Goal: Book appointment/travel/reservation: Book appointment/travel/reservation

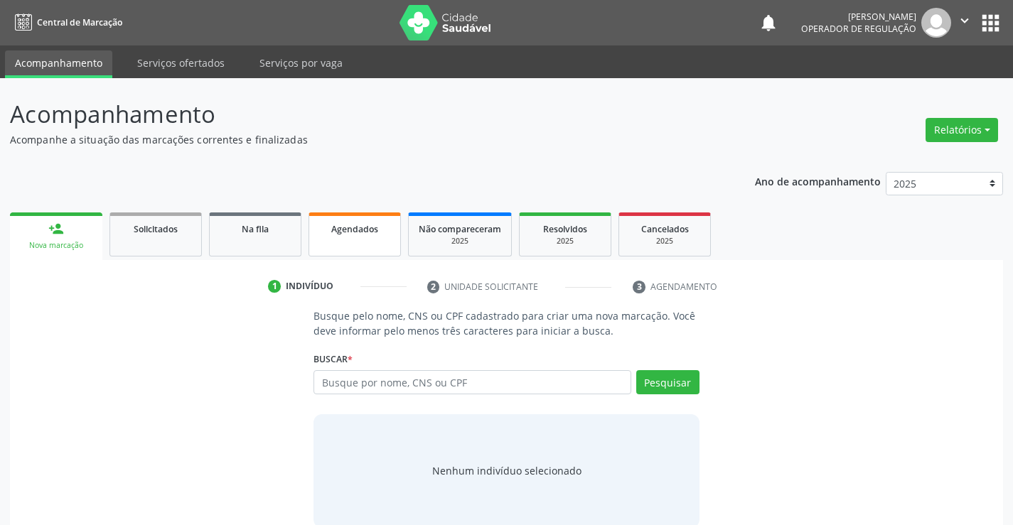
click at [354, 231] on span "Agendados" at bounding box center [354, 229] width 47 height 12
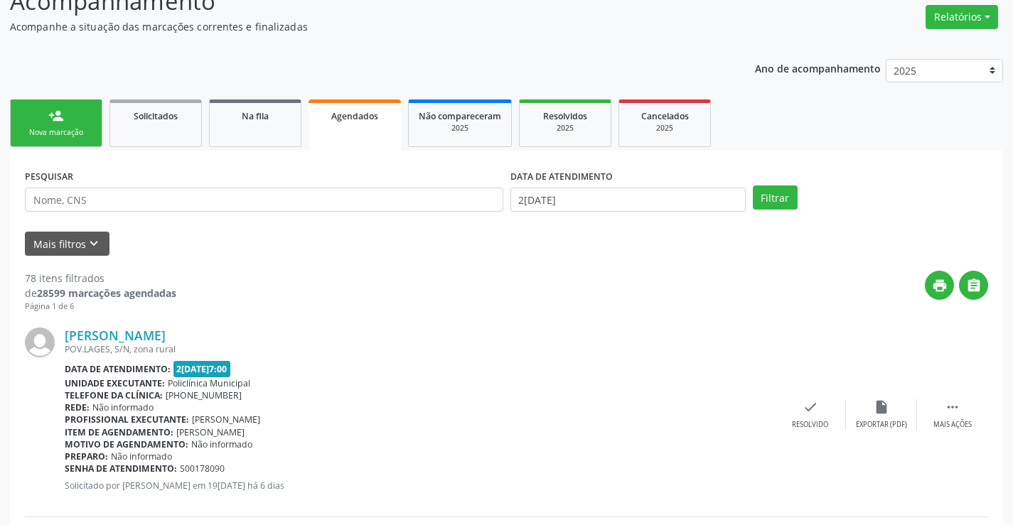
scroll to position [142, 0]
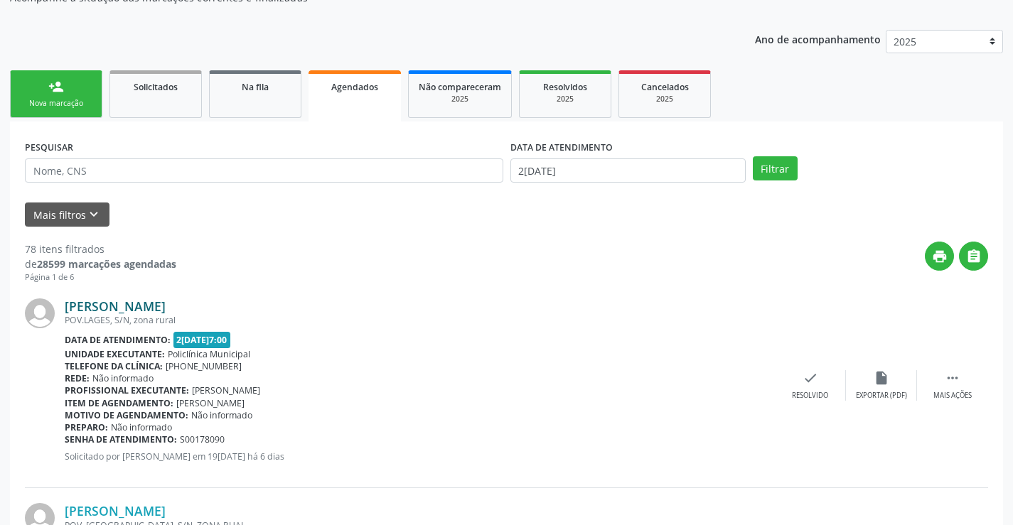
click at [166, 299] on link "[PERSON_NAME]" at bounding box center [115, 307] width 101 height 16
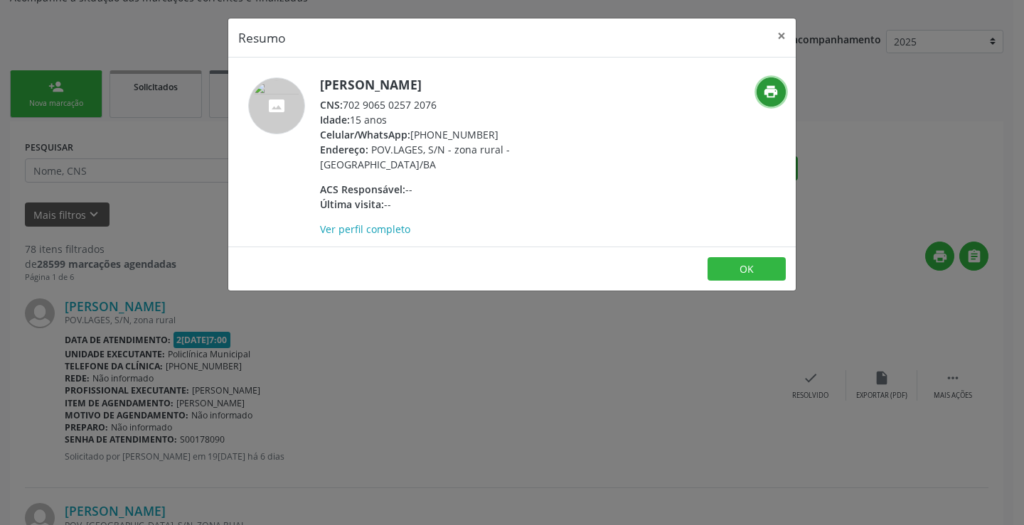
click at [761, 87] on button "print" at bounding box center [770, 91] width 29 height 29
click at [779, 28] on button "×" at bounding box center [781, 35] width 28 height 35
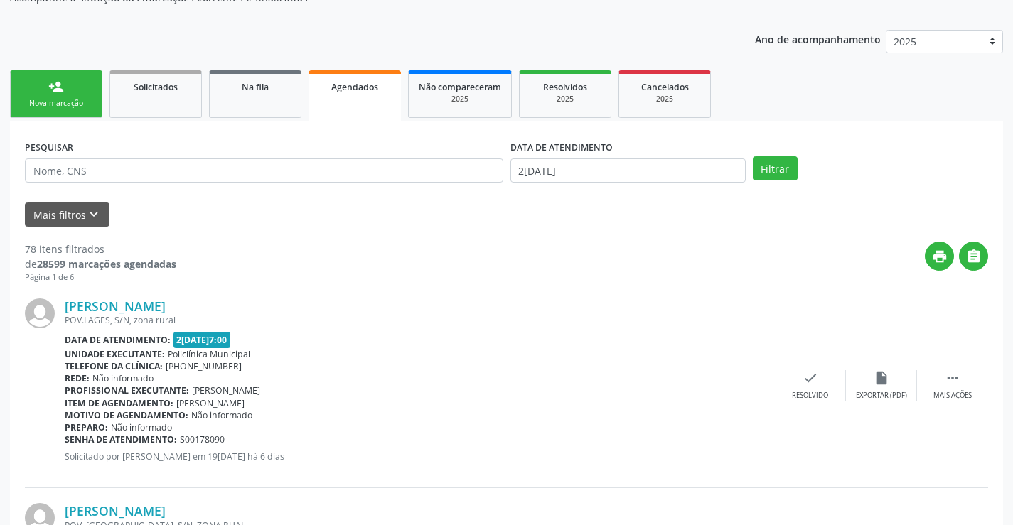
click at [373, 92] on span "Agendados" at bounding box center [354, 87] width 47 height 12
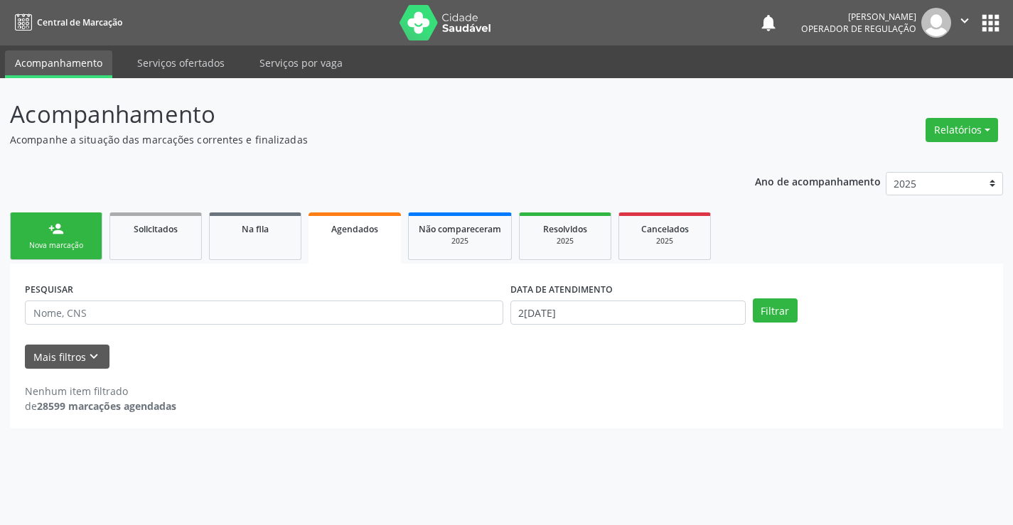
scroll to position [0, 0]
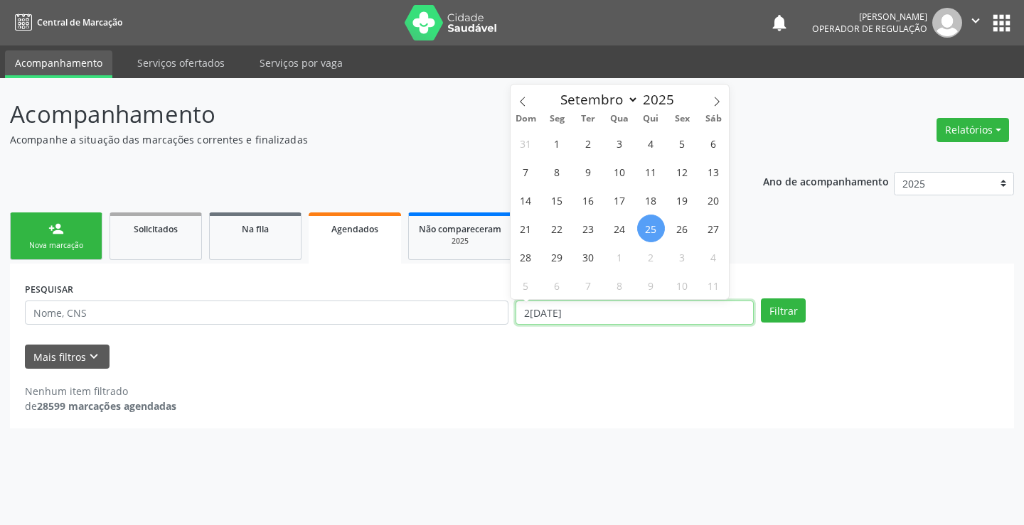
click at [589, 307] on input "2[DATE]" at bounding box center [634, 313] width 238 height 24
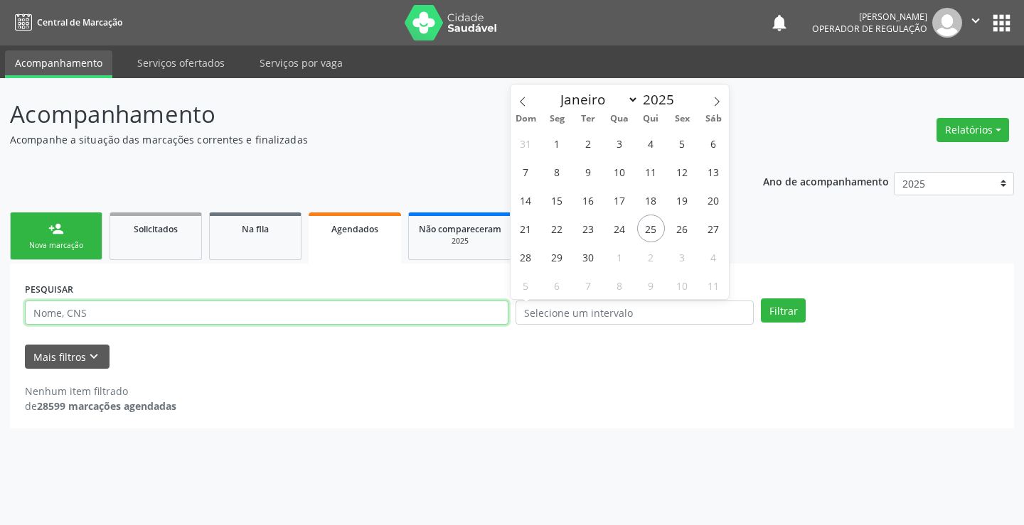
click at [196, 316] on input "text" at bounding box center [266, 313] width 483 height 24
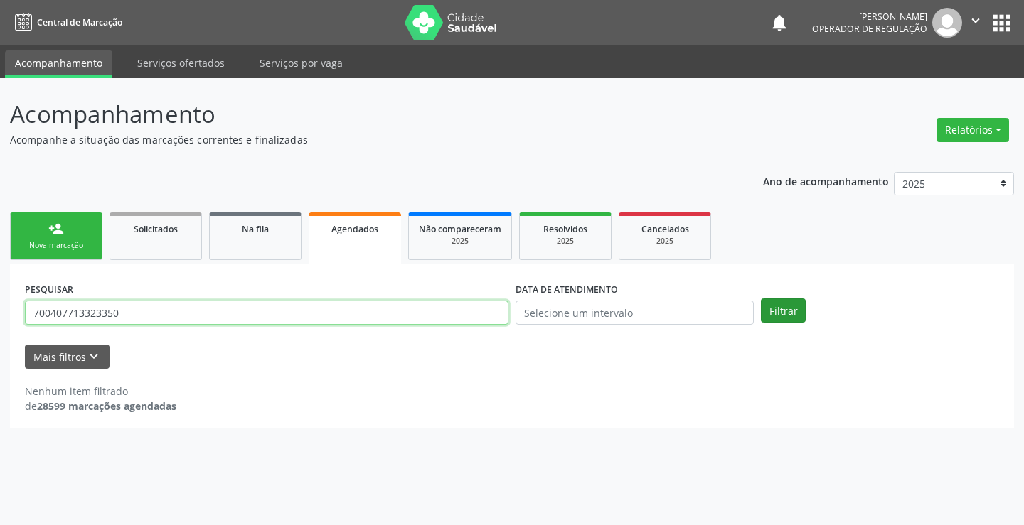
type input "700407713323350"
click at [778, 310] on button "Filtrar" at bounding box center [783, 311] width 45 height 24
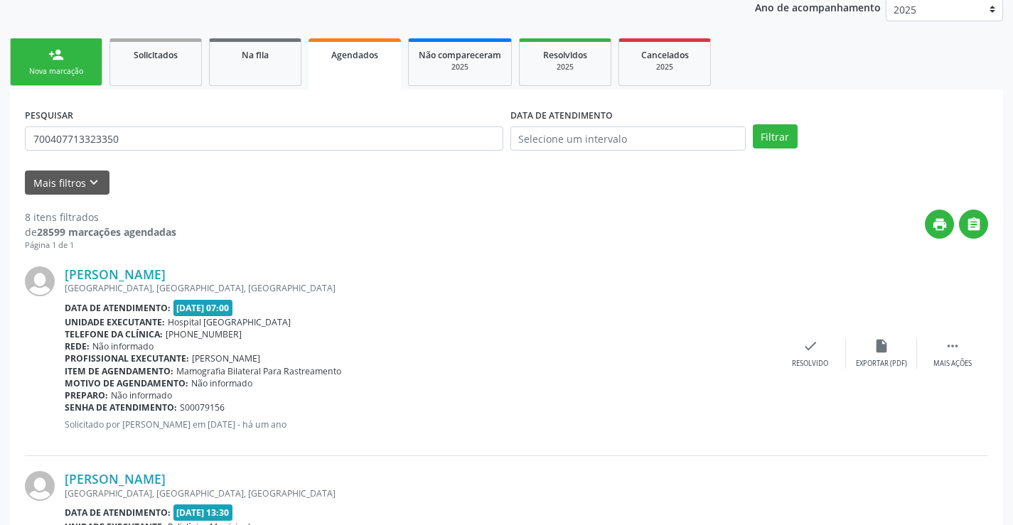
scroll to position [71, 0]
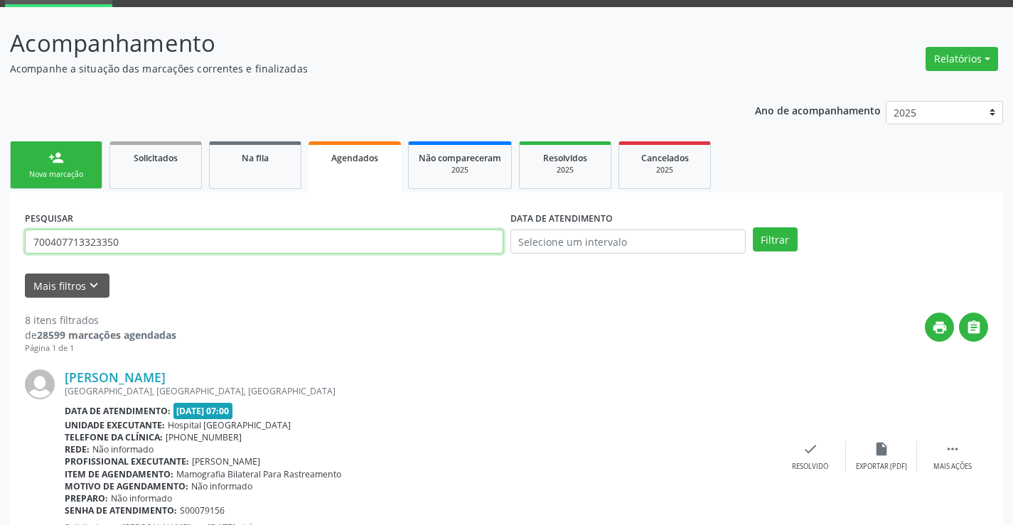
click at [127, 240] on input "700407713323350" at bounding box center [264, 242] width 478 height 24
type input "708902723754814"
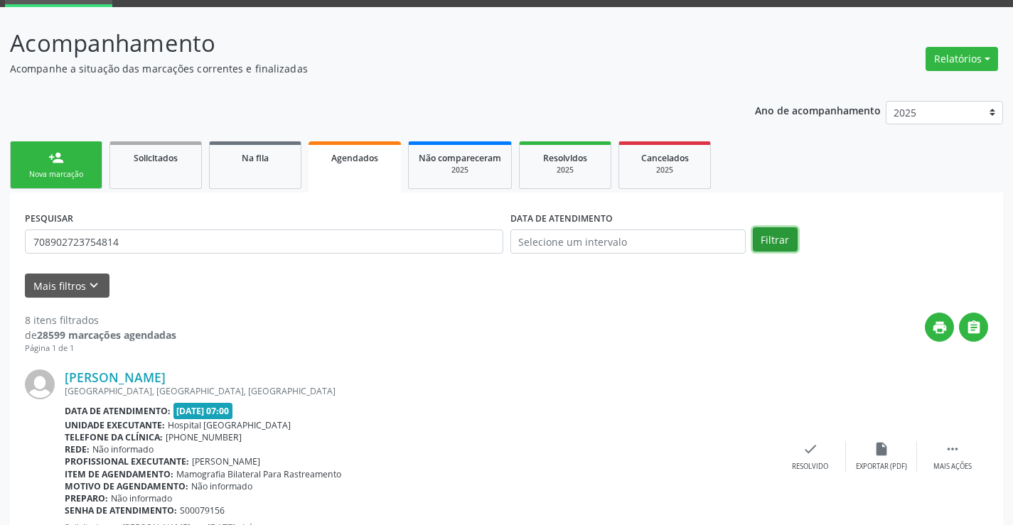
click at [781, 245] on button "Filtrar" at bounding box center [775, 240] width 45 height 24
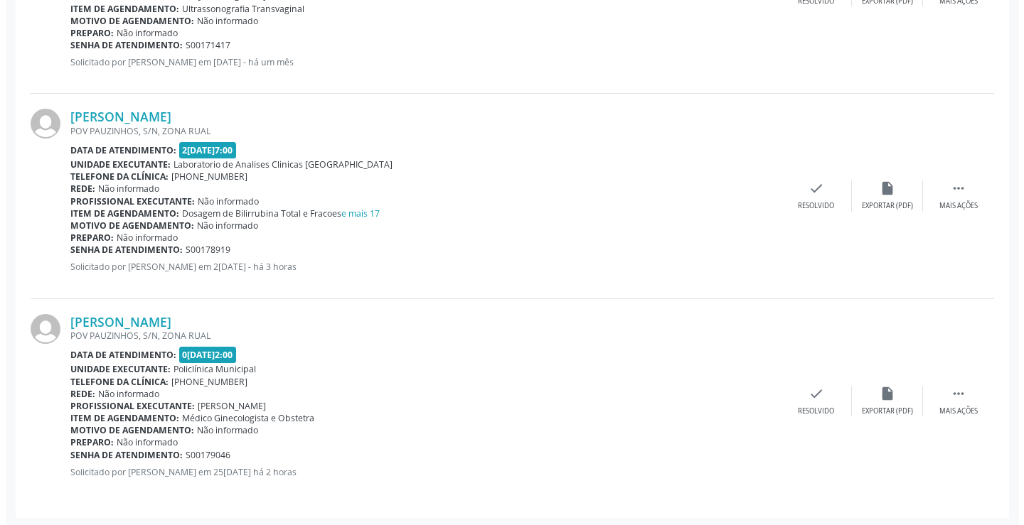
scroll to position [540, 0]
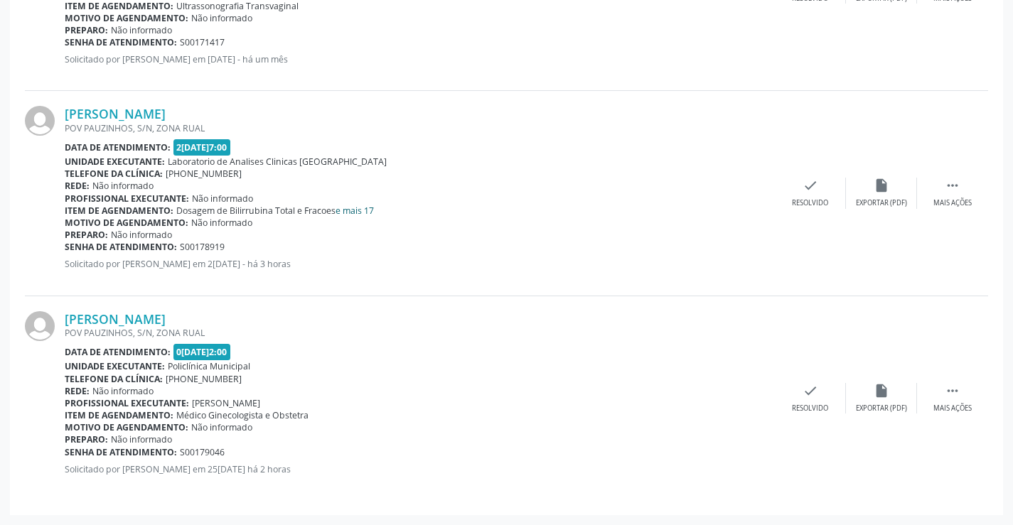
click at [354, 213] on link "e mais 17" at bounding box center [355, 211] width 38 height 12
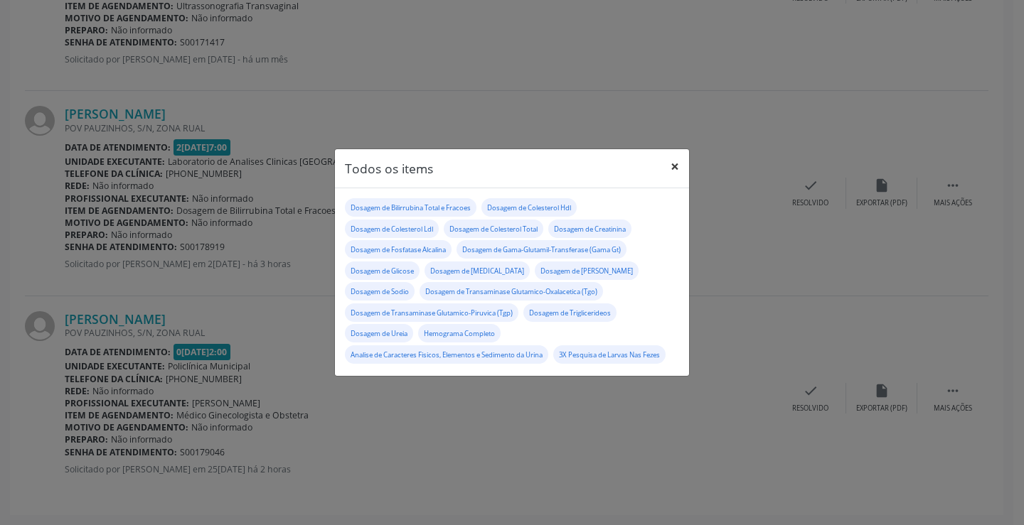
click at [670, 153] on button "×" at bounding box center [674, 166] width 28 height 35
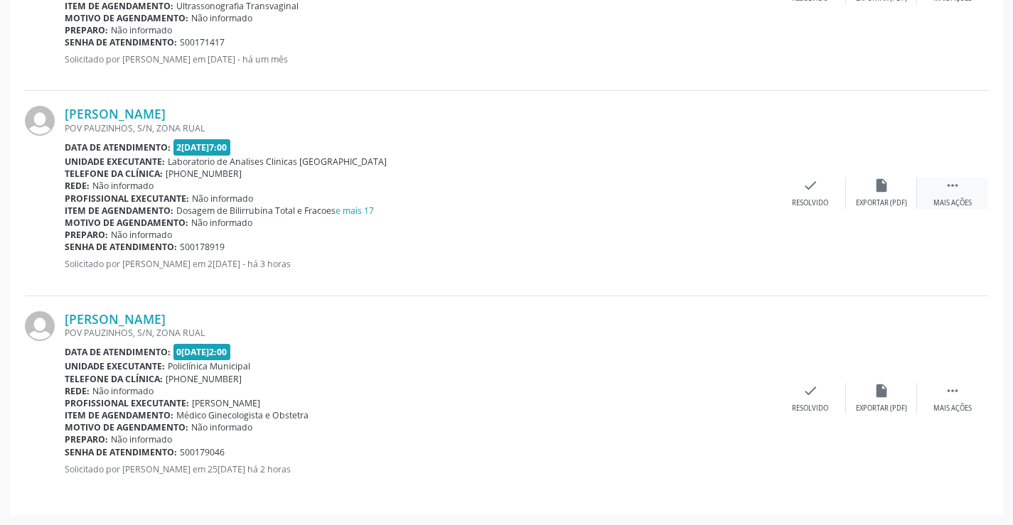
click at [963, 187] on div " Mais ações" at bounding box center [952, 193] width 71 height 31
click at [726, 188] on div "cancel Cancelar" at bounding box center [739, 193] width 71 height 31
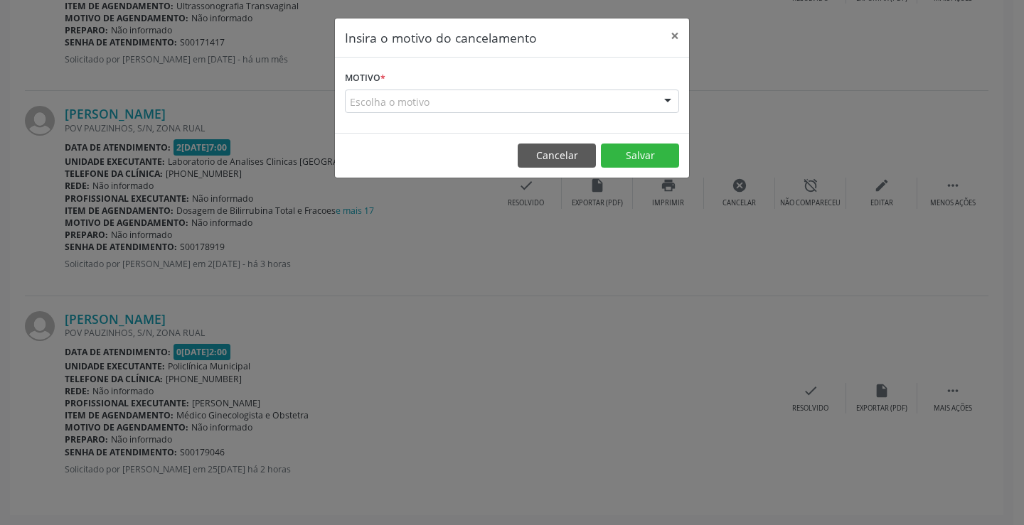
drag, startPoint x: 666, startPoint y: 107, endPoint x: 601, endPoint y: 138, distance: 72.2
click at [665, 108] on div at bounding box center [667, 102] width 21 height 24
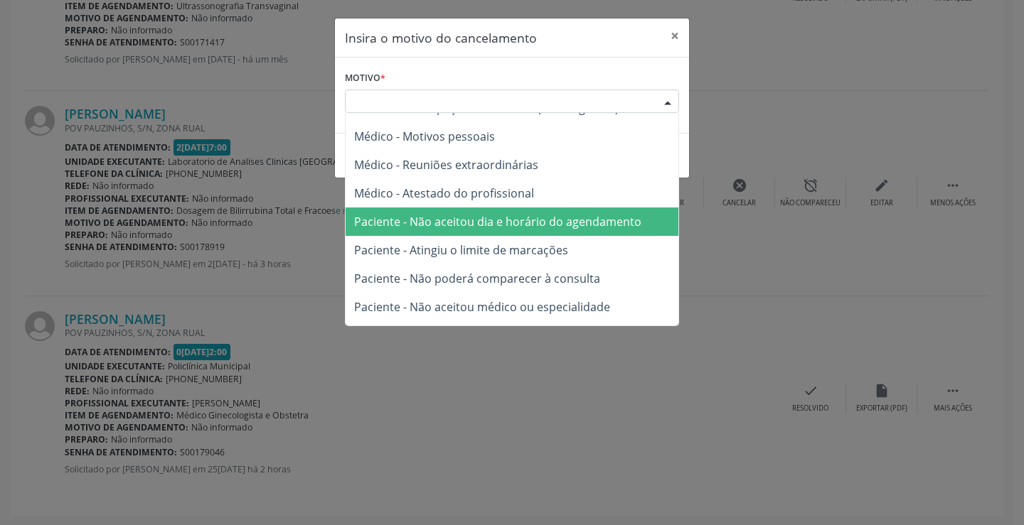
scroll to position [72, 0]
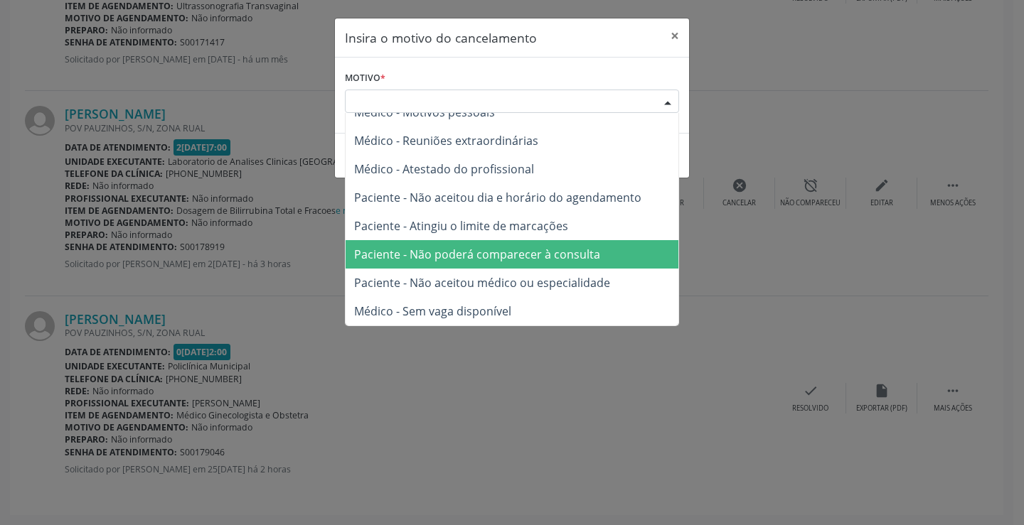
click at [487, 258] on span "Paciente - Não poderá comparecer à consulta" at bounding box center [477, 255] width 246 height 16
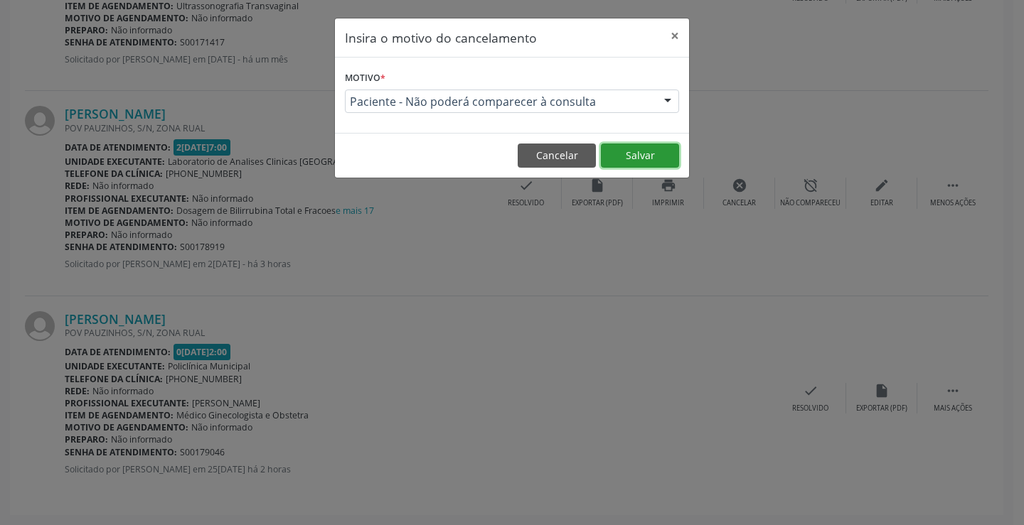
click at [616, 149] on button "Salvar" at bounding box center [640, 156] width 78 height 24
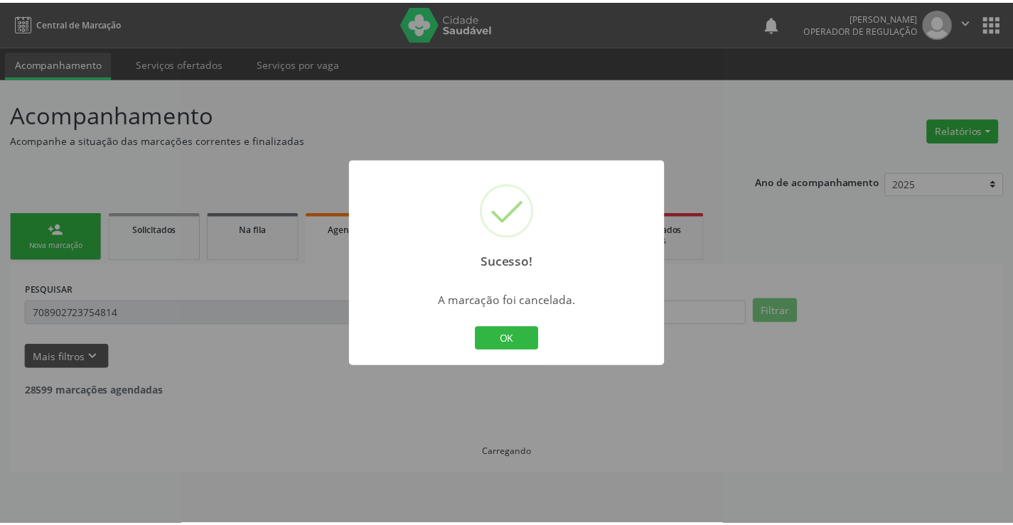
scroll to position [0, 0]
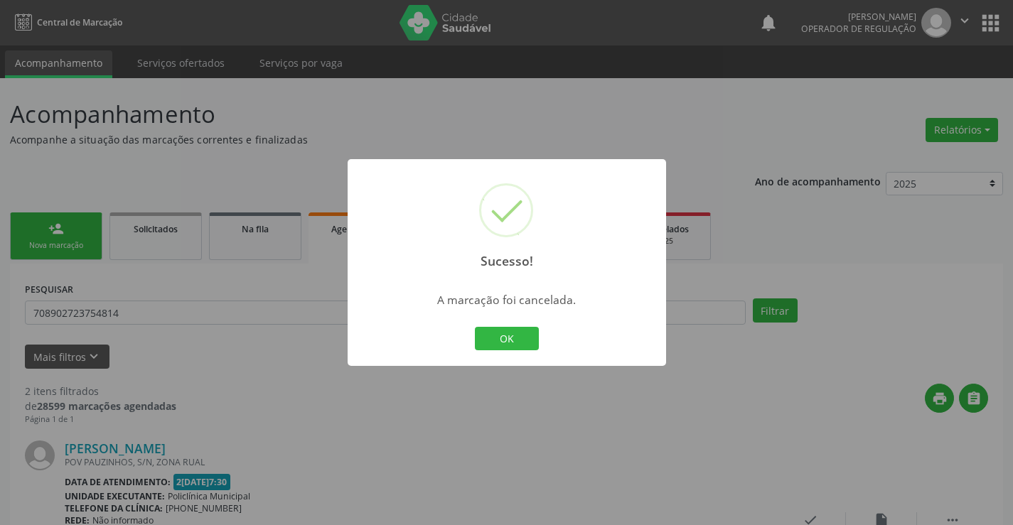
click at [518, 321] on div "Sucesso! × A marcação foi cancelada. OK Cancel" at bounding box center [507, 263] width 319 height 208
click at [507, 332] on button "OK" at bounding box center [507, 339] width 64 height 24
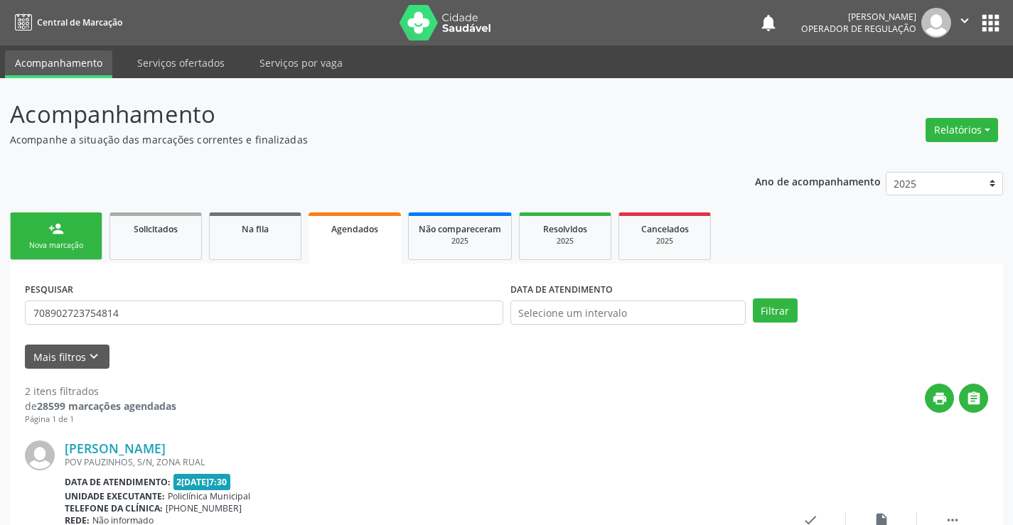
click at [38, 243] on div "Nova marcação" at bounding box center [56, 245] width 71 height 11
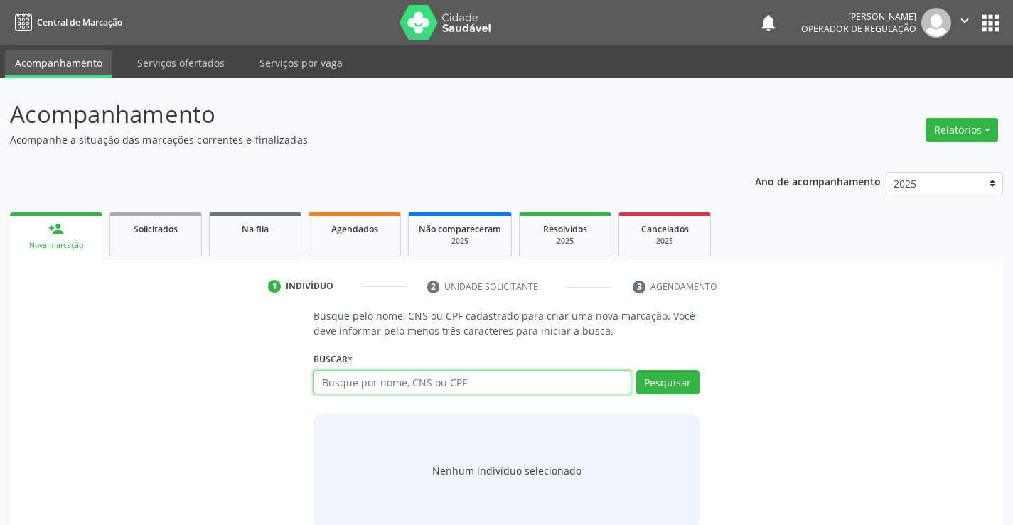
click at [489, 392] on input "text" at bounding box center [472, 382] width 317 height 24
paste input "700407713323350"
type input "700407713323350"
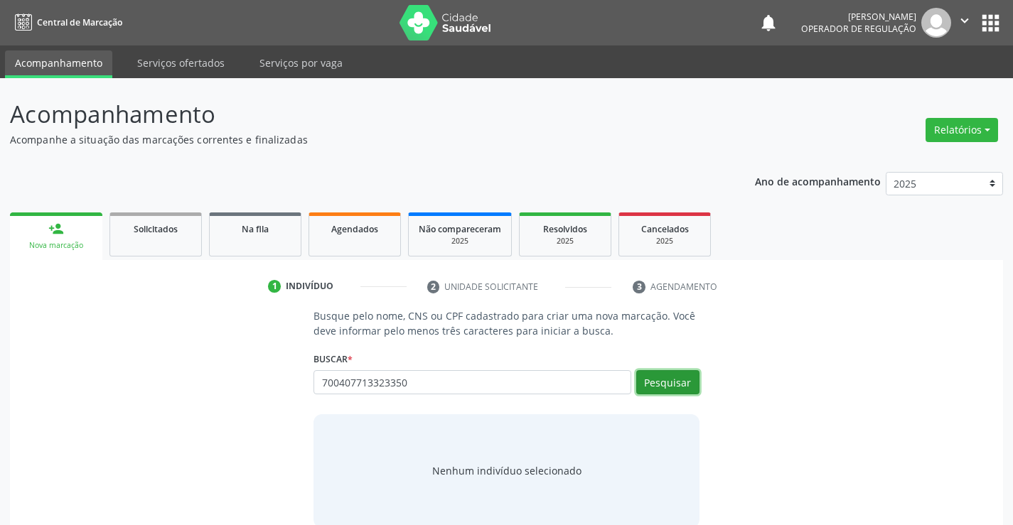
click at [685, 378] on button "Pesquisar" at bounding box center [667, 382] width 63 height 24
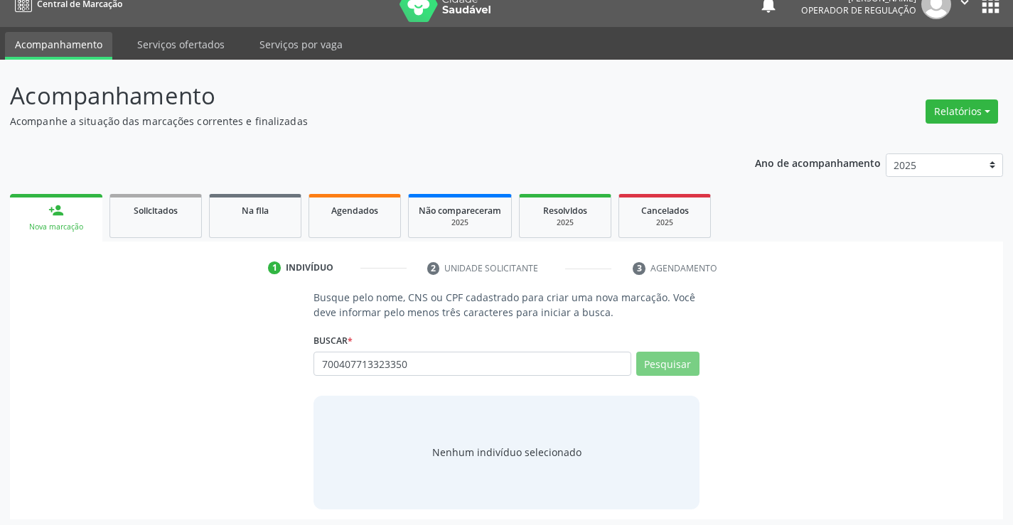
scroll to position [23, 0]
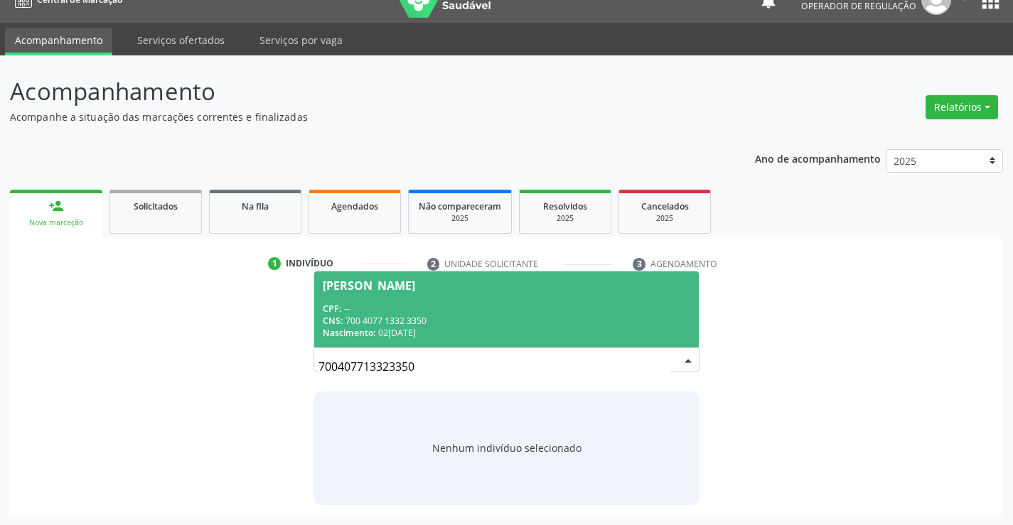
click at [432, 304] on div "CPF: --" at bounding box center [506, 309] width 367 height 12
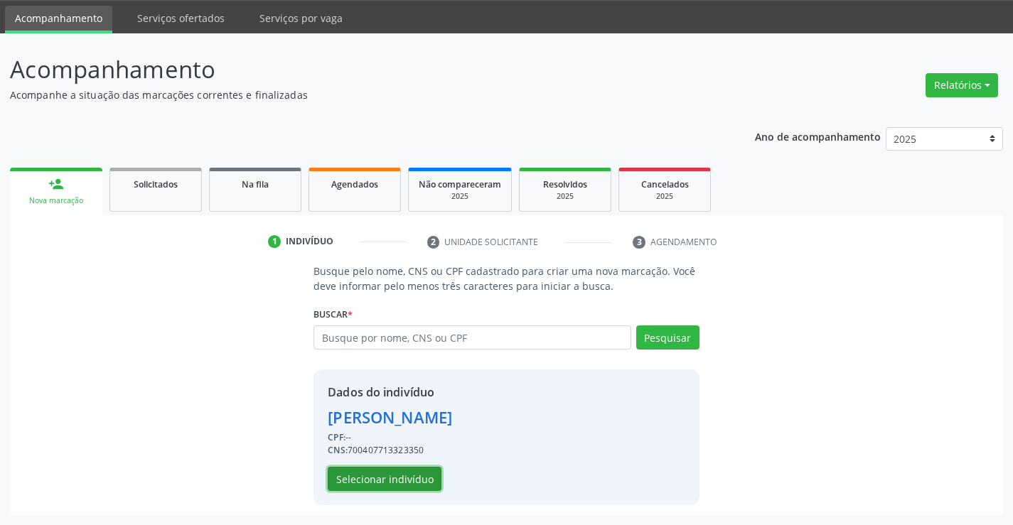
click at [399, 476] on button "Selecionar indivíduo" at bounding box center [385, 479] width 114 height 24
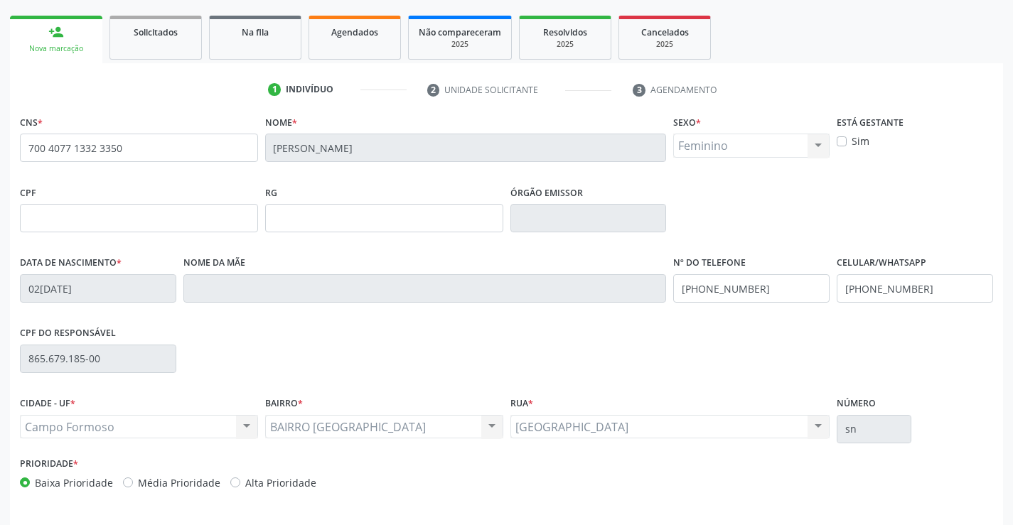
scroll to position [245, 0]
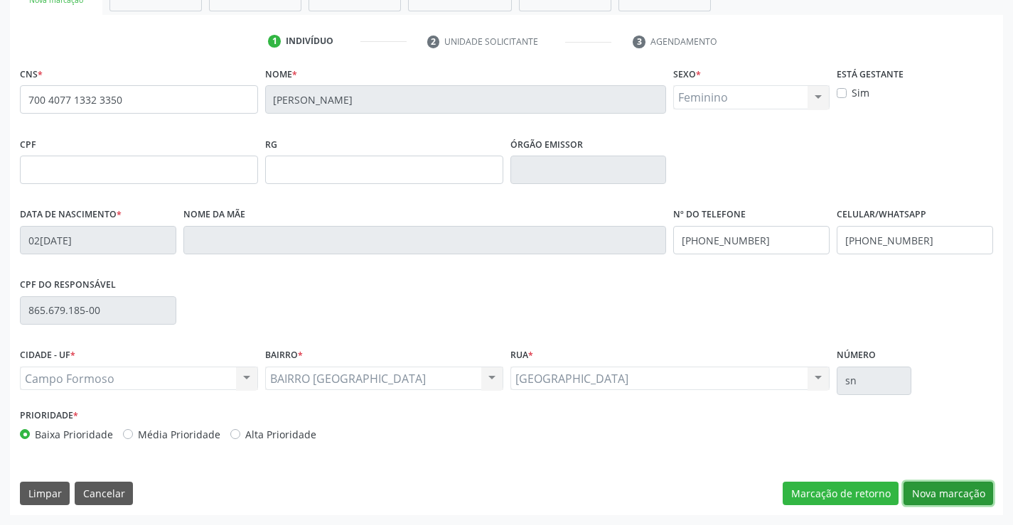
click at [928, 495] on button "Nova marcação" at bounding box center [949, 494] width 90 height 24
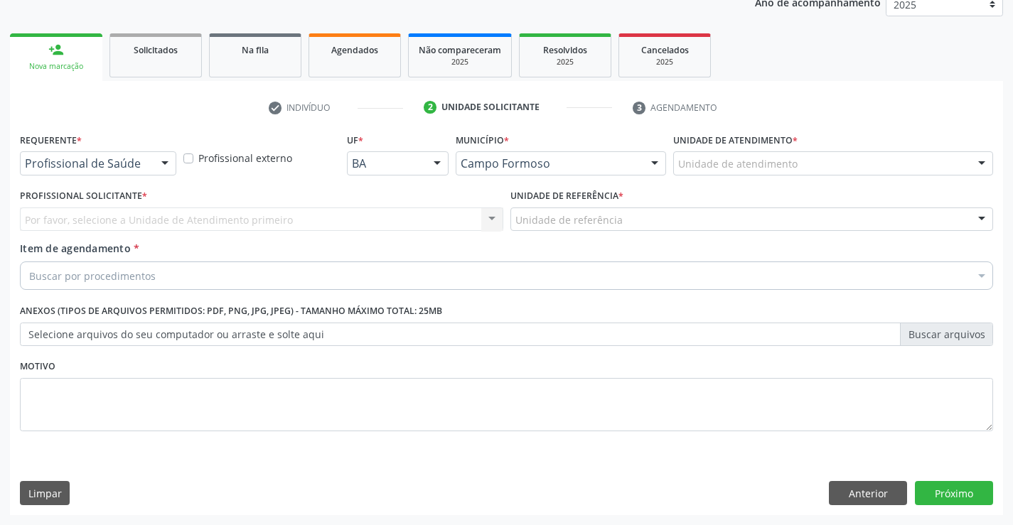
scroll to position [179, 0]
click at [173, 166] on div at bounding box center [164, 164] width 21 height 24
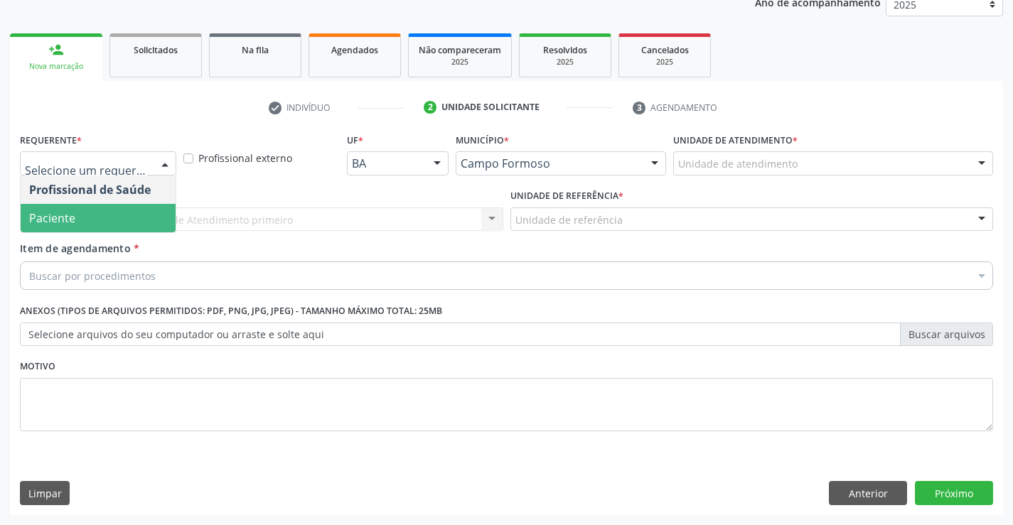
click at [95, 211] on span "Paciente" at bounding box center [98, 218] width 155 height 28
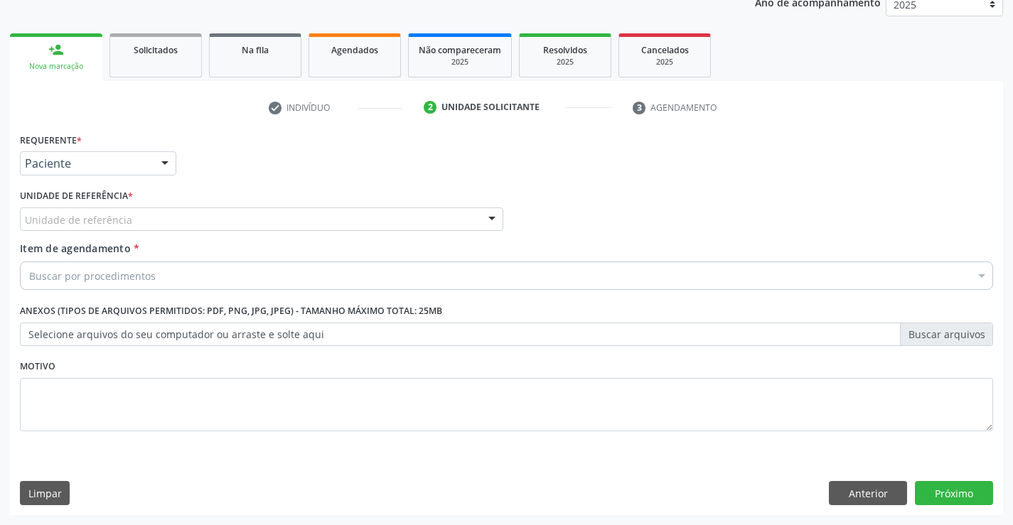
click at [186, 213] on div "Unidade de referência" at bounding box center [261, 220] width 483 height 24
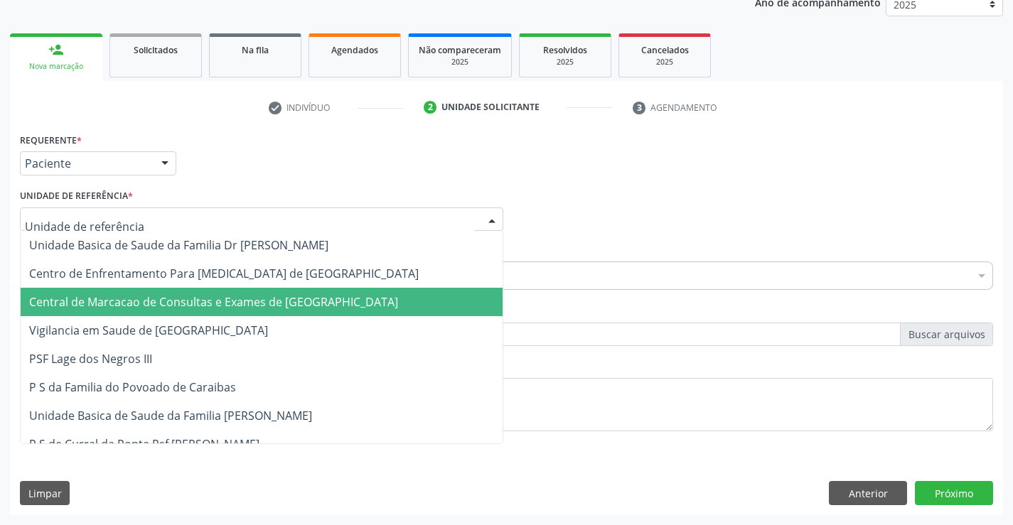
click at [209, 290] on span "Central de Marcacao de Consultas e Exames de [GEOGRAPHIC_DATA]" at bounding box center [262, 302] width 482 height 28
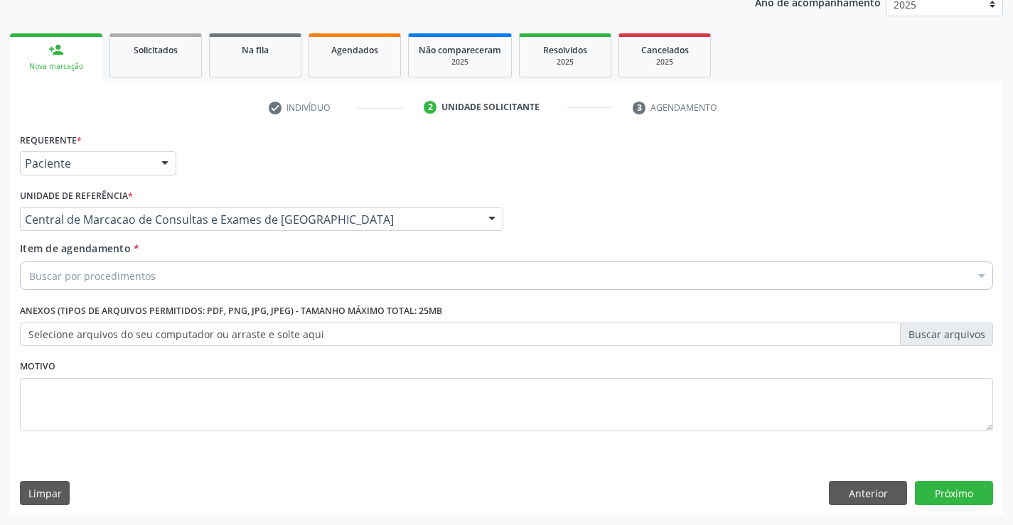
click at [225, 269] on div "Buscar por procedimentos" at bounding box center [506, 276] width 973 height 28
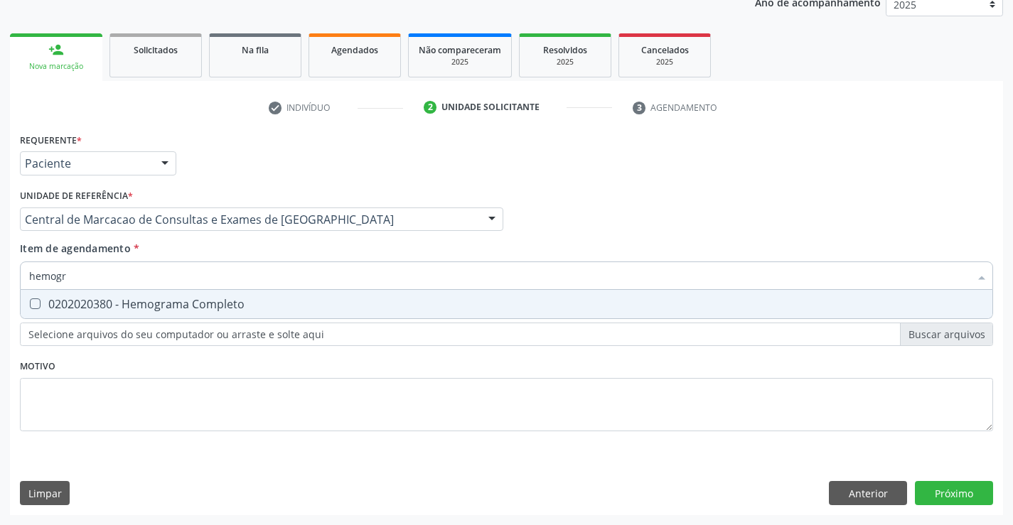
type input "hemogra"
click at [216, 299] on div "0202020380 - Hemograma Completo" at bounding box center [506, 304] width 955 height 11
checkbox Completo "true"
click at [215, 284] on input "hemogra" at bounding box center [499, 276] width 941 height 28
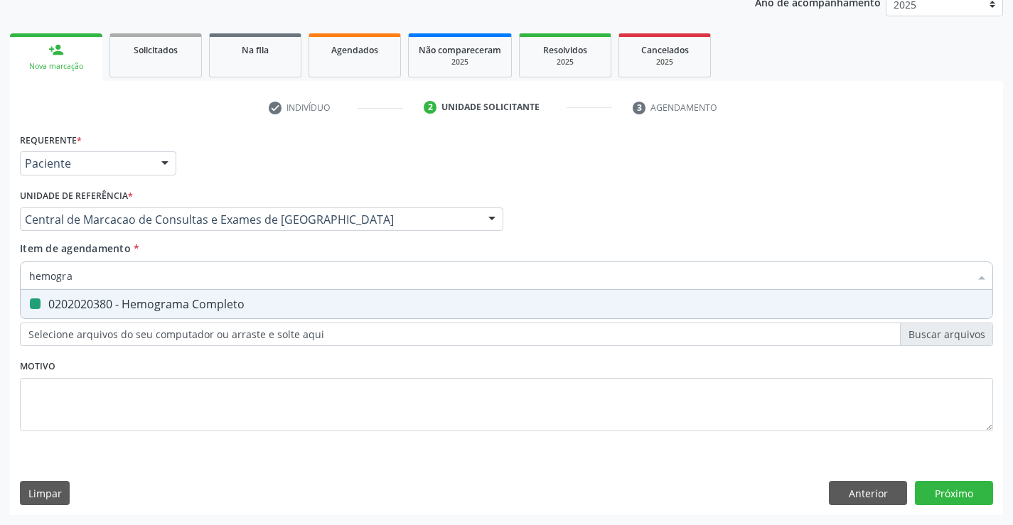
type input "g"
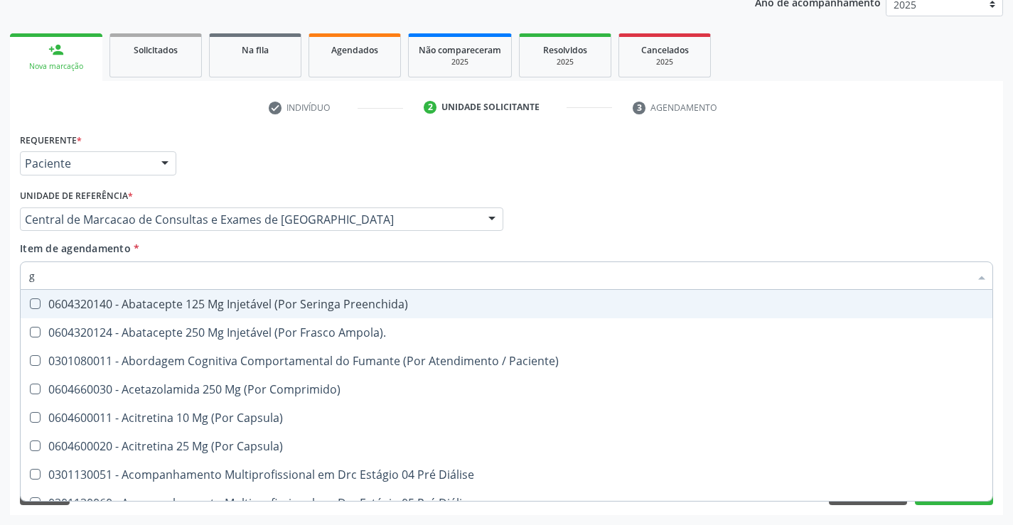
checkbox Preenchida\) "false"
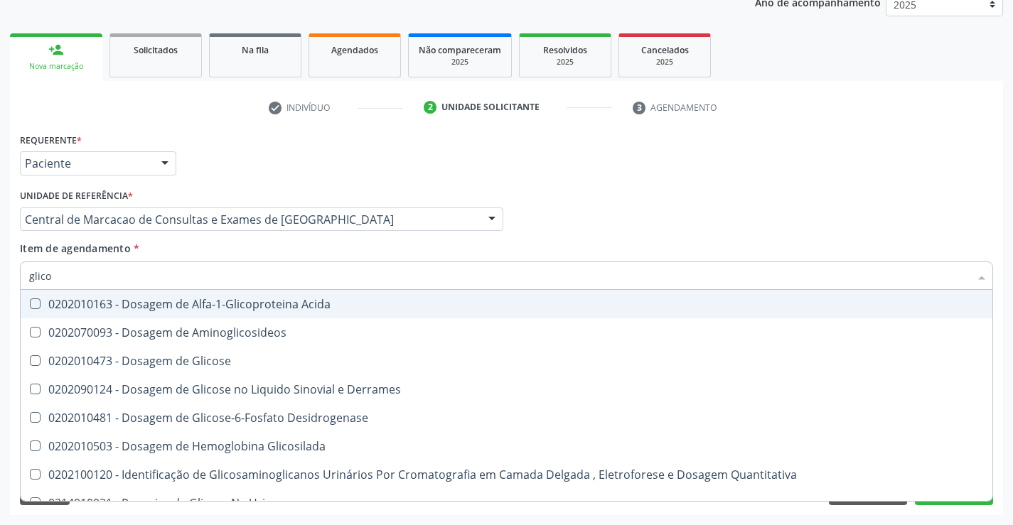
type input "glicos"
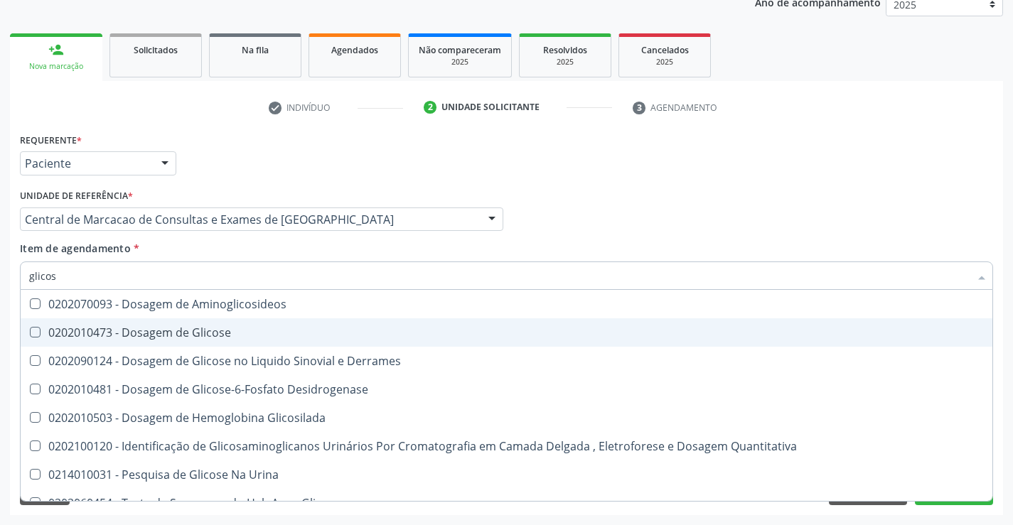
click at [181, 333] on div "0202010473 - Dosagem de Glicose" at bounding box center [506, 332] width 955 height 11
checkbox Glicose "true"
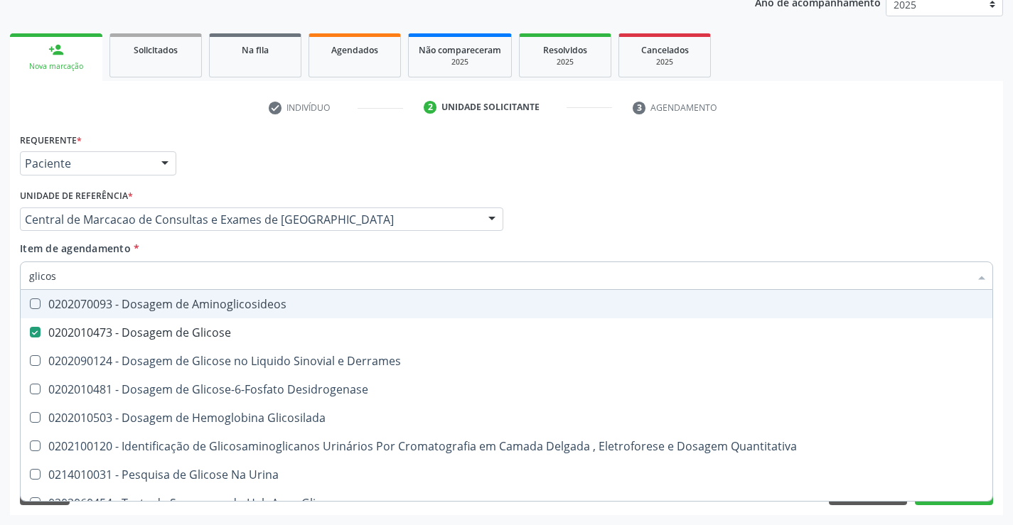
click at [183, 279] on input "glicos" at bounding box center [499, 276] width 941 height 28
type input "c"
checkbox Glicose "false"
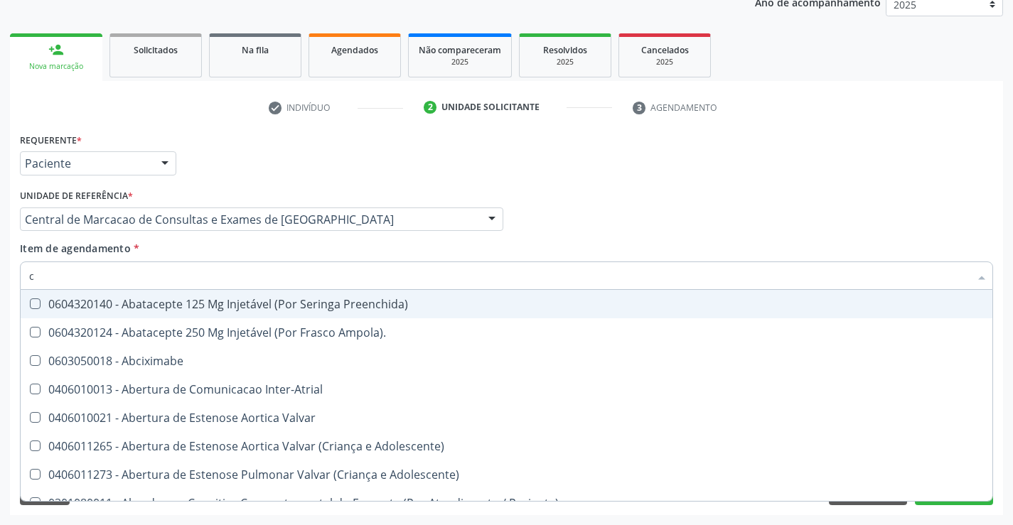
type input "co"
checkbox Comprimido\) "true"
checkbox Osseo "true"
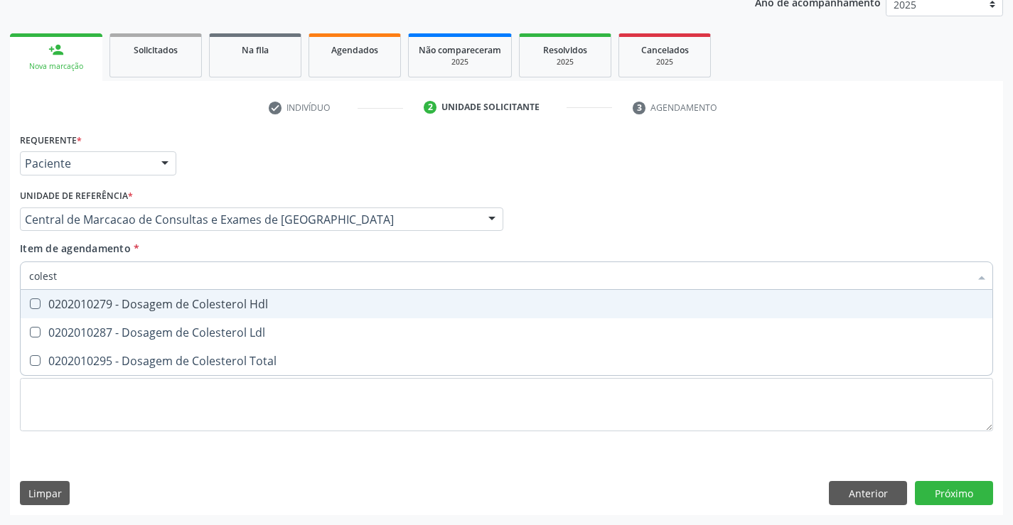
type input "coleste"
click at [176, 299] on div "0202010279 - Dosagem de Colesterol Hdl" at bounding box center [506, 304] width 955 height 11
checkbox Hdl "true"
click at [173, 319] on span "0202010287 - Dosagem de Colesterol Ldl" at bounding box center [507, 333] width 972 height 28
checkbox Ldl "true"
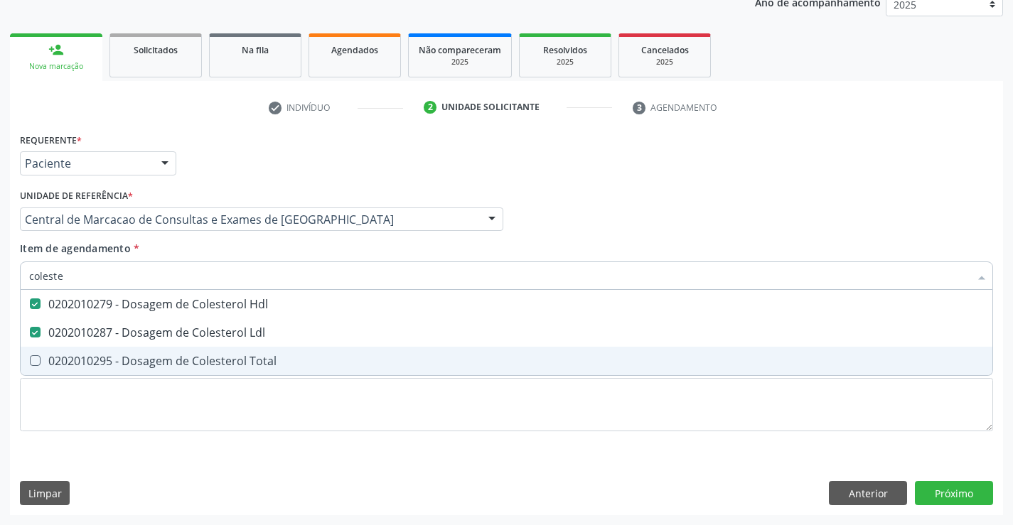
click at [169, 362] on div "0202010295 - Dosagem de Colesterol Total" at bounding box center [506, 360] width 955 height 11
checkbox Total "true"
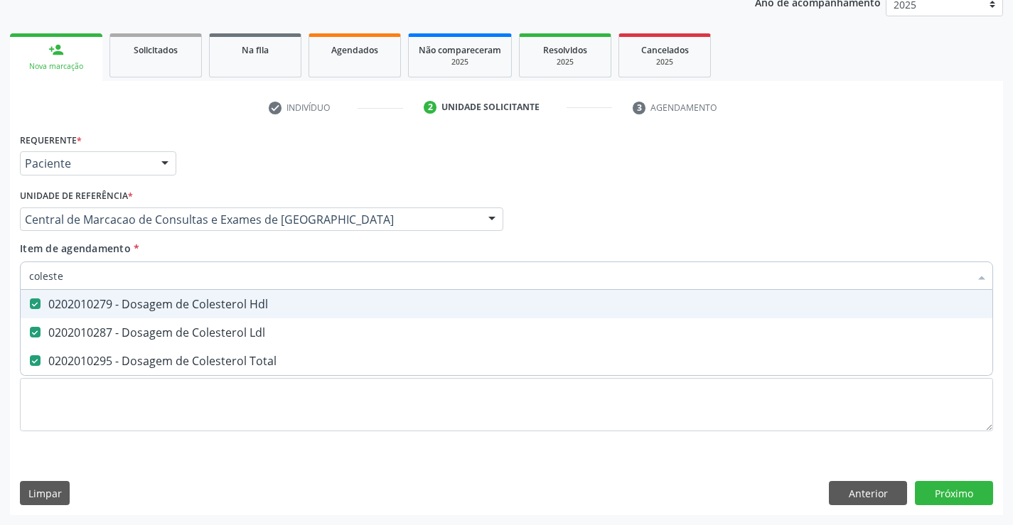
click at [127, 281] on input "coleste" at bounding box center [499, 276] width 941 height 28
type input "s"
checkbox Hdl "false"
checkbox Ldl "false"
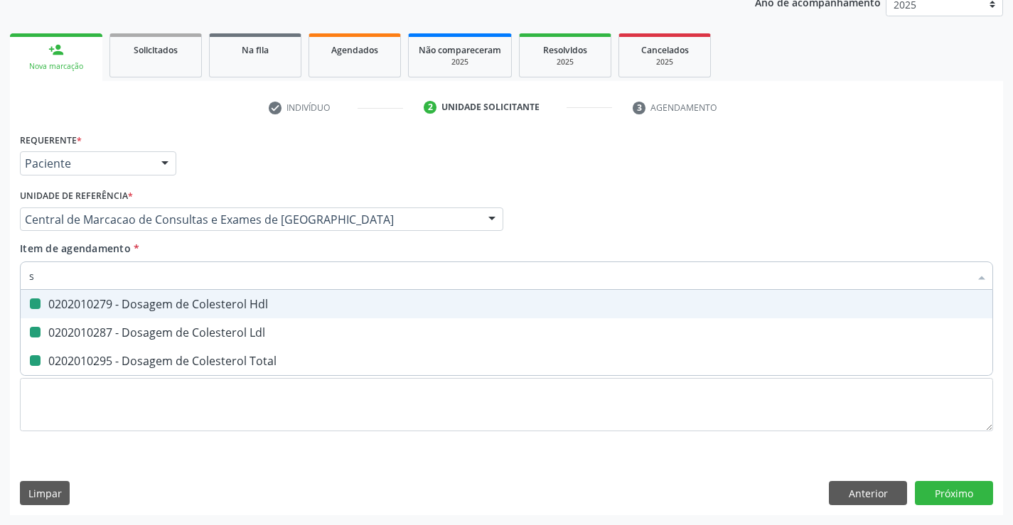
checkbox Total "false"
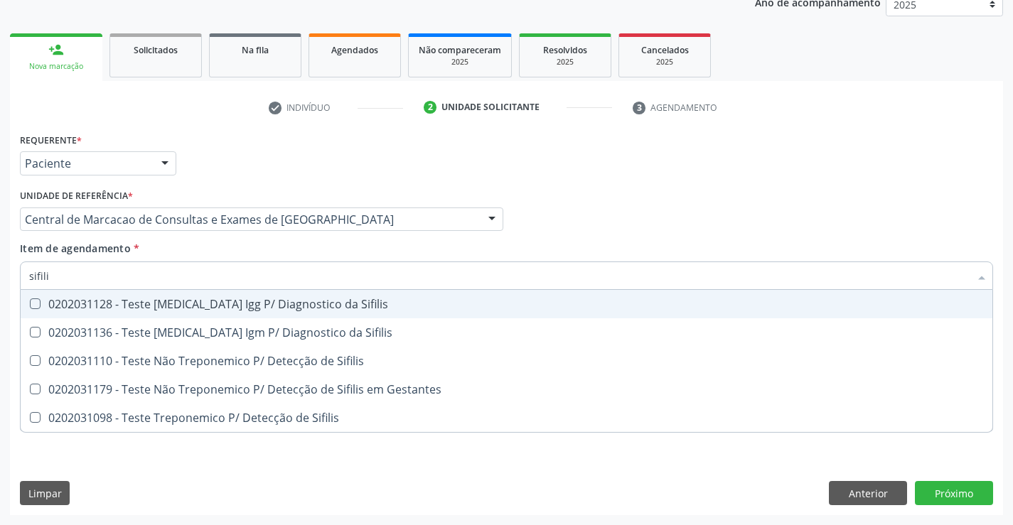
type input "sifilis"
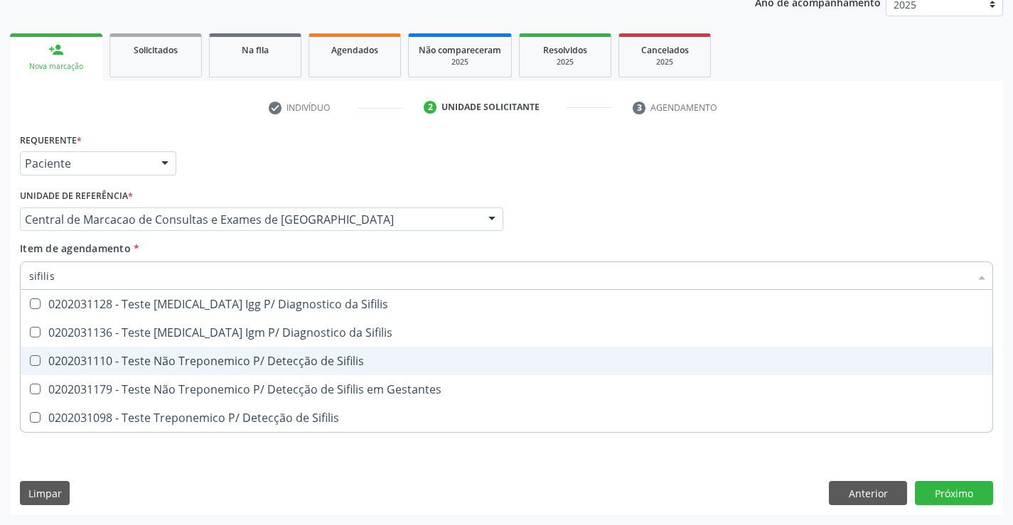
click at [168, 365] on div "0202031110 - Teste Não Treponemico P/ Detecção de Sifilis" at bounding box center [506, 360] width 955 height 11
checkbox Sifilis "true"
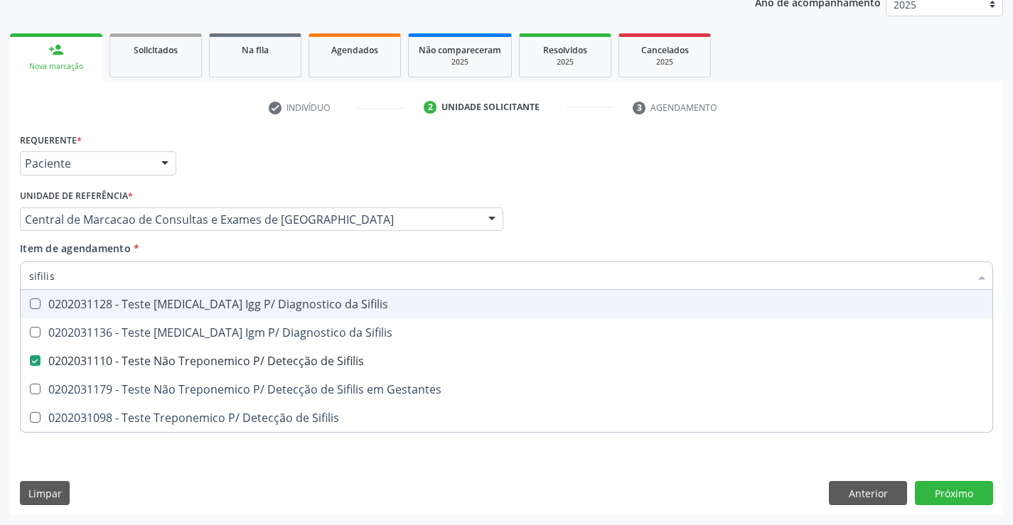
click at [141, 268] on input "sifilis" at bounding box center [499, 276] width 941 height 28
type input "tr"
checkbox Sifilis "false"
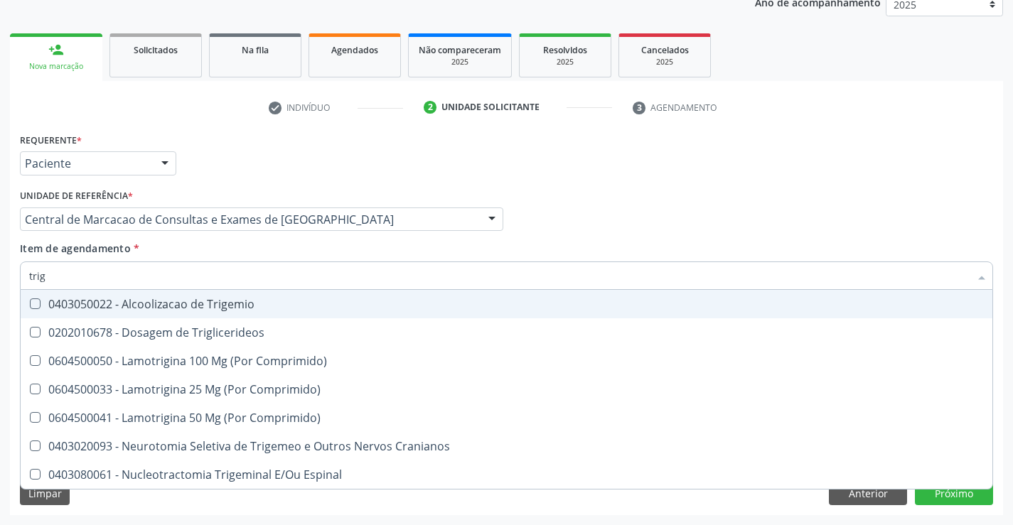
type input "trigl"
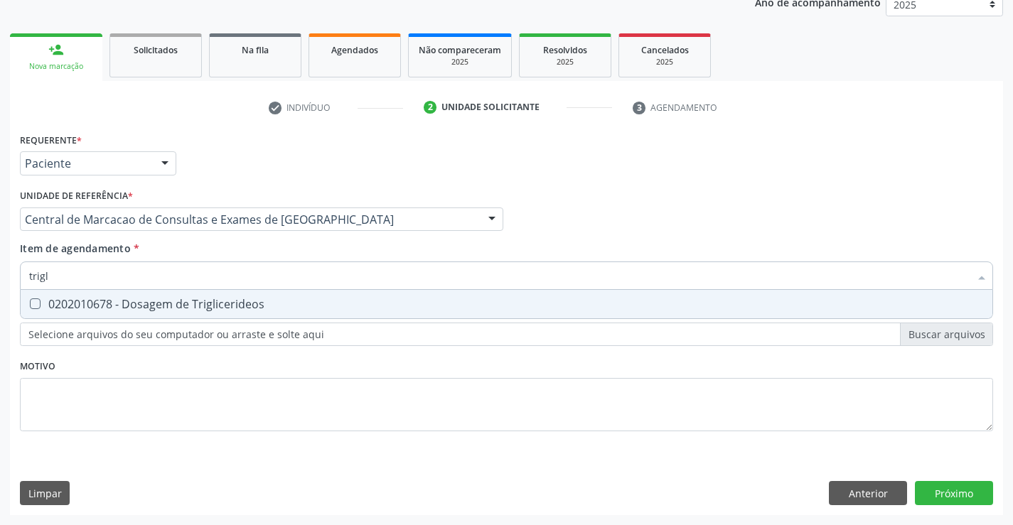
click at [129, 309] on div "0202010678 - Dosagem de Triglicerideos" at bounding box center [506, 304] width 955 height 11
checkbox Triglicerideos "true"
click at [134, 282] on input "trigl" at bounding box center [499, 276] width 941 height 28
type input "so"
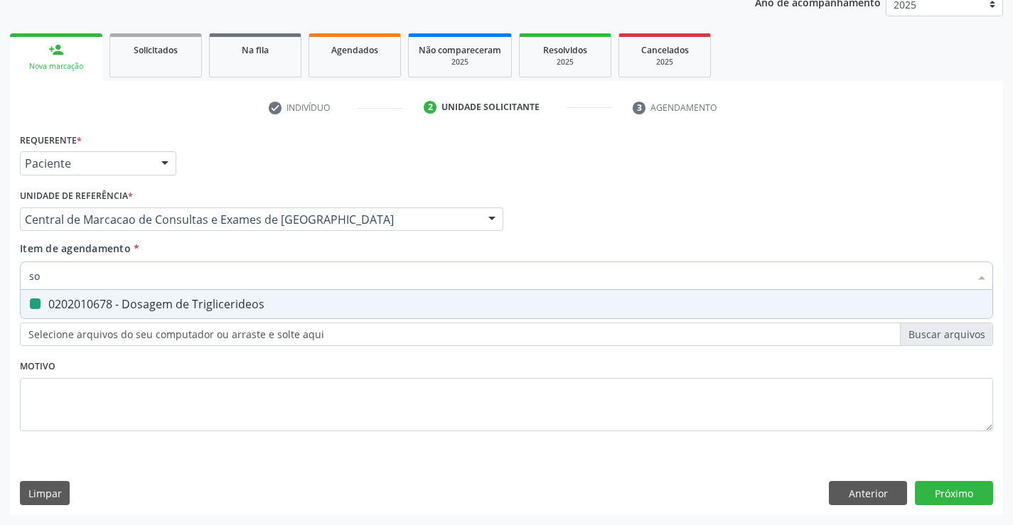
checkbox Triglicerideos "false"
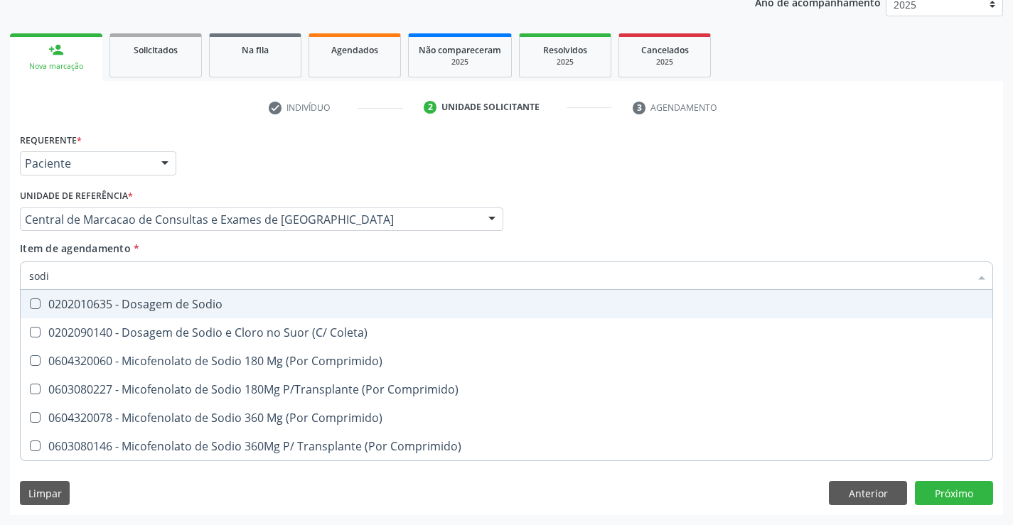
type input "sodio"
click at [144, 300] on div "0202010635 - Dosagem de Sodio" at bounding box center [506, 304] width 955 height 11
checkbox Sodio "true"
click at [149, 274] on input "sodio" at bounding box center [499, 276] width 941 height 28
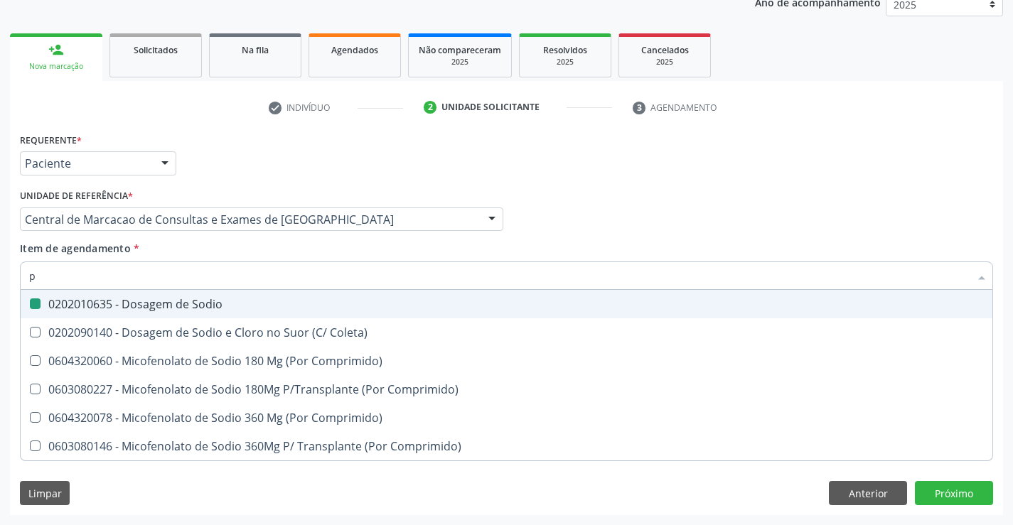
type input "po"
checkbox Sodio "false"
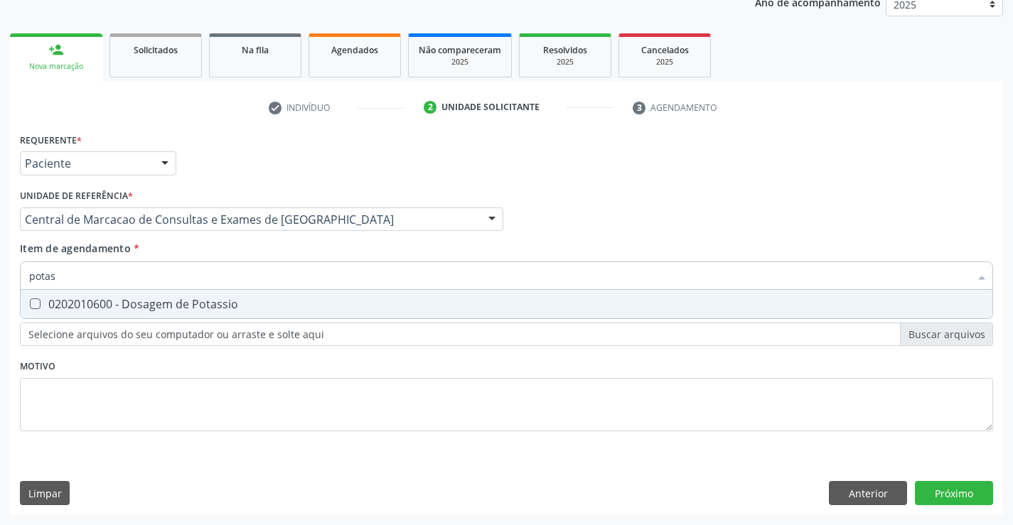
type input "potass"
click at [138, 310] on div "0202010600 - Dosagem de Potassio" at bounding box center [506, 304] width 955 height 11
checkbox Potassio "true"
click at [150, 269] on input "potass" at bounding box center [499, 276] width 941 height 28
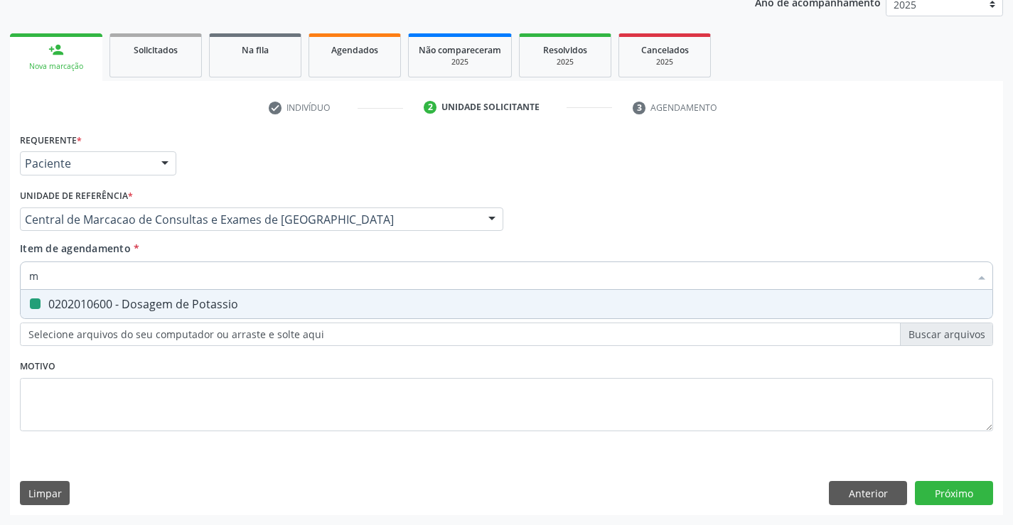
type input "ma"
checkbox Potassio "false"
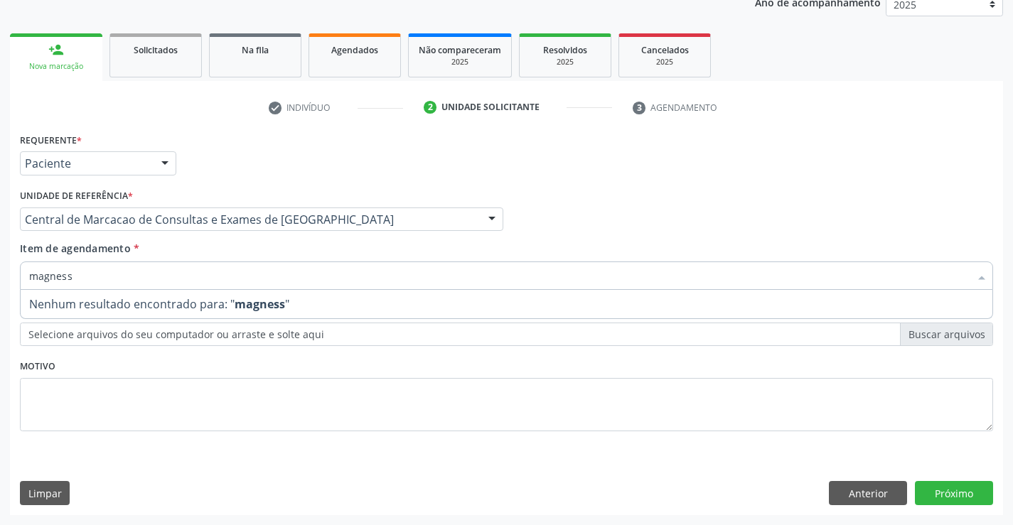
type input "magnes"
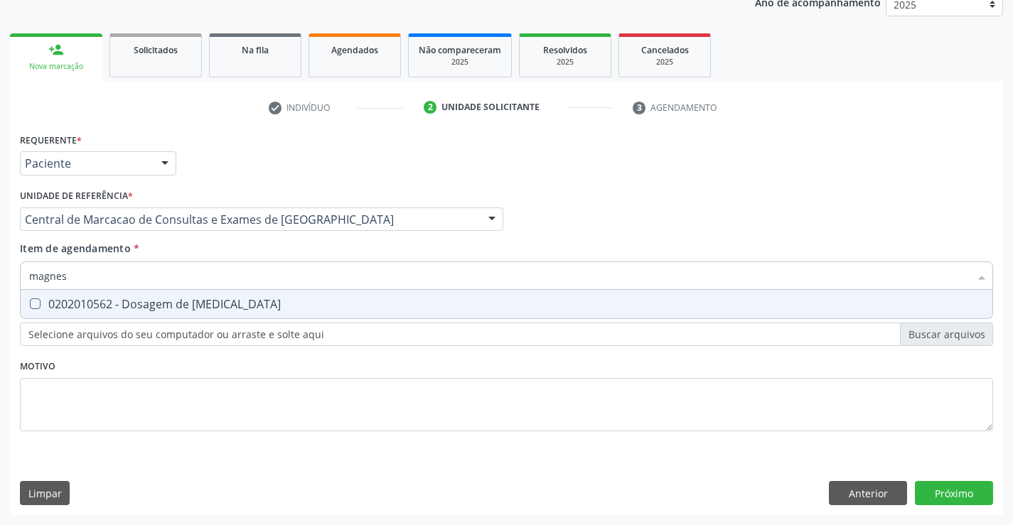
click at [150, 300] on div "0202010562 - Dosagem de [MEDICAL_DATA]" at bounding box center [506, 304] width 955 height 11
checkbox Magnesio "true"
click at [149, 277] on input "magnes" at bounding box center [499, 276] width 941 height 28
type input "ure"
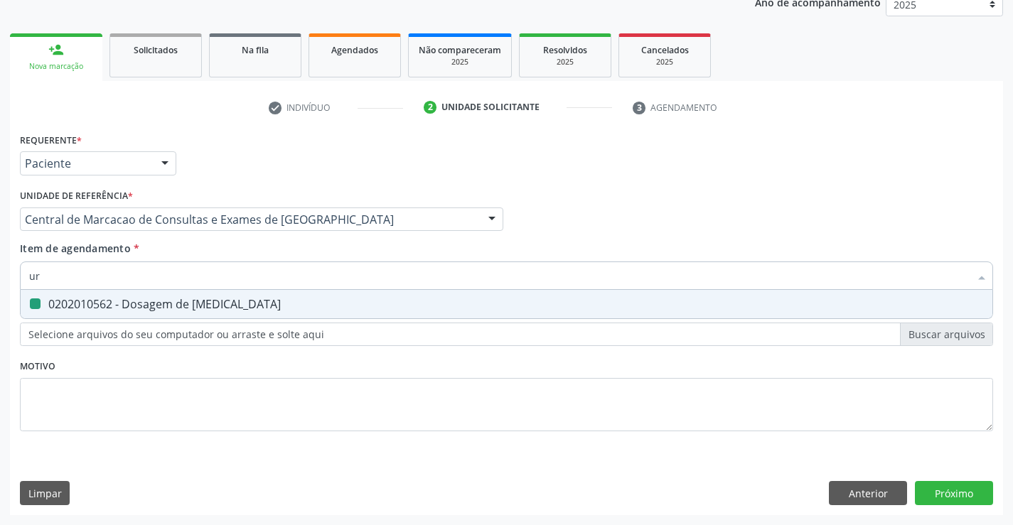
checkbox Magnesio "false"
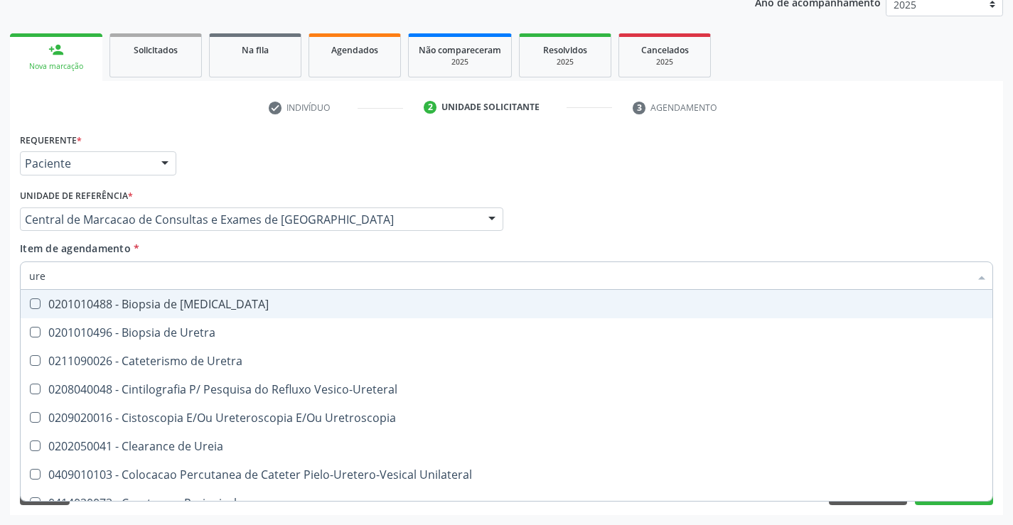
type input "urei"
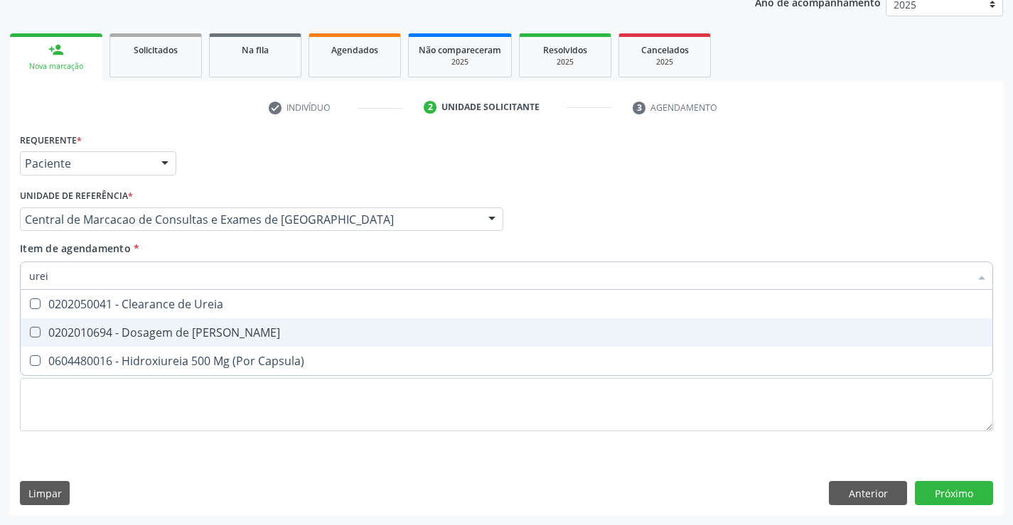
click at [142, 330] on div "0202010694 - Dosagem de [PERSON_NAME]" at bounding box center [506, 332] width 955 height 11
checkbox Ureia "true"
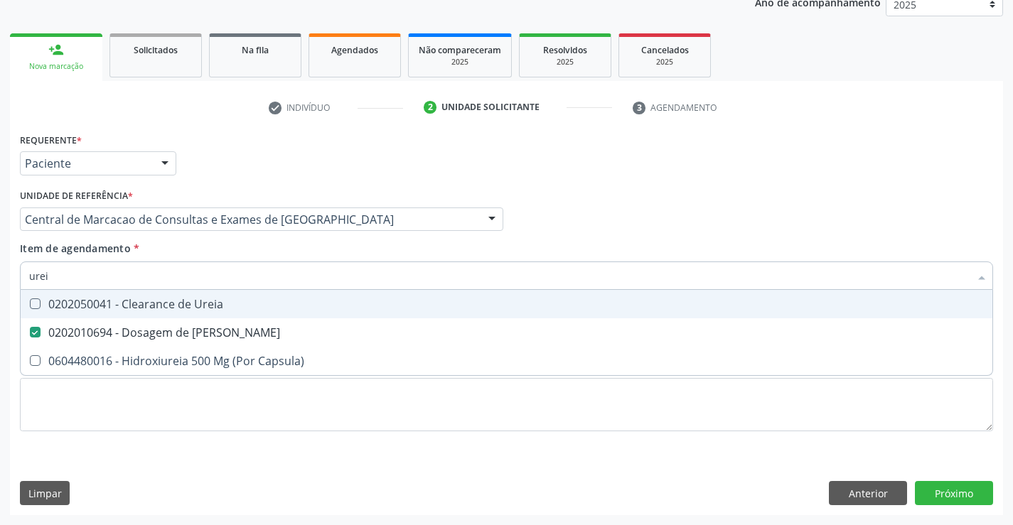
click at [141, 276] on input "urei" at bounding box center [499, 276] width 941 height 28
type input "c"
checkbox Ureia "false"
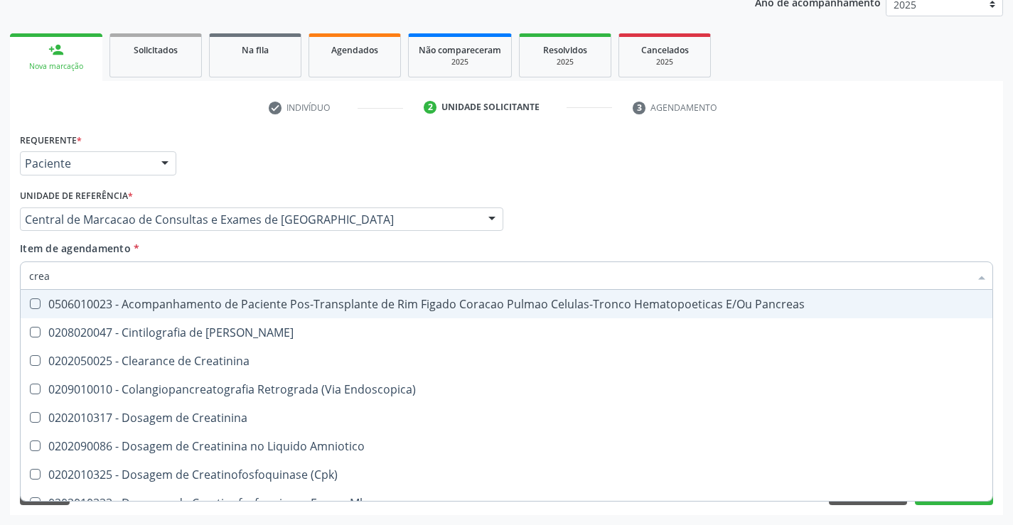
type input "creat"
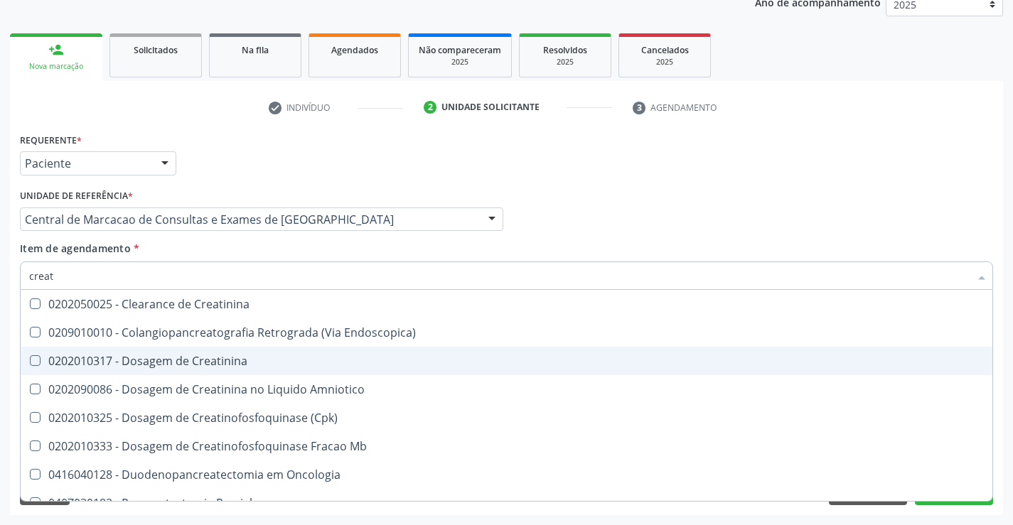
click at [143, 356] on div "0202010317 - Dosagem de Creatinina" at bounding box center [506, 360] width 955 height 11
checkbox Creatinina "true"
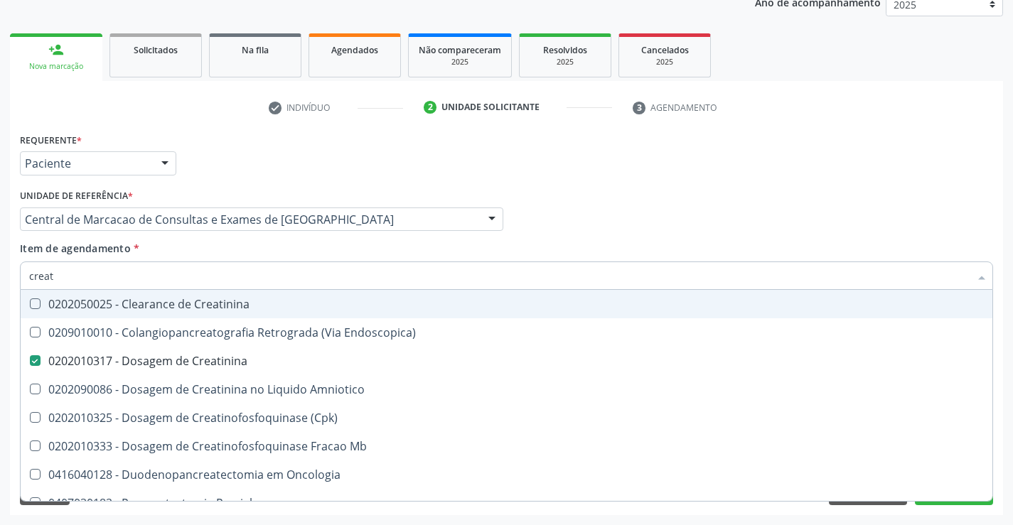
click at [121, 274] on input "creat" at bounding box center [499, 276] width 941 height 28
type input "t"
checkbox Creatinina "false"
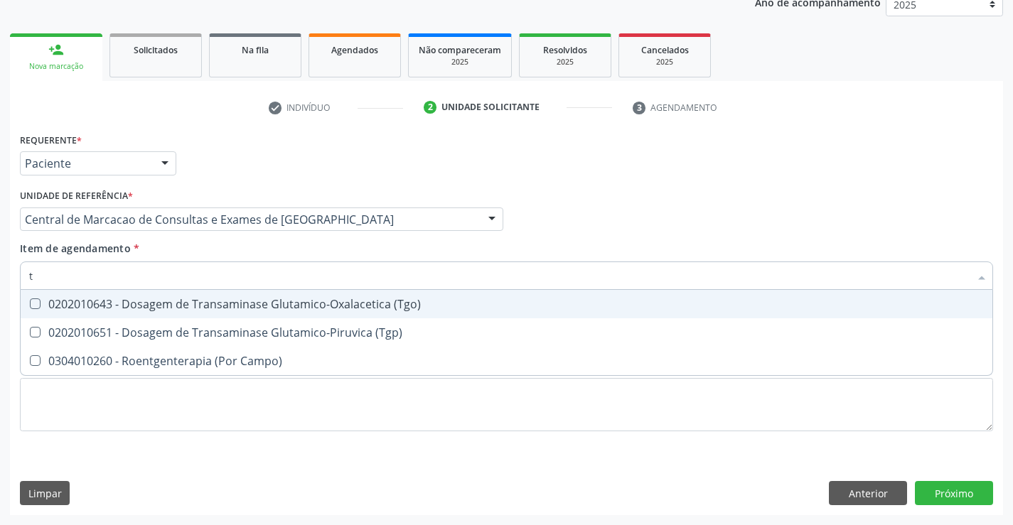
type input "tg"
click at [141, 299] on div "0202010643 - Dosagem de Transaminase Glutamico-Oxalacetica (Tgo)" at bounding box center [506, 304] width 955 height 11
checkbox \(Tgo\) "true"
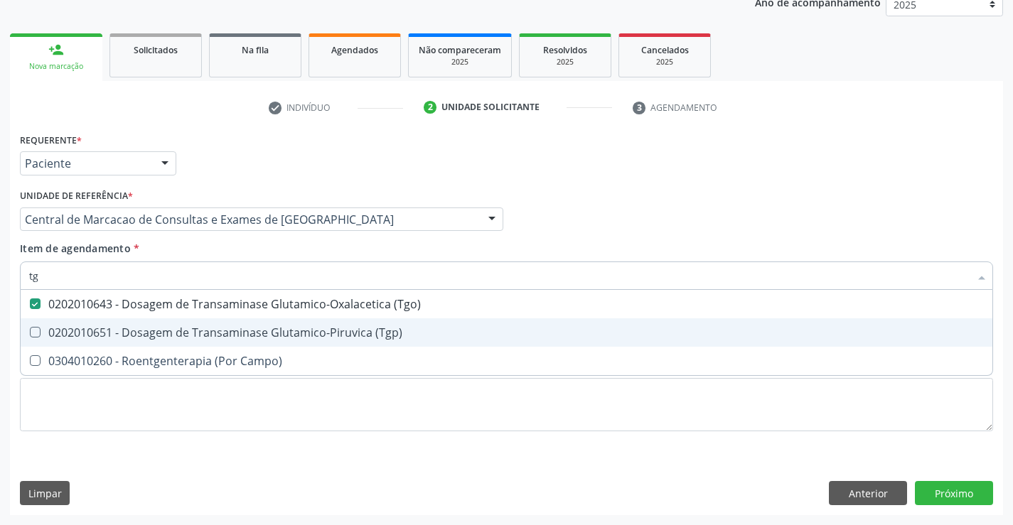
click at [132, 337] on div "0202010651 - Dosagem de Transaminase Glutamico-Piruvica (Tgp)" at bounding box center [506, 332] width 955 height 11
checkbox \(Tgp\) "true"
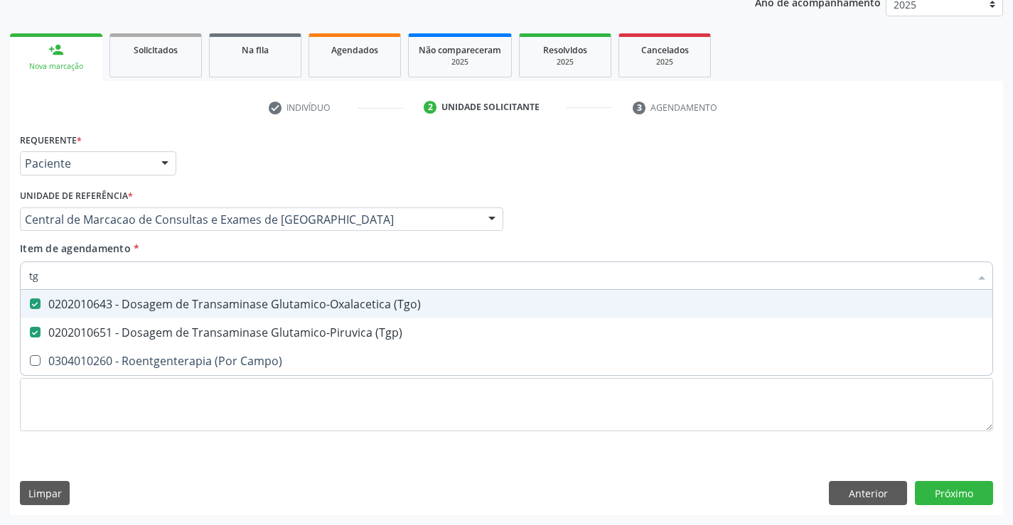
click at [117, 274] on input "tg" at bounding box center [499, 276] width 941 height 28
type input "g"
checkbox \(Tgo\) "false"
checkbox \(Tgp\) "false"
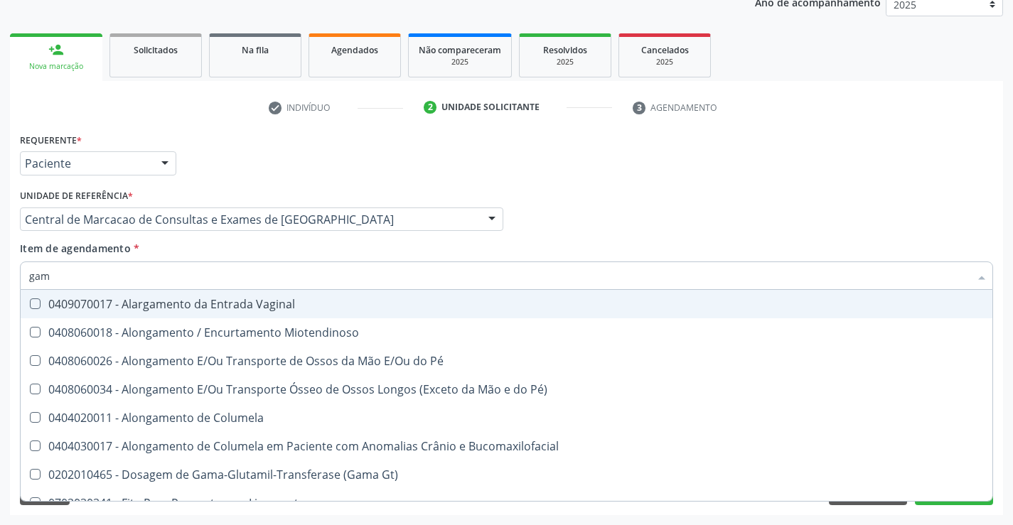
type input "gama"
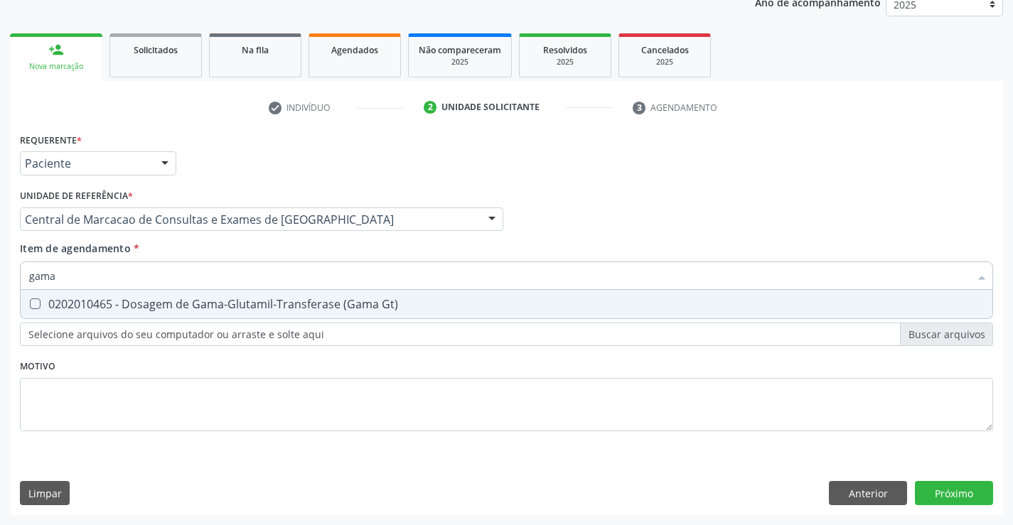
click at [123, 304] on div "0202010465 - Dosagem de Gama-Glutamil-Transferase (Gama Gt)" at bounding box center [506, 304] width 955 height 11
checkbox Gt\) "true"
click at [126, 279] on input "gama" at bounding box center [499, 276] width 941 height 28
type input "f"
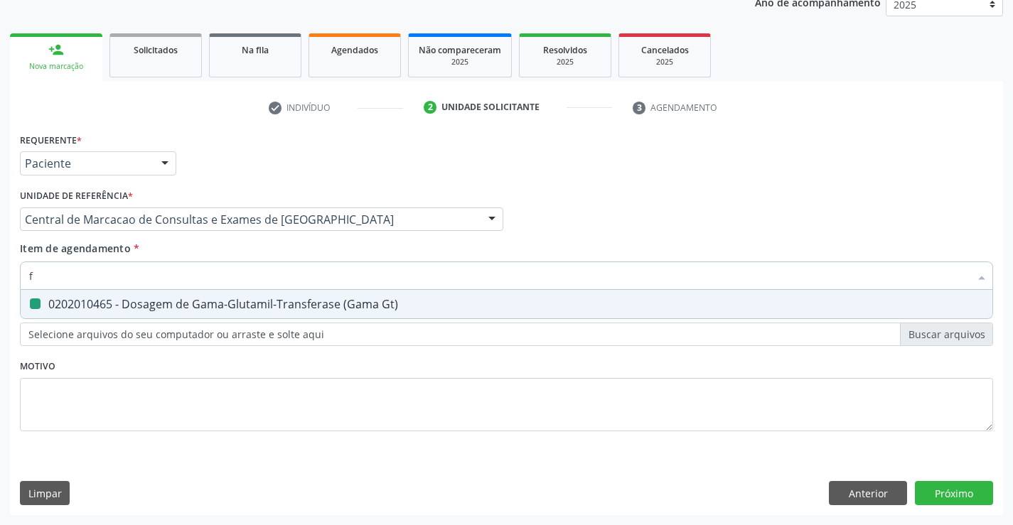
checkbox Gt\) "false"
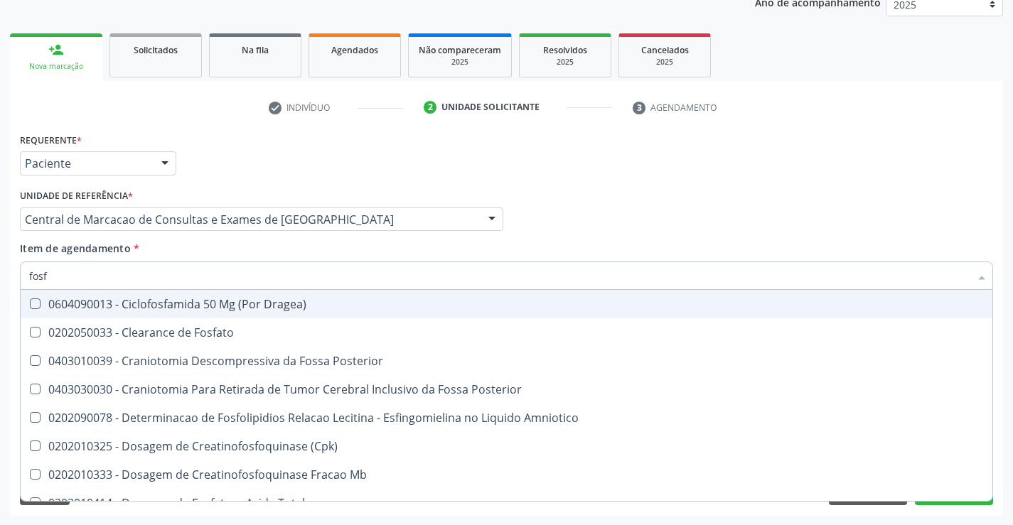
type input "fosfa"
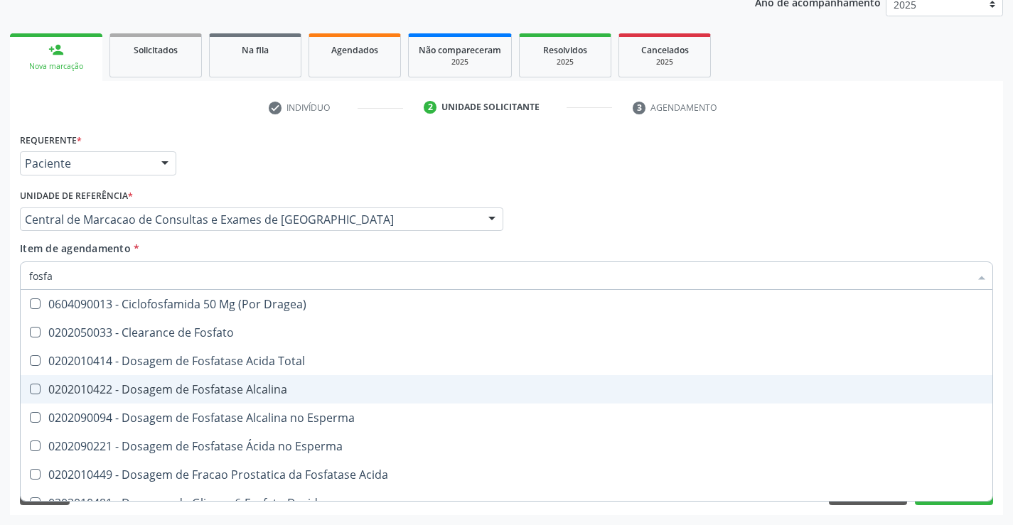
click at [157, 392] on div "0202010422 - Dosagem de Fosfatase Alcalina" at bounding box center [506, 389] width 955 height 11
checkbox Alcalina "true"
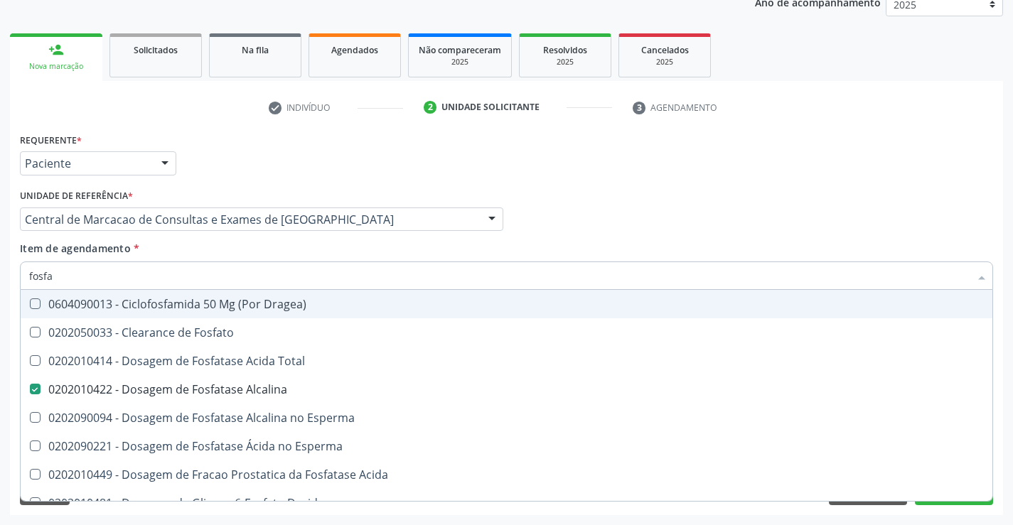
click at [132, 282] on input "fosfa" at bounding box center [499, 276] width 941 height 28
type input "bi"
checkbox Alcalina "false"
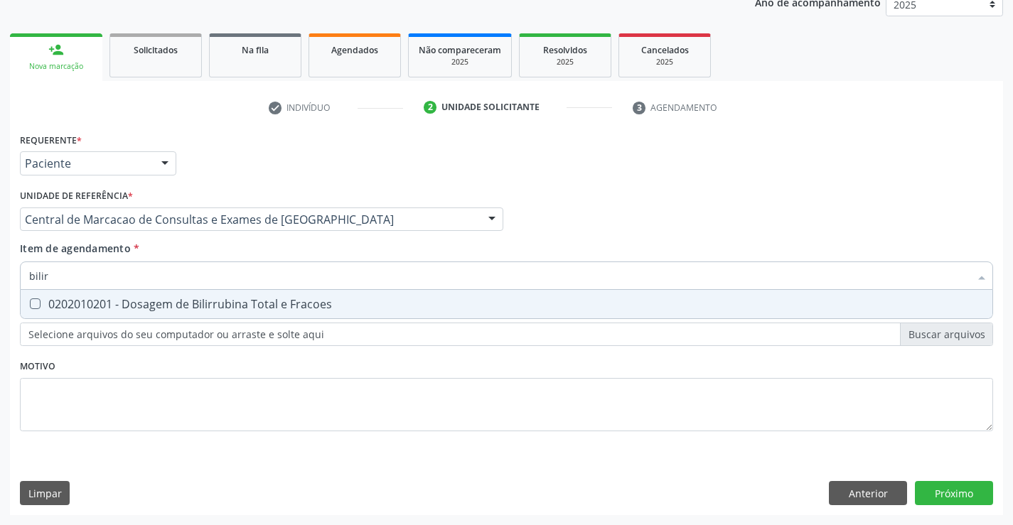
type input "bilirr"
drag, startPoint x: 125, startPoint y: 307, endPoint x: 107, endPoint y: 274, distance: 37.6
click at [124, 308] on div "0202010201 - Dosagem de Bilirrubina Total e Fracoes" at bounding box center [506, 304] width 955 height 11
checkbox Fracoes "true"
click at [107, 274] on input "bilirr" at bounding box center [499, 276] width 941 height 28
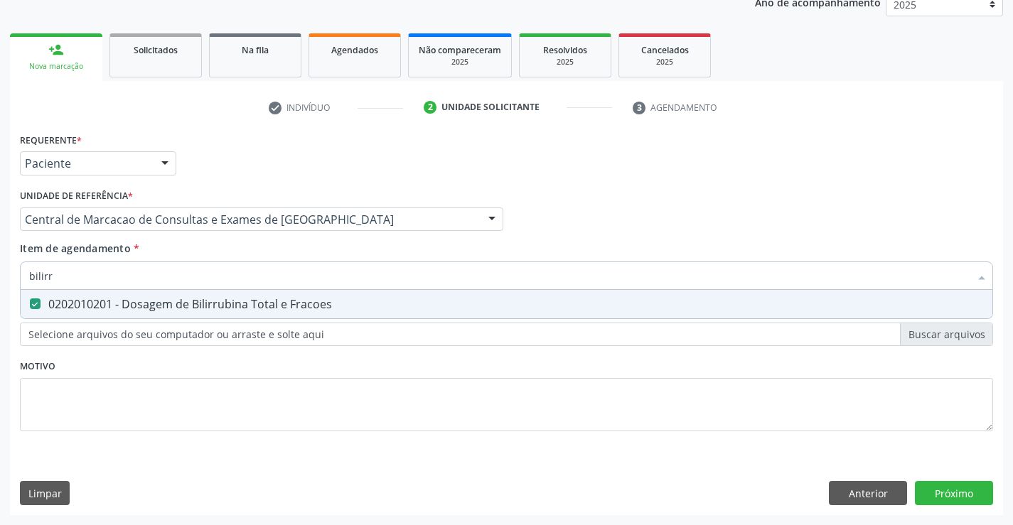
click at [107, 274] on input "bilirr" at bounding box center [499, 276] width 941 height 28
type input "uri"
checkbox Fracoes "false"
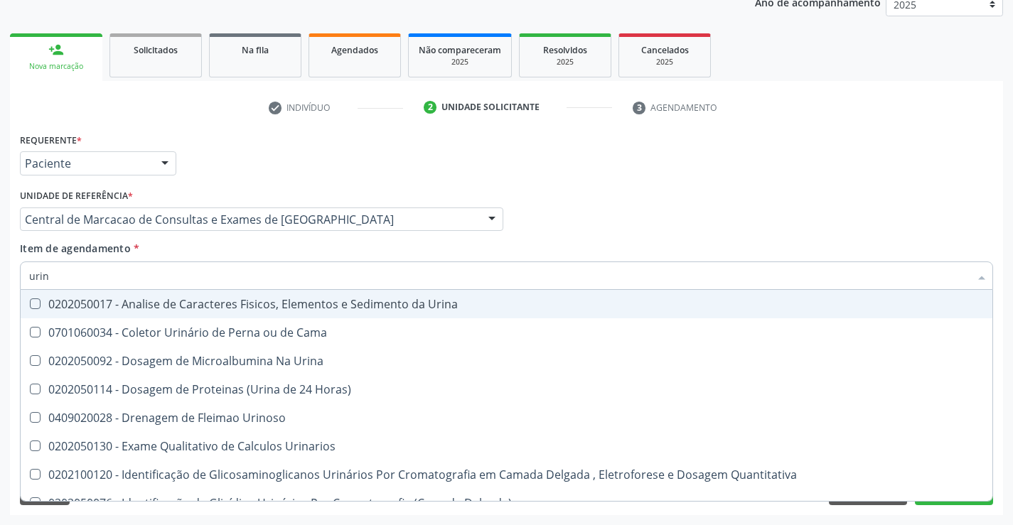
type input "urina"
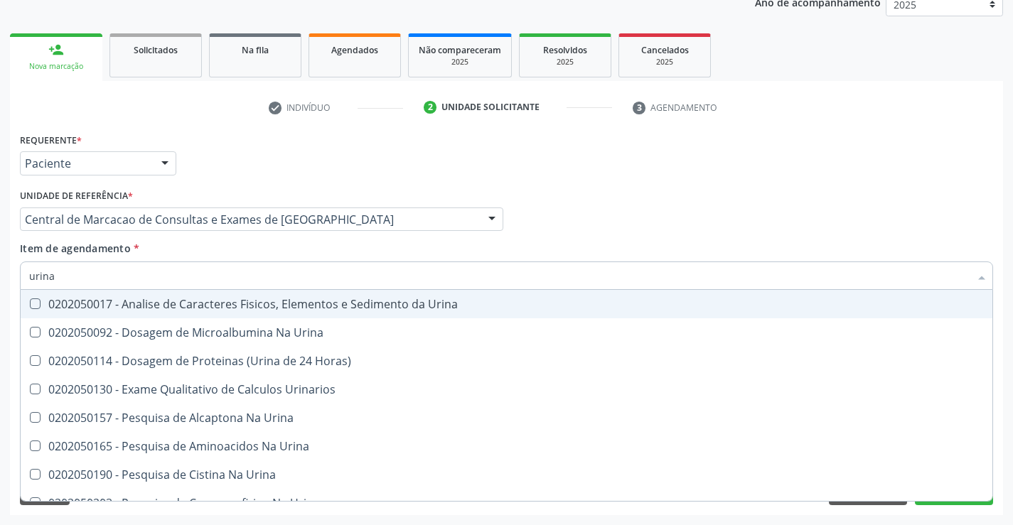
click at [98, 296] on span "0202050017 - Analise de Caracteres Fisicos, Elementos e Sedimento da Urina" at bounding box center [507, 304] width 972 height 28
checkbox Urina "true"
click at [99, 282] on input "urina" at bounding box center [499, 276] width 941 height 28
type input "f"
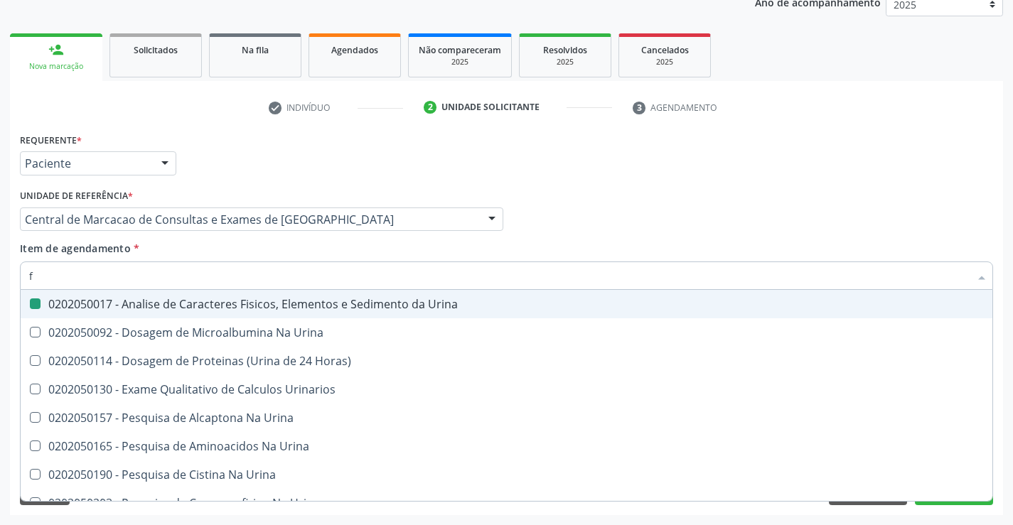
checkbox Urina "false"
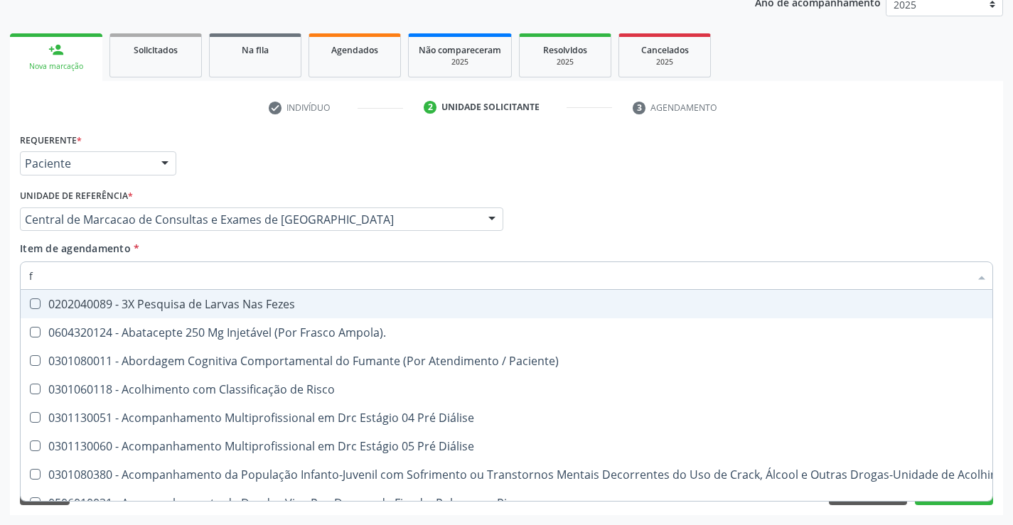
type input "fe"
checkbox Urina "false"
checkbox C "true"
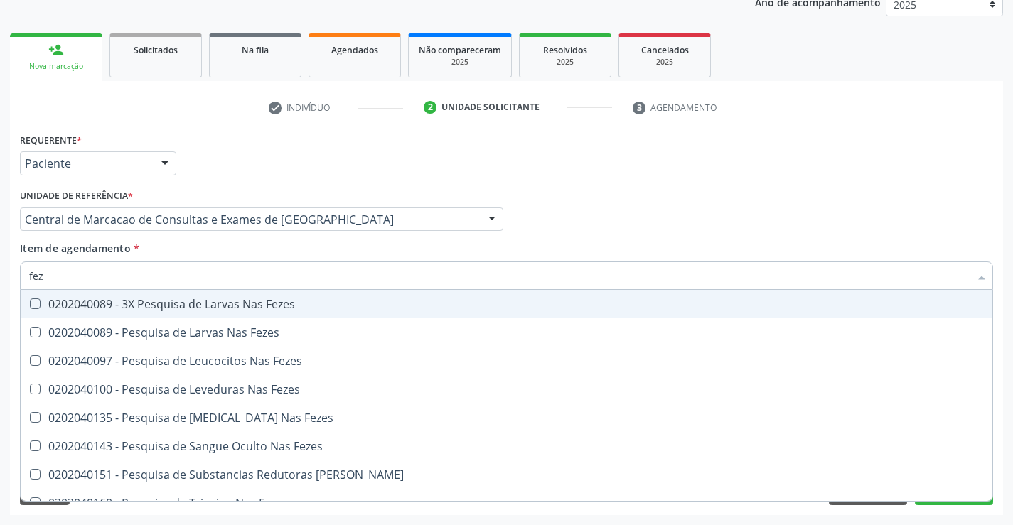
type input "feze"
click at [102, 302] on div "0202040089 - 3X Pesquisa de Larvas Nas Fezes" at bounding box center [506, 304] width 955 height 11
checkbox Fezes "true"
click at [579, 240] on div "Profissional Solicitante Por favor, selecione a Unidade de Atendimento primeiro…" at bounding box center [506, 213] width 980 height 55
checkbox Fezes "true"
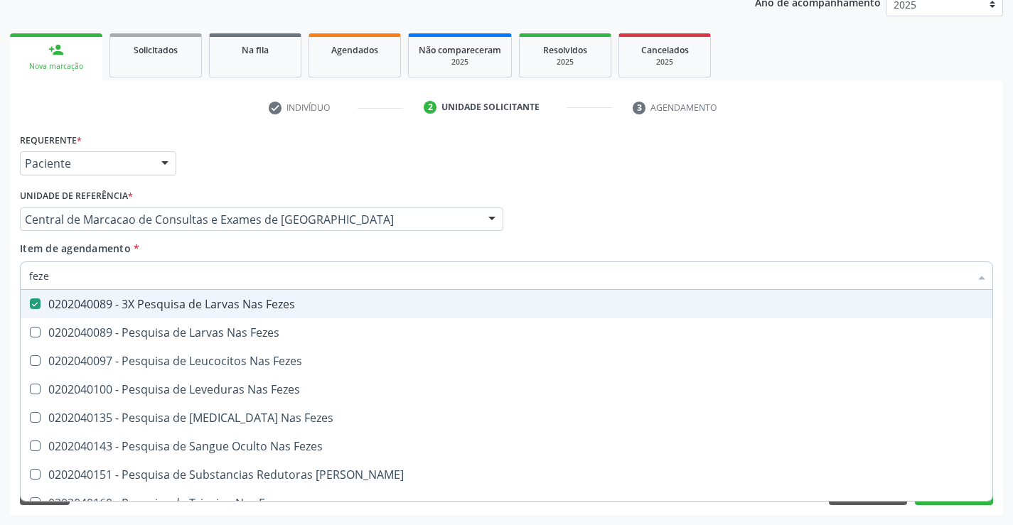
checkbox Fezes "true"
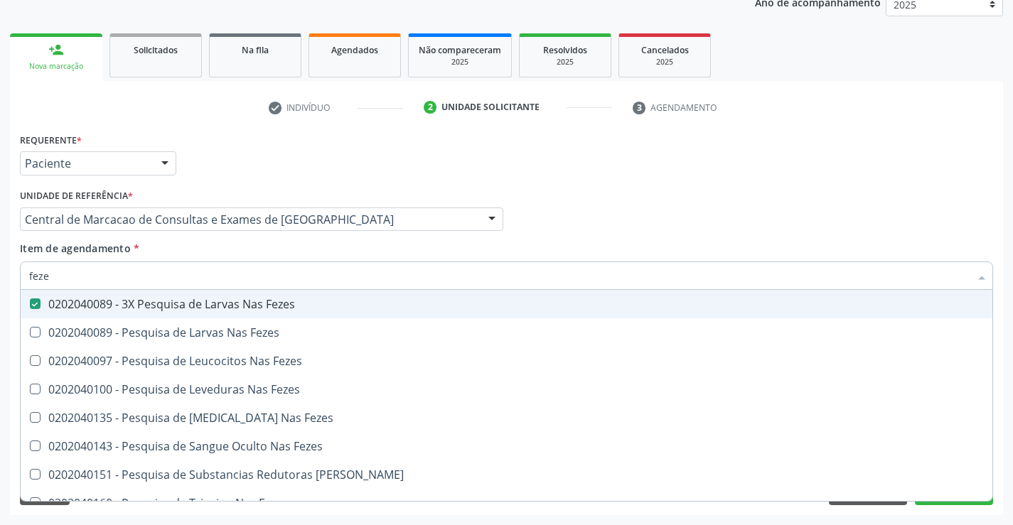
checkbox Fezes "true"
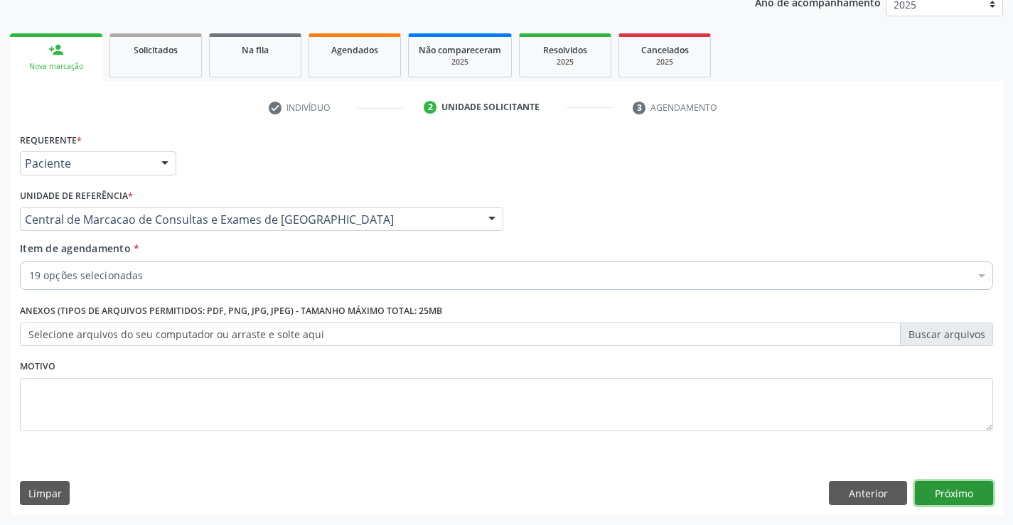
click at [954, 493] on button "Próximo" at bounding box center [954, 493] width 78 height 24
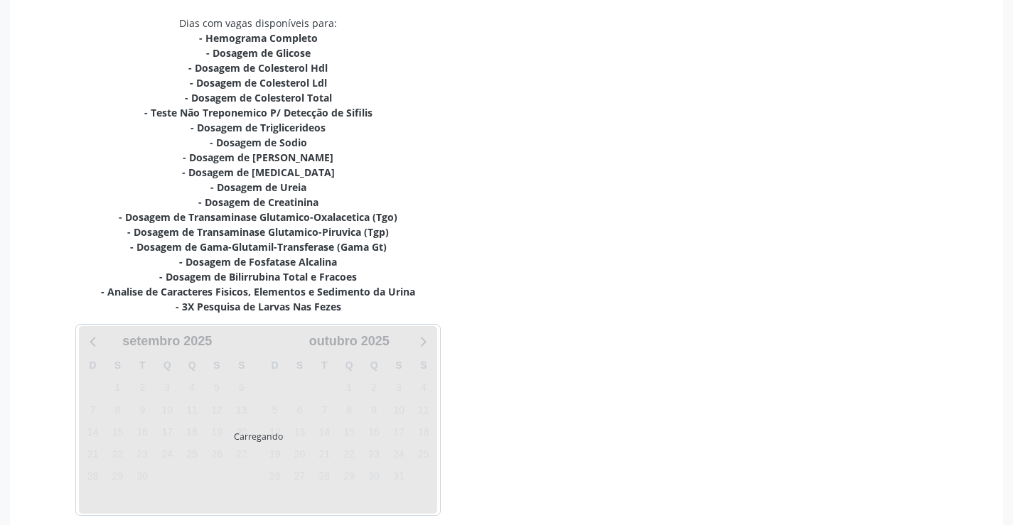
scroll to position [362, 0]
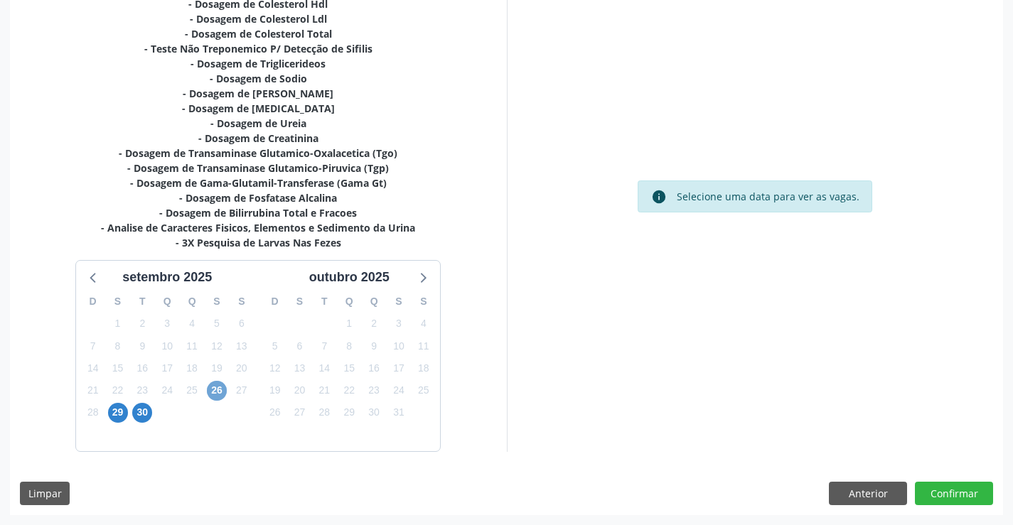
click at [213, 388] on span "26" at bounding box center [217, 391] width 20 height 20
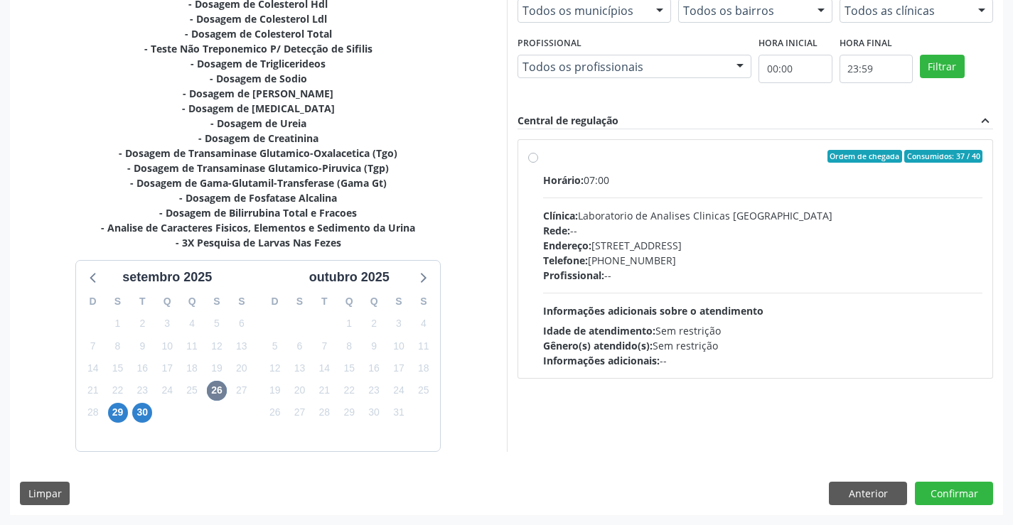
click at [610, 252] on div "Endereço: [STREET_ADDRESS]" at bounding box center [763, 245] width 440 height 15
click at [538, 163] on input "Ordem de chegada Consumidos: 37 / 40 Horário: 07:00 Clínica: Laboratorio de Ana…" at bounding box center [533, 156] width 10 height 13
radio input "true"
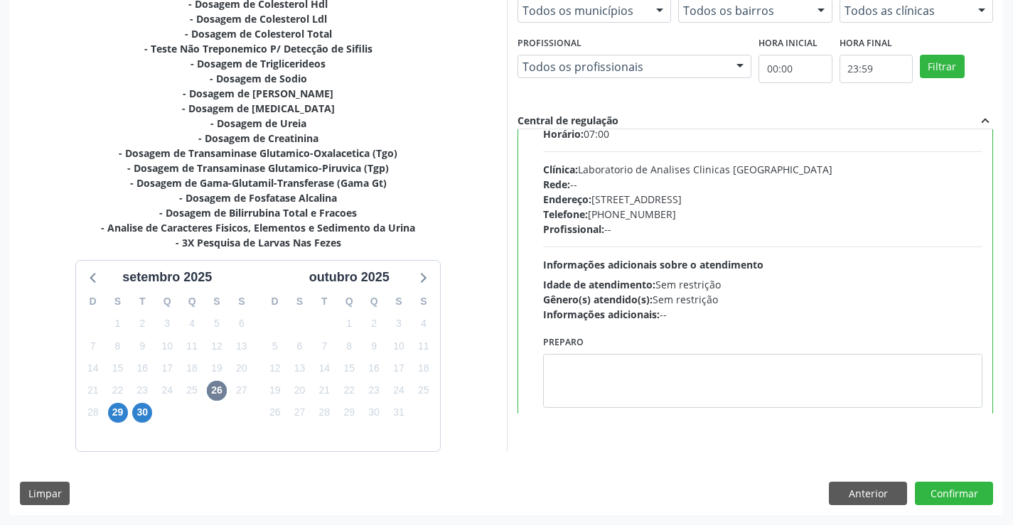
scroll to position [70, 0]
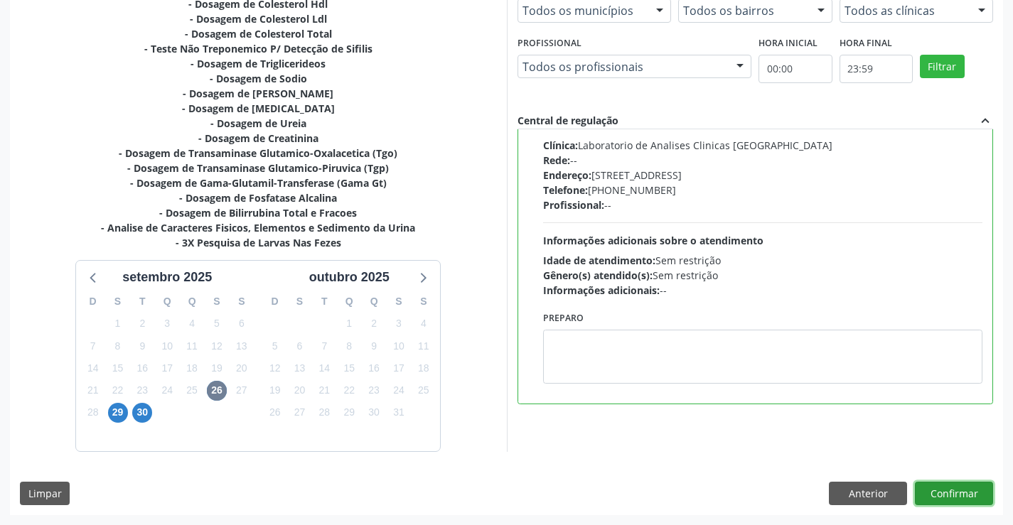
click at [954, 503] on button "Confirmar" at bounding box center [954, 494] width 78 height 24
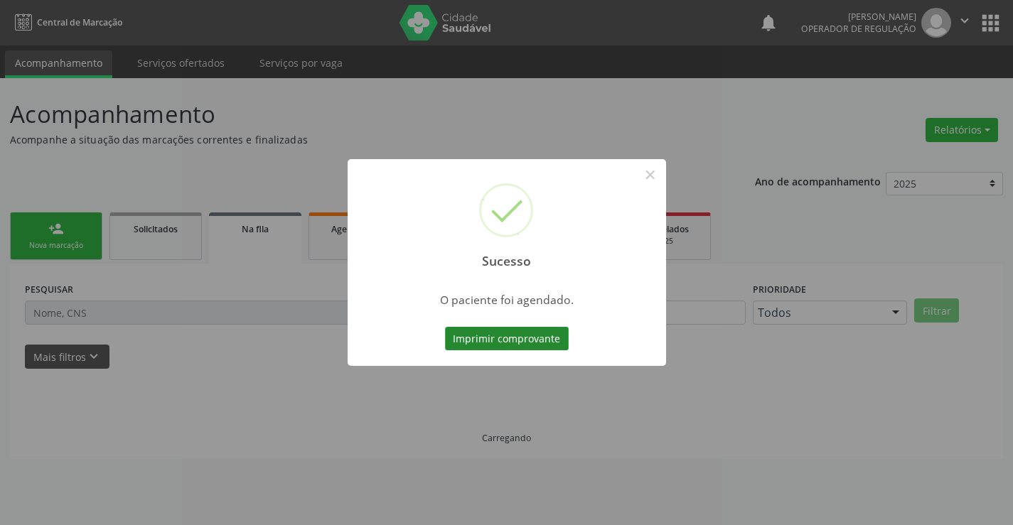
scroll to position [0, 0]
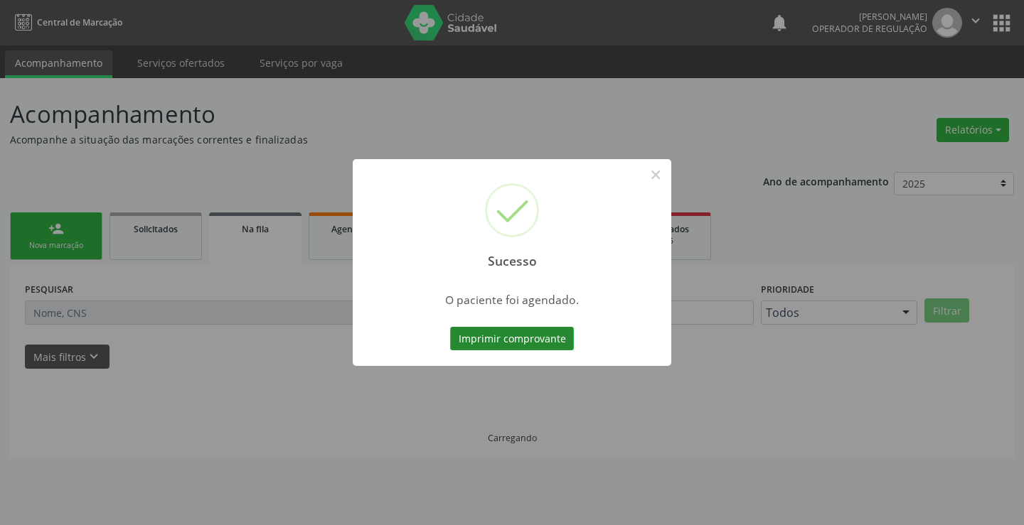
click at [523, 350] on button "Imprimir comprovante" at bounding box center [512, 339] width 124 height 24
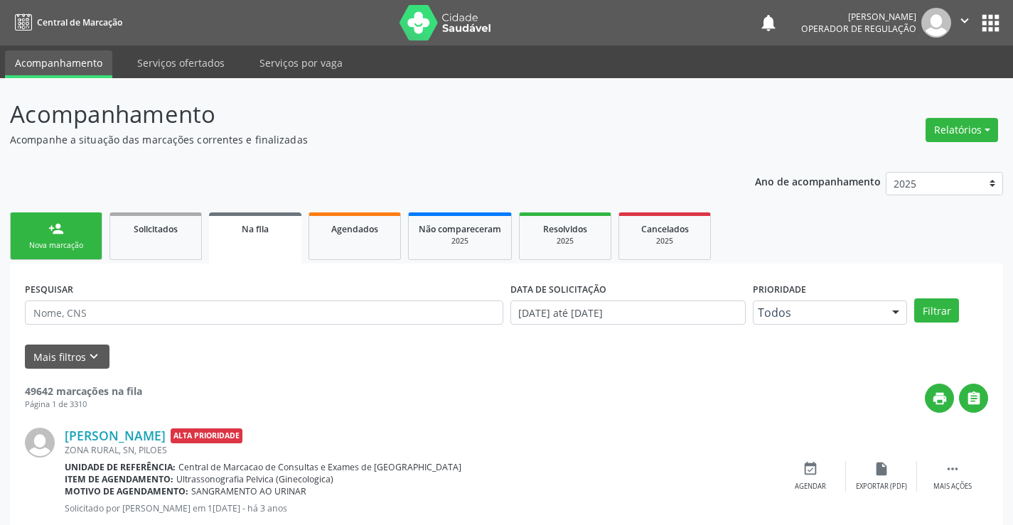
click at [58, 245] on div "Nova marcação" at bounding box center [56, 245] width 71 height 11
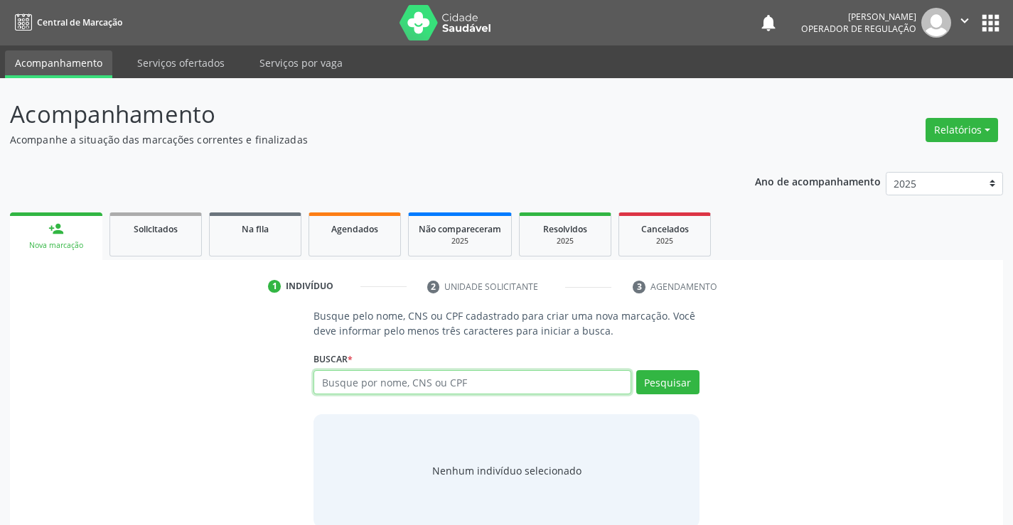
click at [469, 384] on input "text" at bounding box center [472, 382] width 317 height 24
type input "702108770836698"
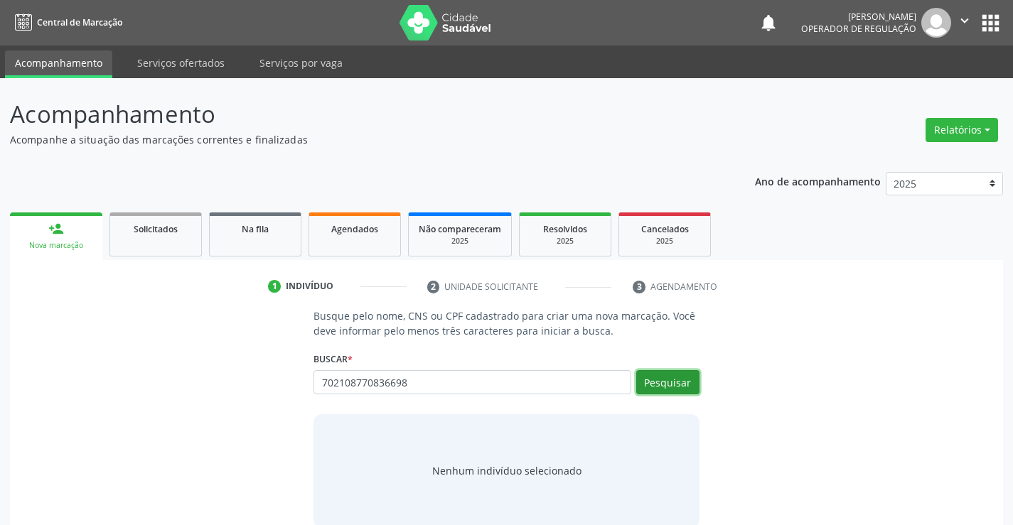
click at [670, 388] on button "Pesquisar" at bounding box center [667, 382] width 63 height 24
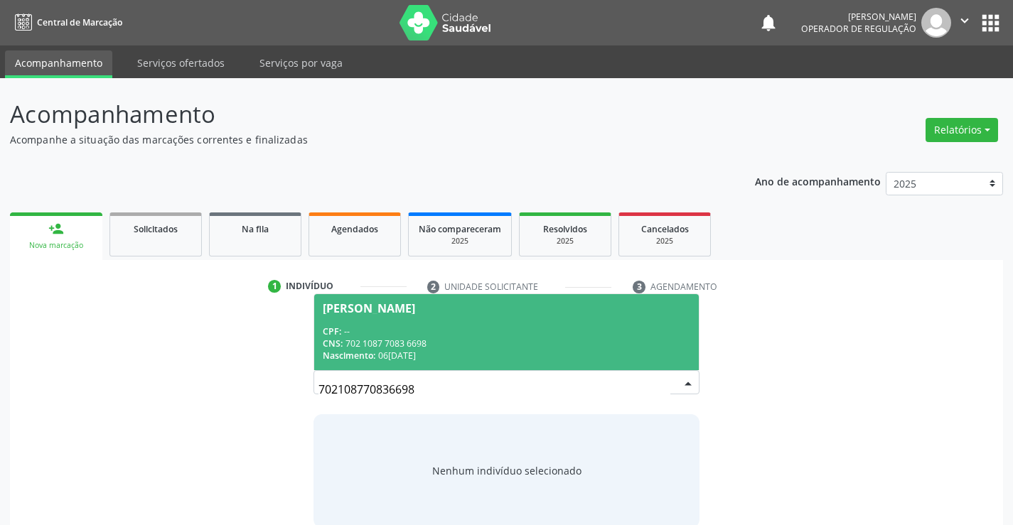
click at [528, 323] on span "[PERSON_NAME] CPF: -- CNS: 702 1087 7083 6698 Nascimento: [DATE]" at bounding box center [506, 332] width 384 height 76
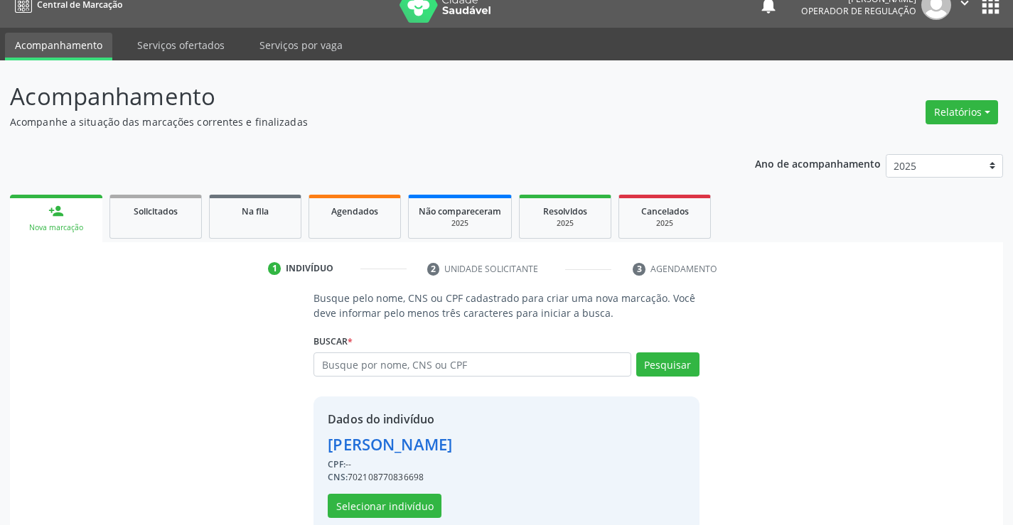
scroll to position [45, 0]
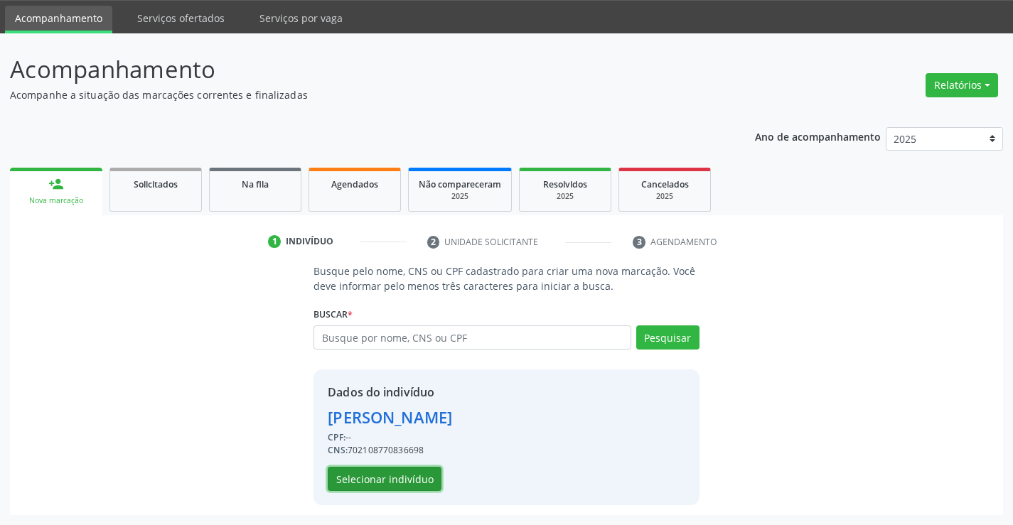
click at [376, 481] on button "Selecionar indivíduo" at bounding box center [385, 479] width 114 height 24
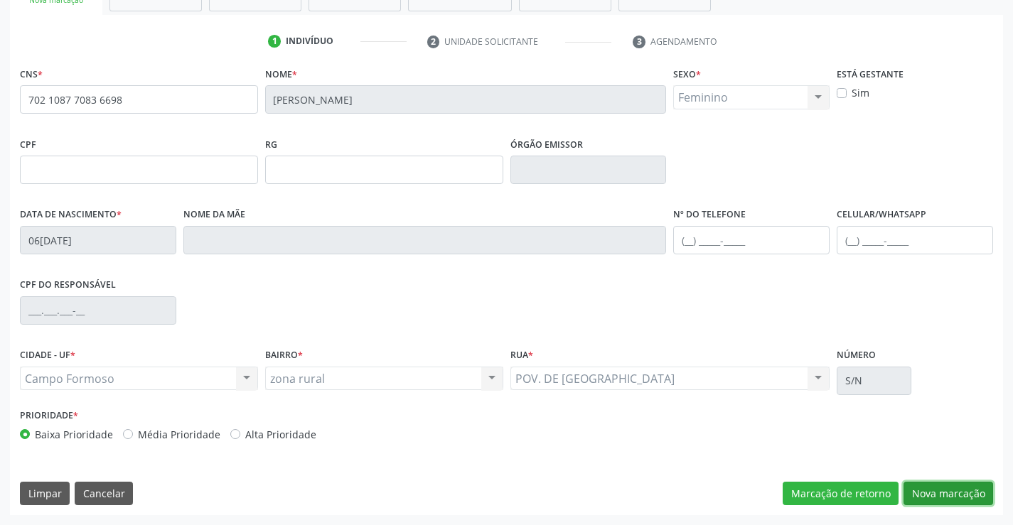
drag, startPoint x: 970, startPoint y: 492, endPoint x: 551, endPoint y: 442, distance: 422.4
click at [962, 492] on button "Nova marcação" at bounding box center [949, 494] width 90 height 24
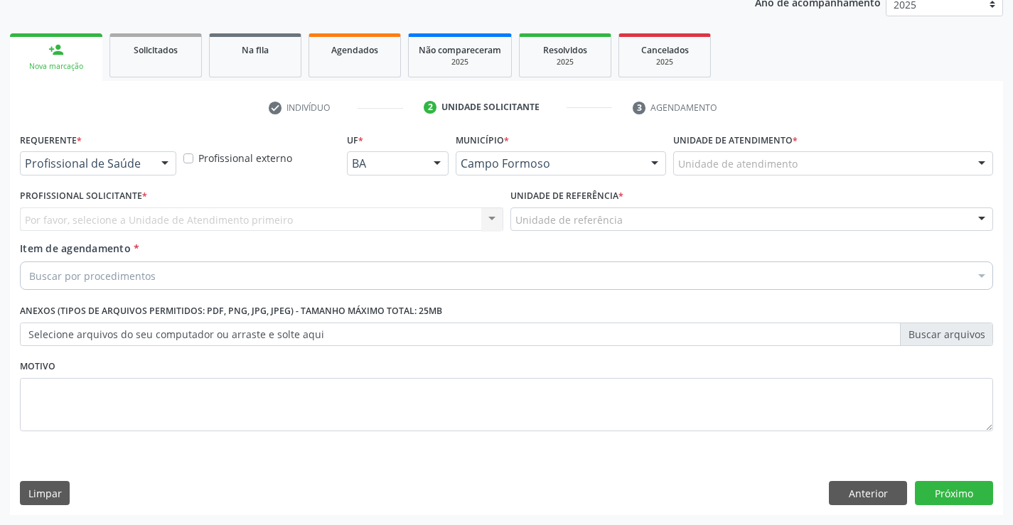
scroll to position [179, 0]
click at [163, 161] on div at bounding box center [164, 164] width 21 height 24
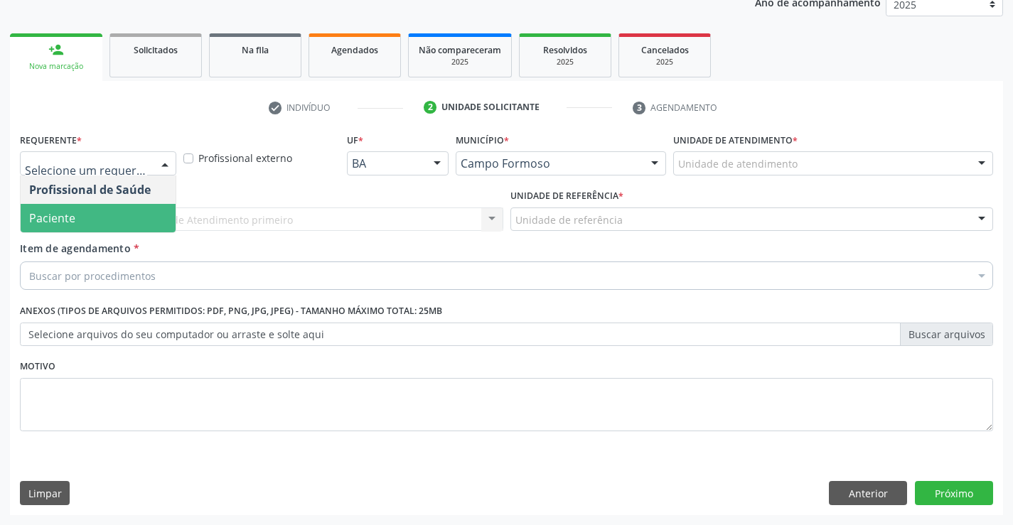
click at [95, 225] on span "Paciente" at bounding box center [98, 218] width 155 height 28
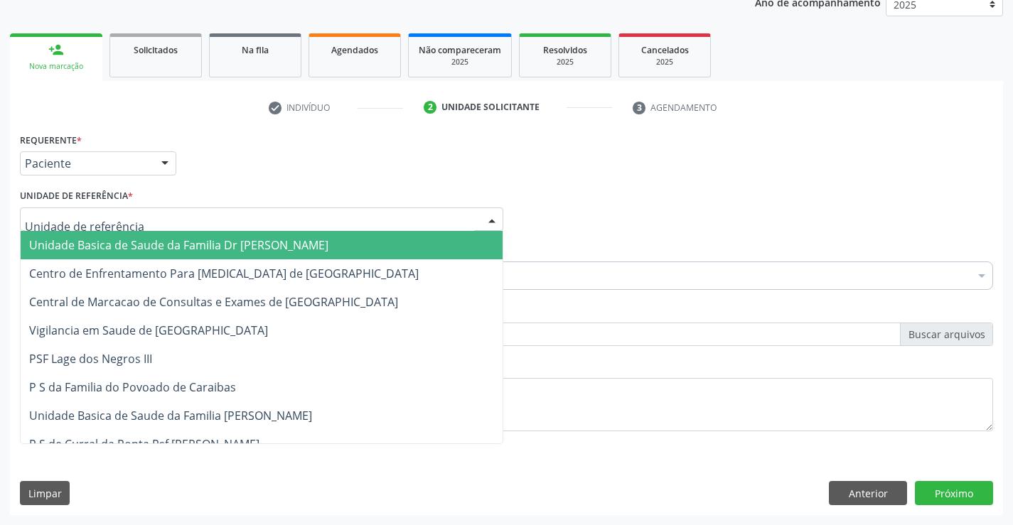
click at [203, 215] on div at bounding box center [261, 220] width 483 height 24
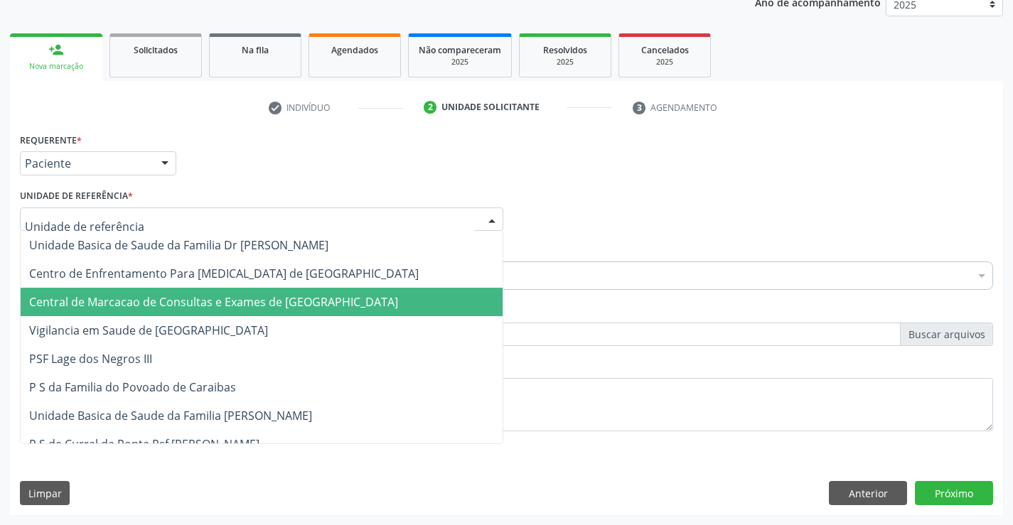
click at [210, 294] on span "Central de Marcacao de Consultas e Exames de [GEOGRAPHIC_DATA]" at bounding box center [262, 302] width 482 height 28
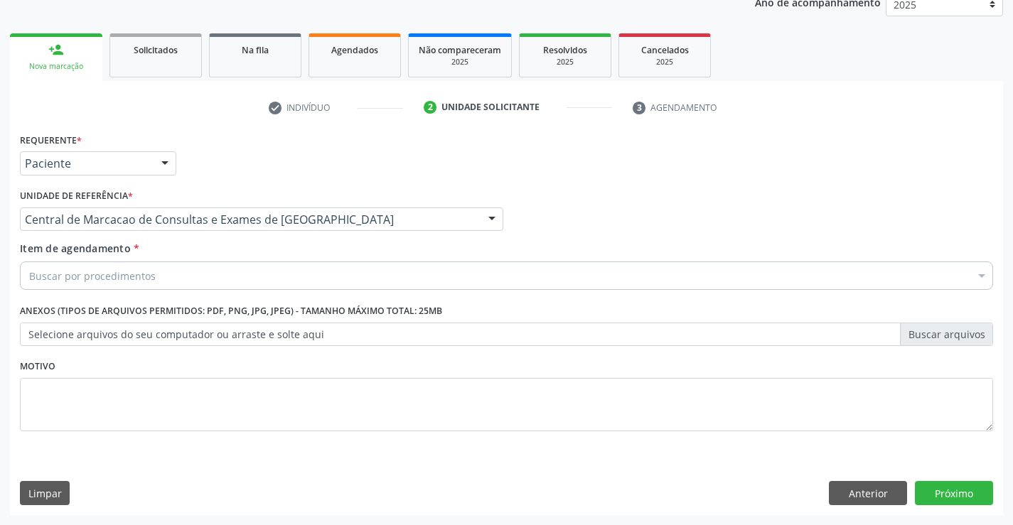
click at [233, 271] on div "Buscar por procedimentos" at bounding box center [506, 276] width 973 height 28
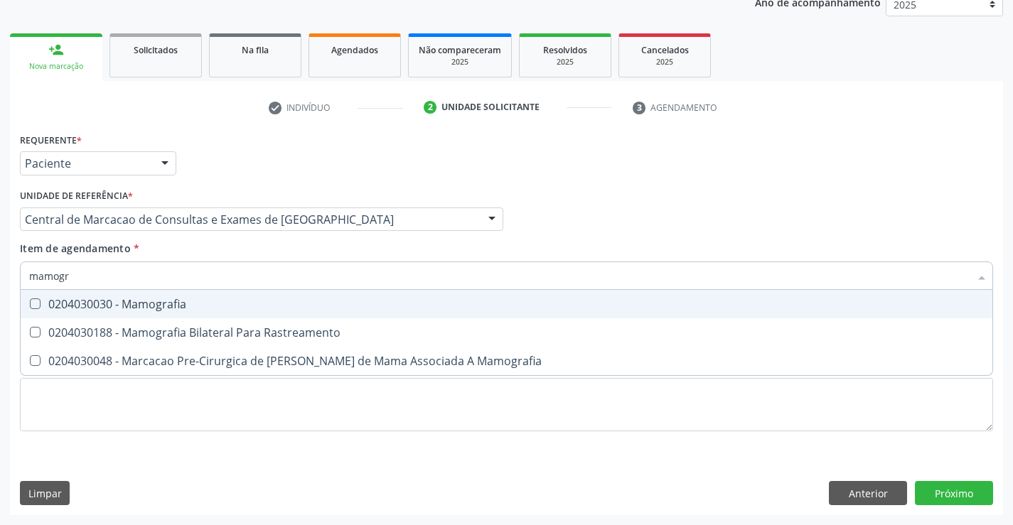
type input "mamogra"
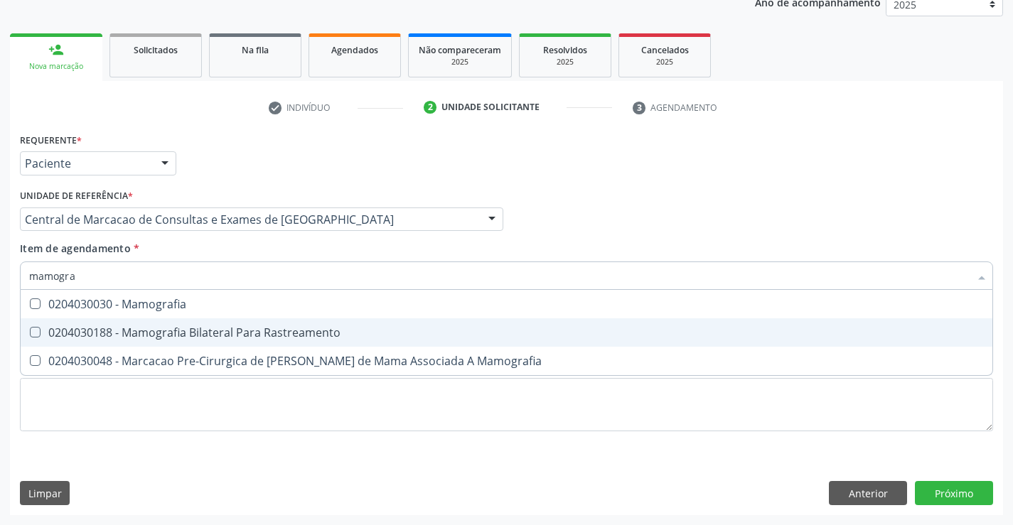
click at [230, 331] on div "0204030188 - Mamografia Bilateral Para Rastreamento" at bounding box center [506, 332] width 955 height 11
checkbox Rastreamento "true"
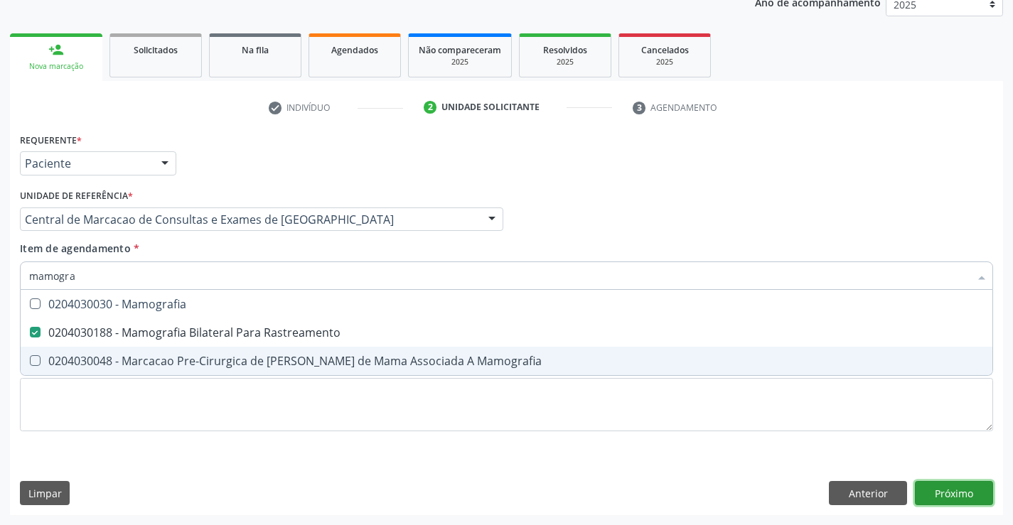
click at [955, 496] on div "Requerente * Paciente Profissional de Saúde Paciente Nenhum resultado encontrad…" at bounding box center [506, 322] width 993 height 386
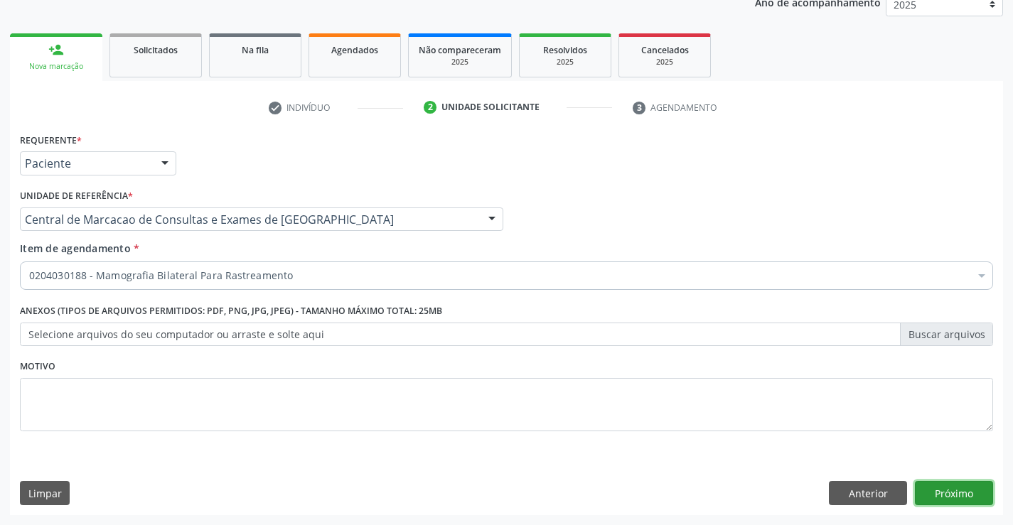
click at [973, 489] on button "Próximo" at bounding box center [954, 493] width 78 height 24
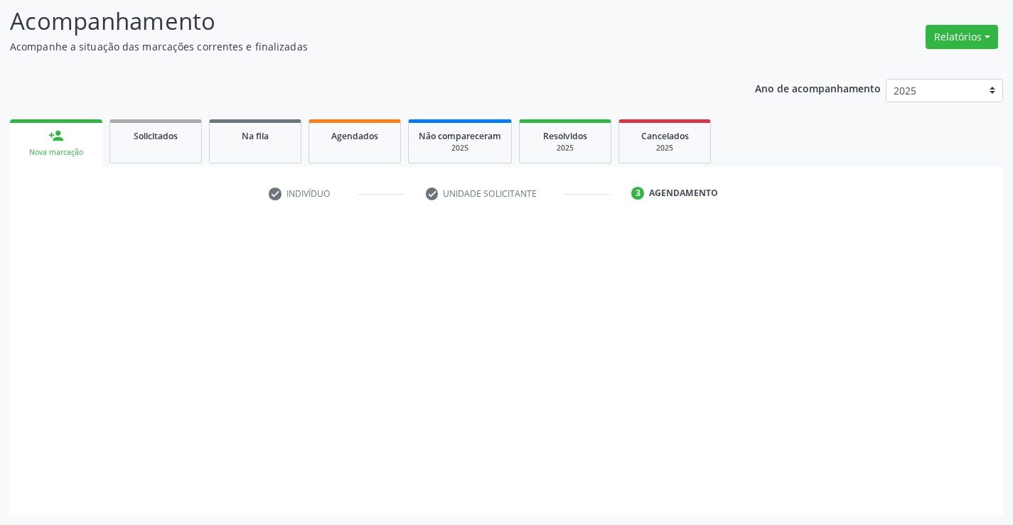
scroll to position [93, 0]
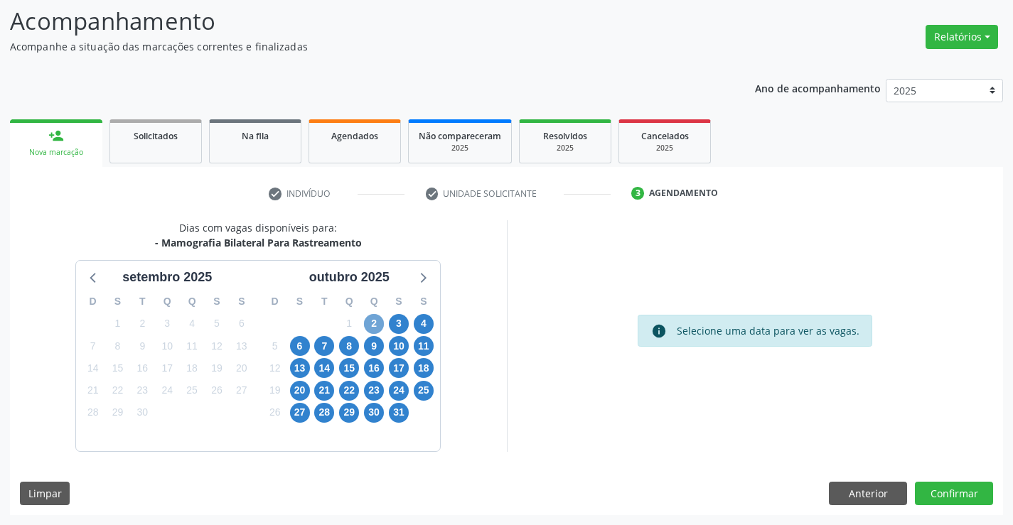
click at [376, 322] on span "2" at bounding box center [374, 324] width 20 height 20
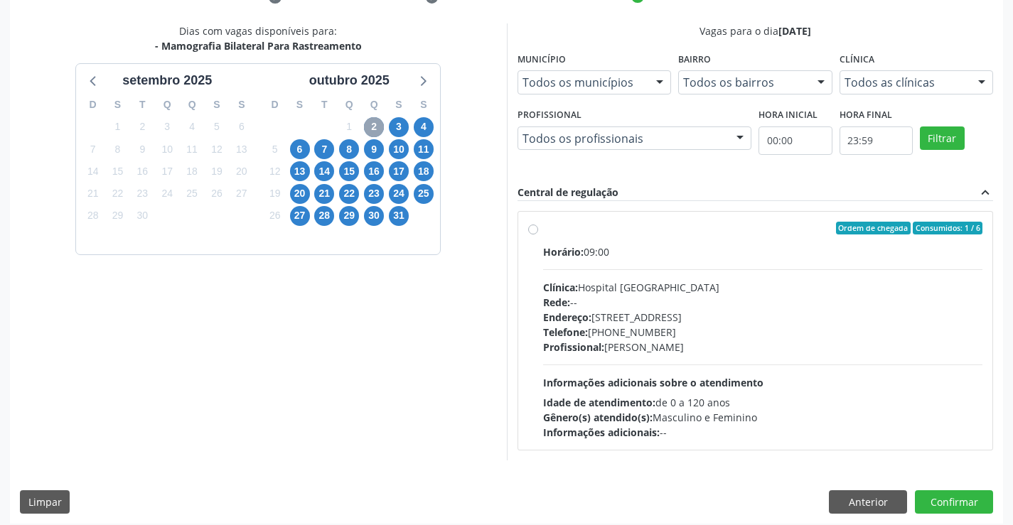
scroll to position [299, 0]
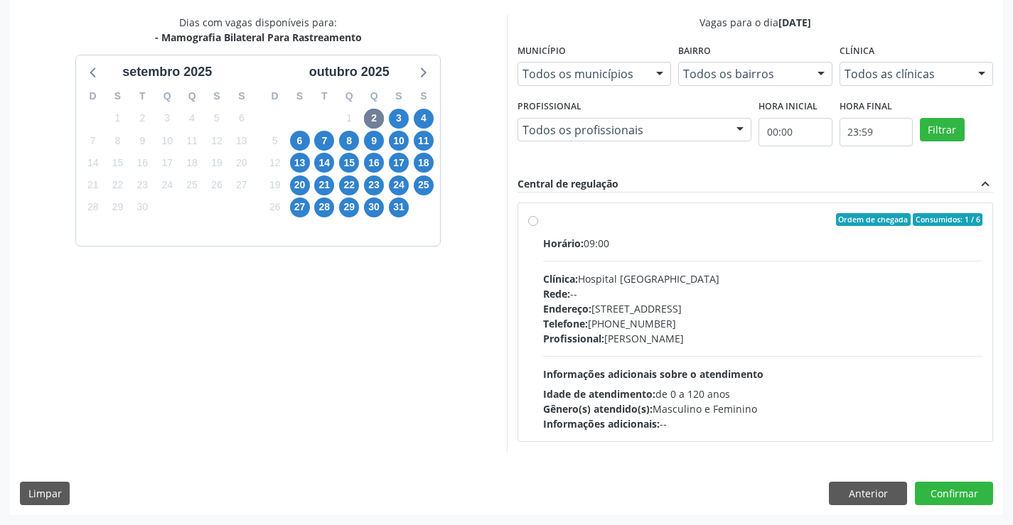
click at [670, 259] on div "Horário: 09:00 Clínica: Hospital [GEOGRAPHIC_DATA] Rede: -- Endereço: [STREET_A…" at bounding box center [763, 334] width 440 height 196
click at [538, 226] on input "Ordem de chegada Consumidos: 1 / 6 Horário: 09:00 Clínica: Hospital [GEOGRAPHIC…" at bounding box center [533, 219] width 10 height 13
radio input "true"
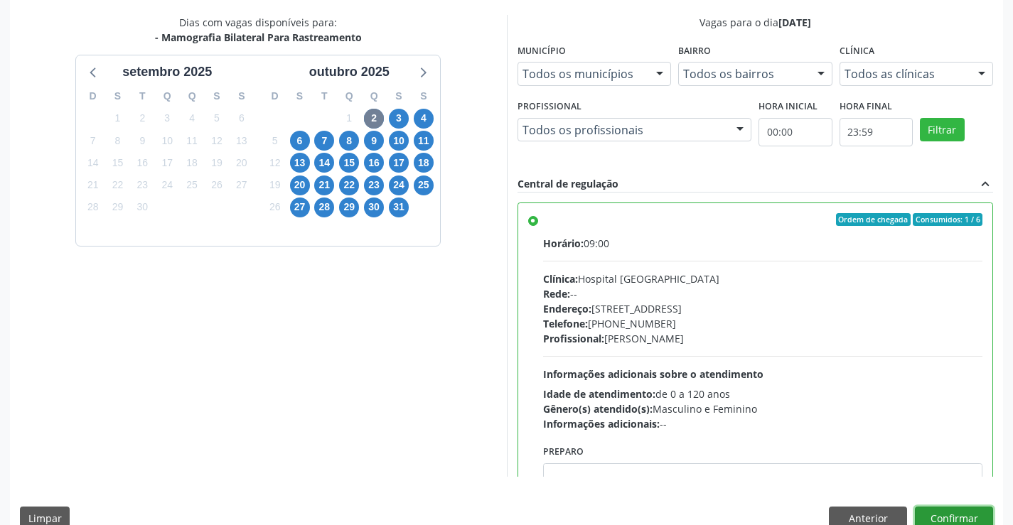
click at [938, 511] on button "Confirmar" at bounding box center [954, 519] width 78 height 24
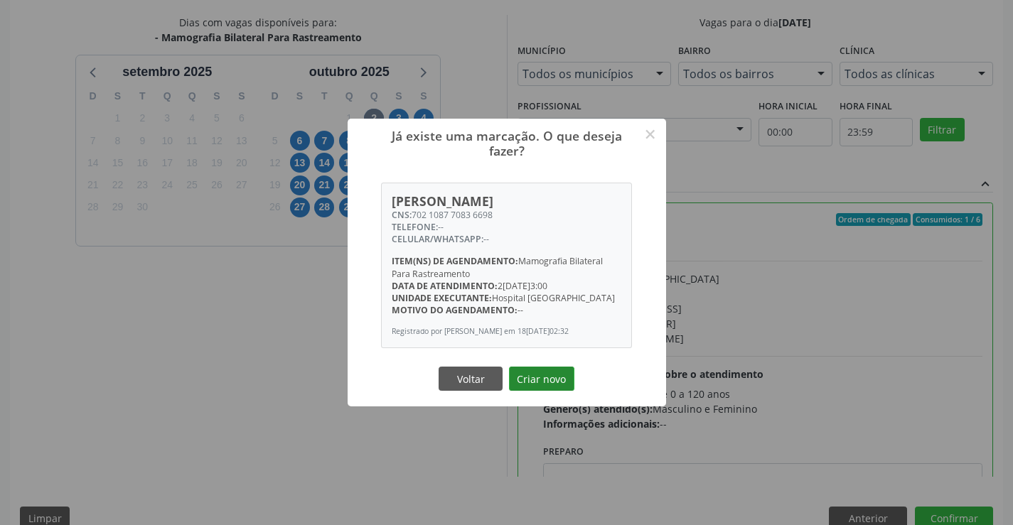
click at [528, 382] on button "Criar novo" at bounding box center [541, 379] width 65 height 24
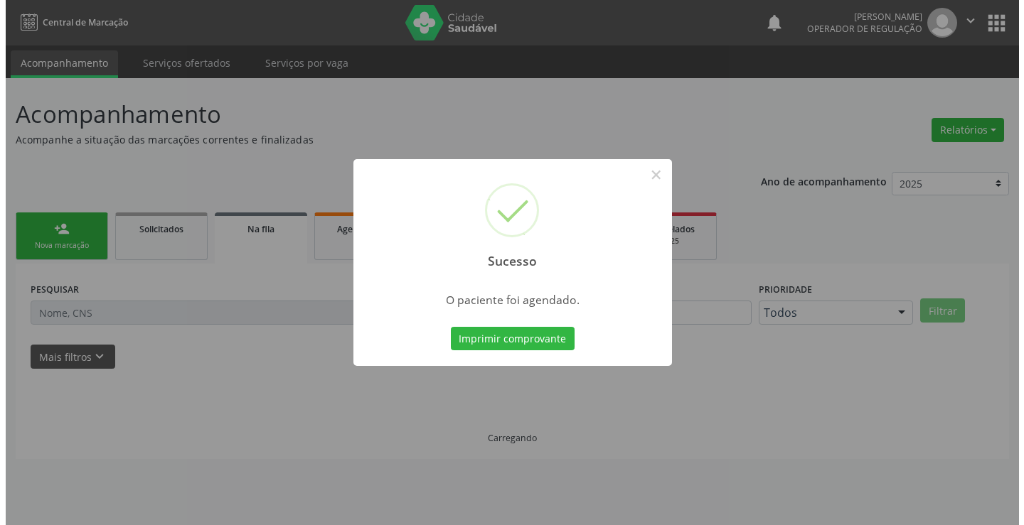
scroll to position [0, 0]
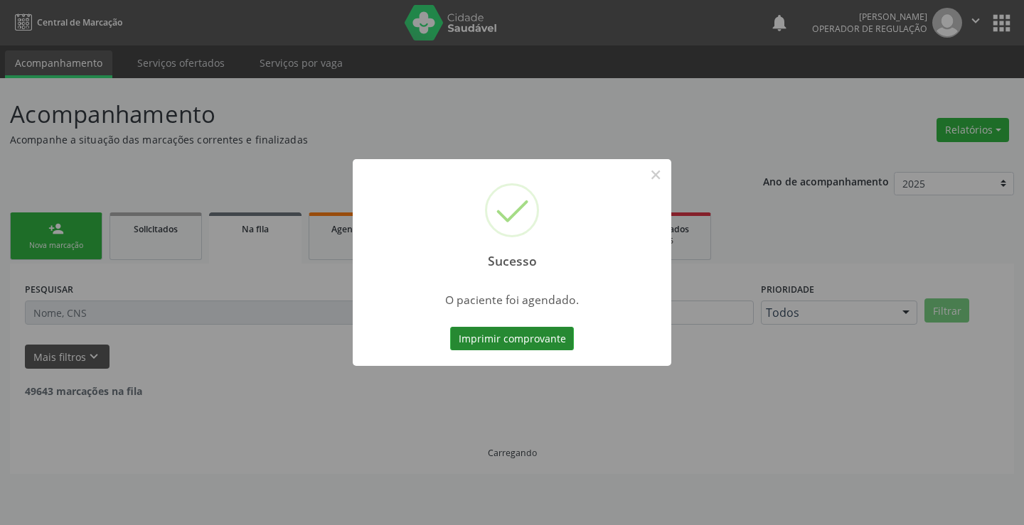
click at [525, 341] on button "Imprimir comprovante" at bounding box center [512, 339] width 124 height 24
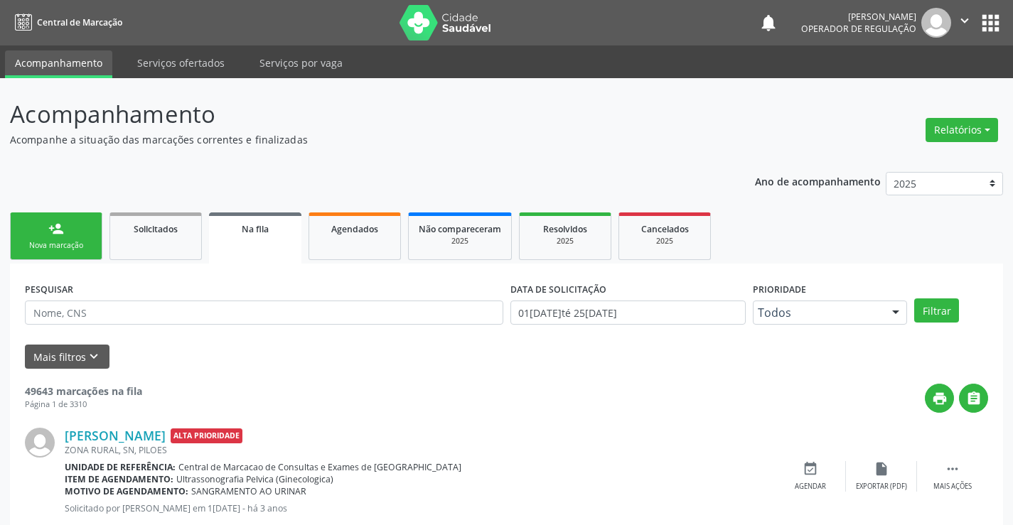
click at [56, 228] on div "person_add" at bounding box center [56, 229] width 16 height 16
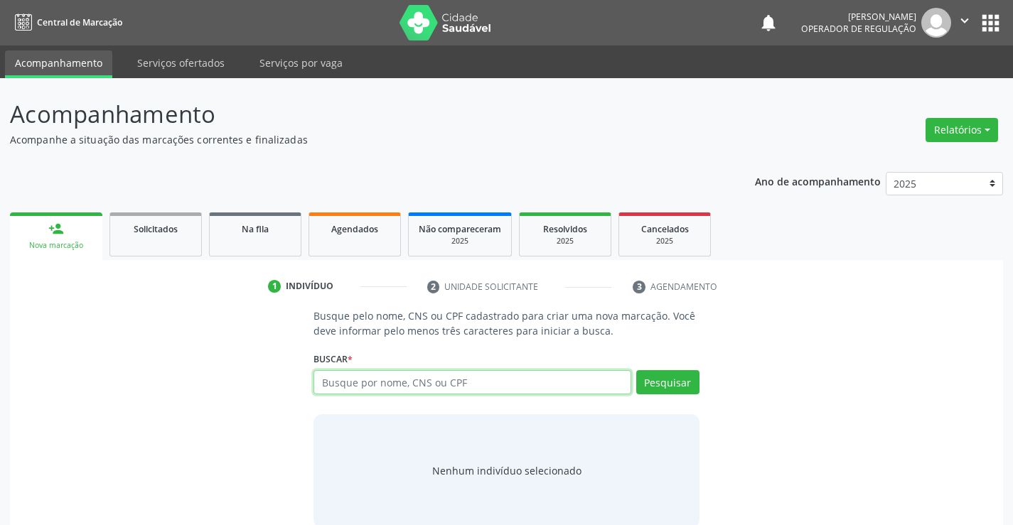
click at [395, 393] on input "text" at bounding box center [472, 382] width 317 height 24
type input "700009607736006"
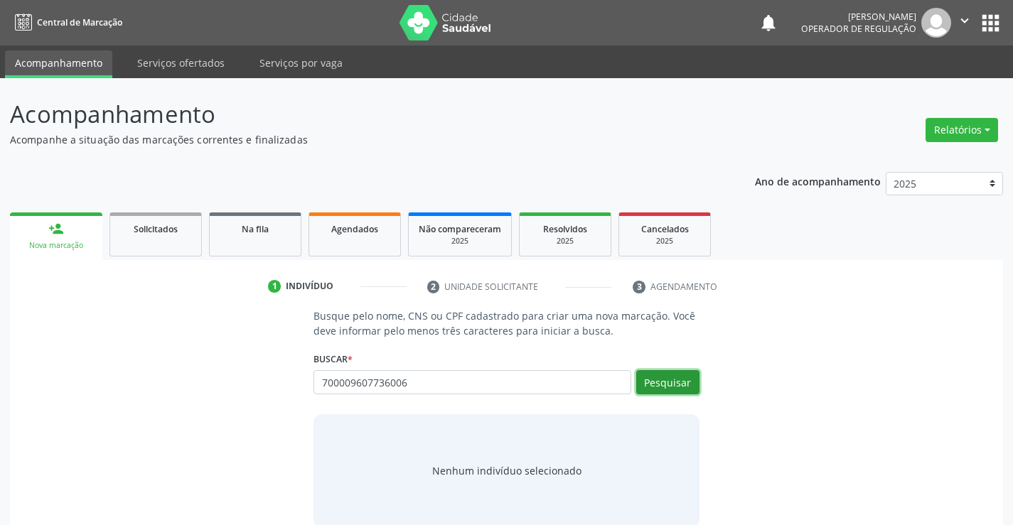
click at [660, 375] on button "Pesquisar" at bounding box center [667, 382] width 63 height 24
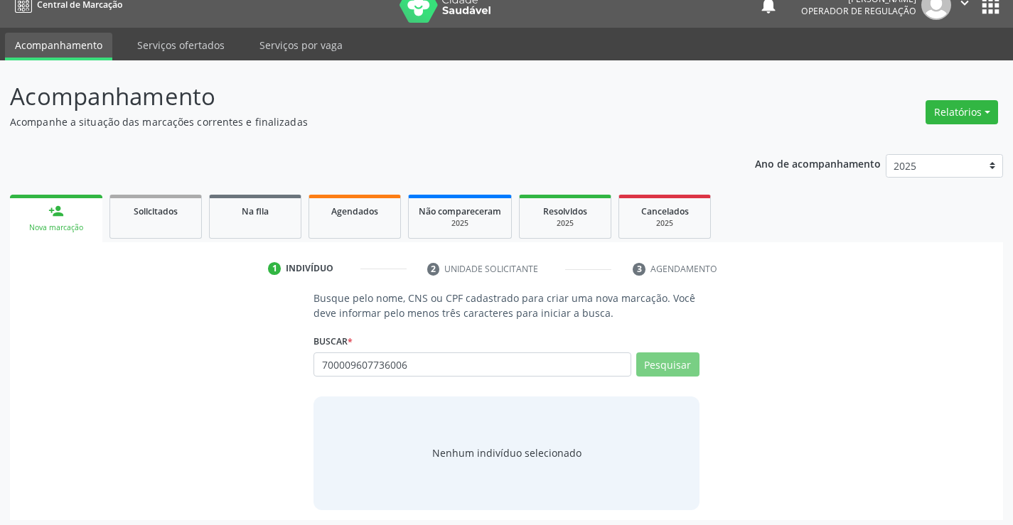
scroll to position [23, 0]
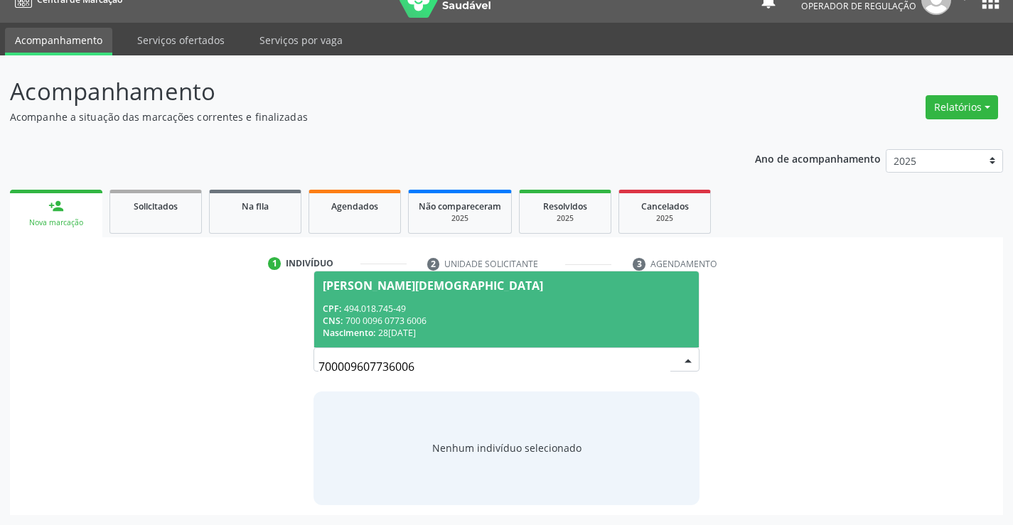
click at [408, 306] on div "CPF: 494.018.745-49" at bounding box center [506, 309] width 367 height 12
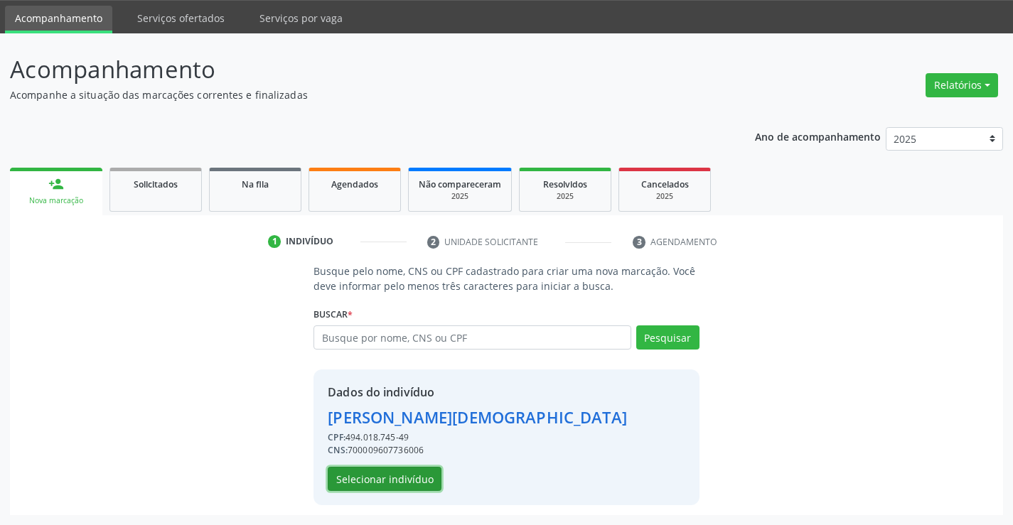
click at [373, 476] on button "Selecionar indivíduo" at bounding box center [385, 479] width 114 height 24
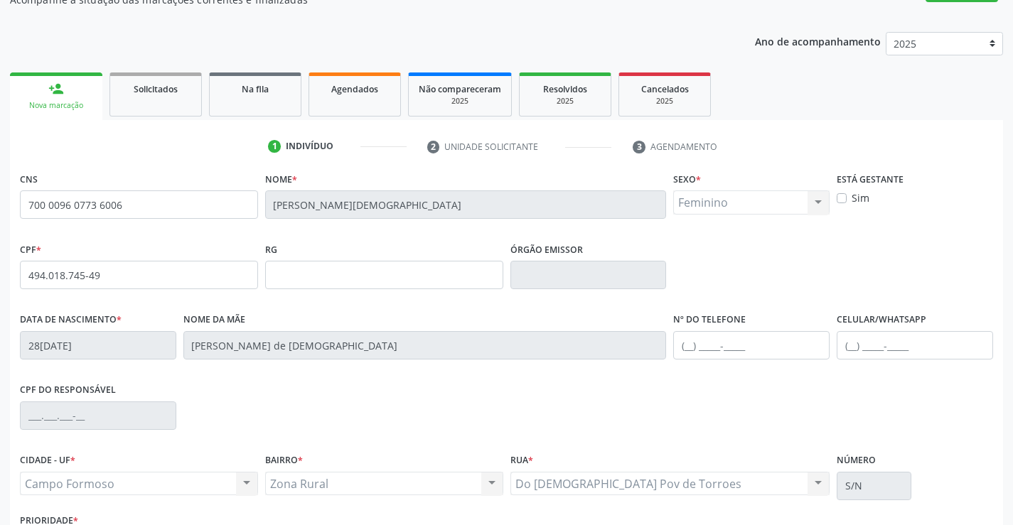
scroll to position [245, 0]
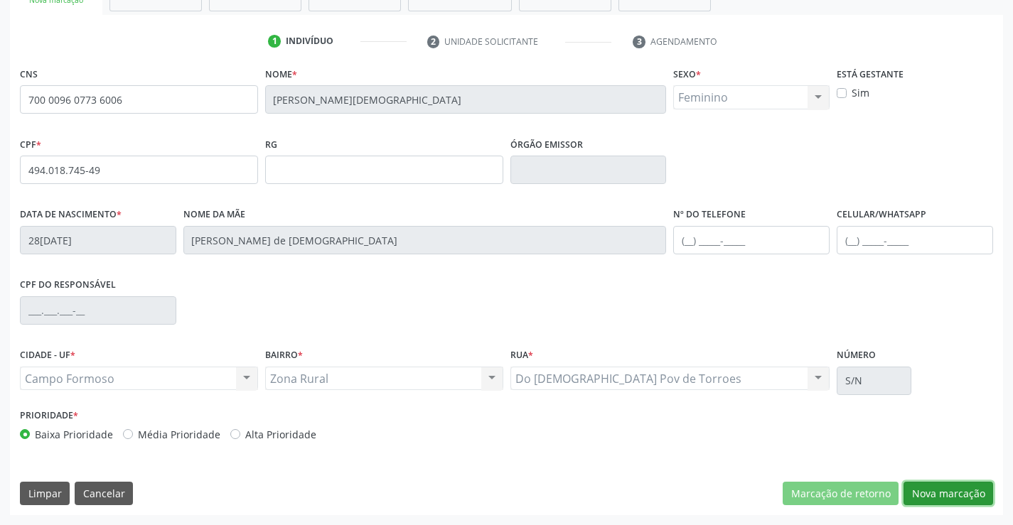
click at [973, 503] on button "Nova marcação" at bounding box center [949, 494] width 90 height 24
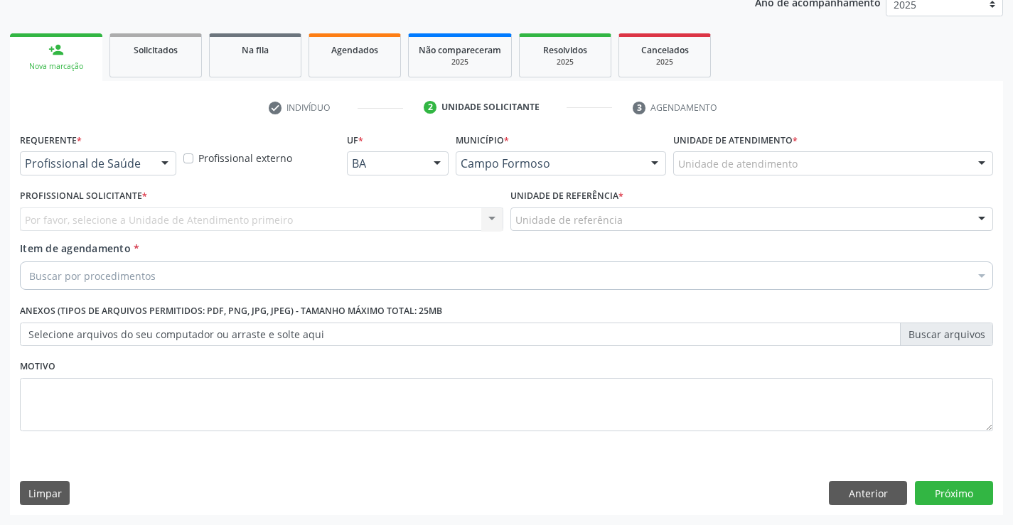
scroll to position [179, 0]
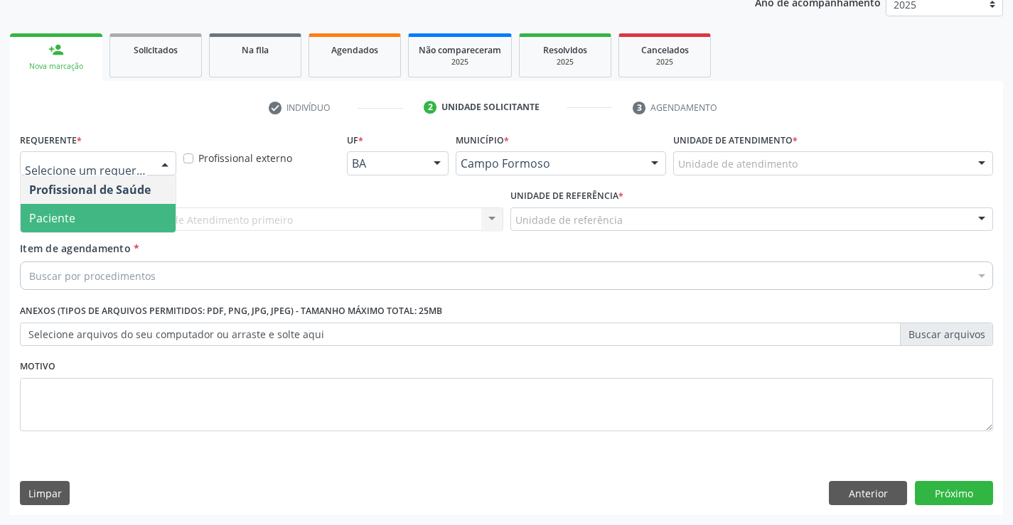
click at [98, 205] on span "Paciente" at bounding box center [98, 218] width 155 height 28
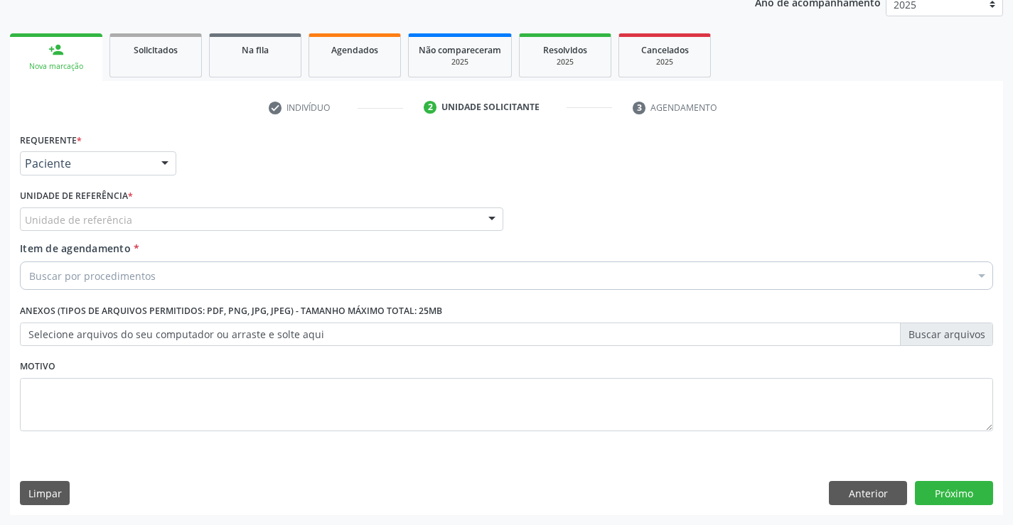
click at [205, 210] on div "Unidade de referência" at bounding box center [261, 220] width 483 height 24
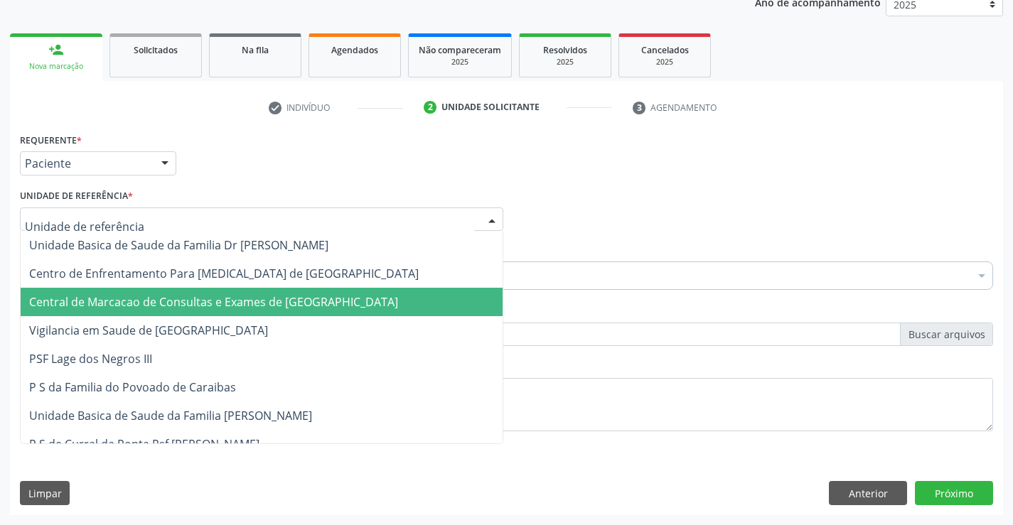
click at [214, 292] on span "Central de Marcacao de Consultas e Exames de [GEOGRAPHIC_DATA]" at bounding box center [262, 302] width 482 height 28
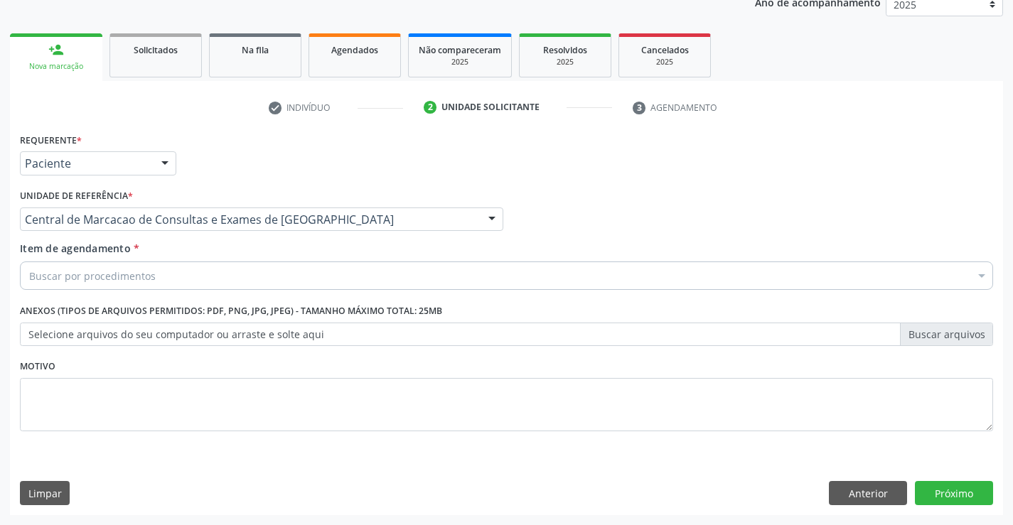
click at [229, 279] on div "Buscar por procedimentos" at bounding box center [506, 276] width 973 height 28
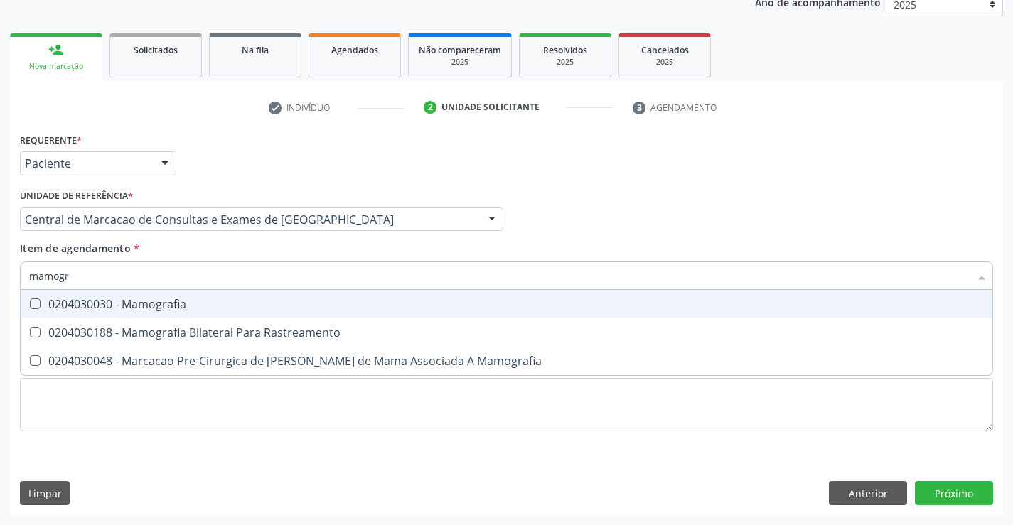
type input "mamogra"
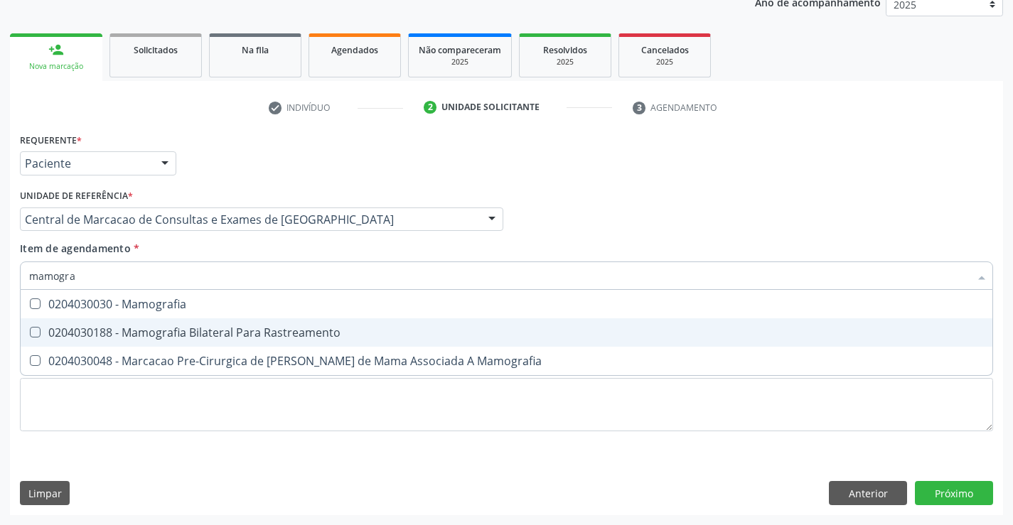
click at [217, 331] on div "0204030188 - Mamografia Bilateral Para Rastreamento" at bounding box center [506, 332] width 955 height 11
checkbox Rastreamento "true"
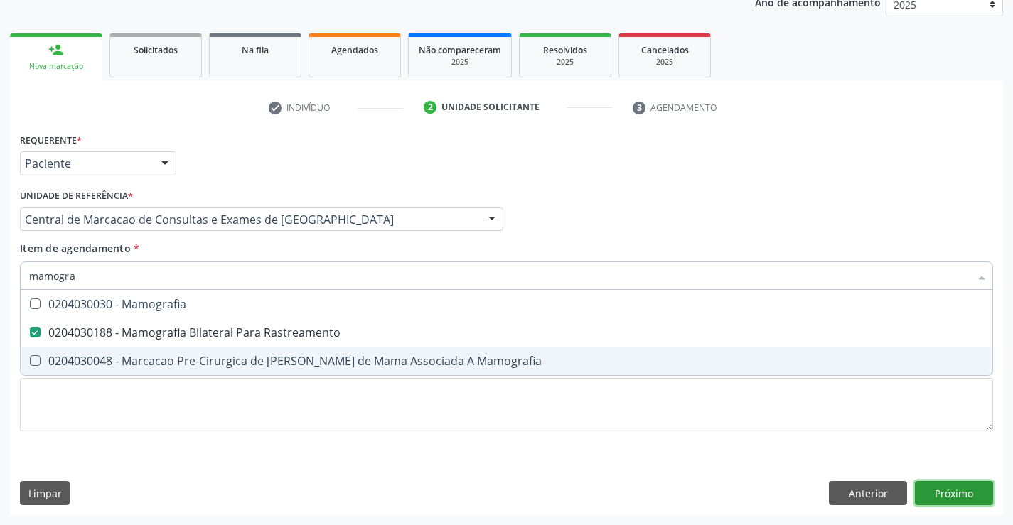
click at [938, 486] on div "Requerente * Paciente Profissional de Saúde Paciente Nenhum resultado encontrad…" at bounding box center [506, 322] width 993 height 386
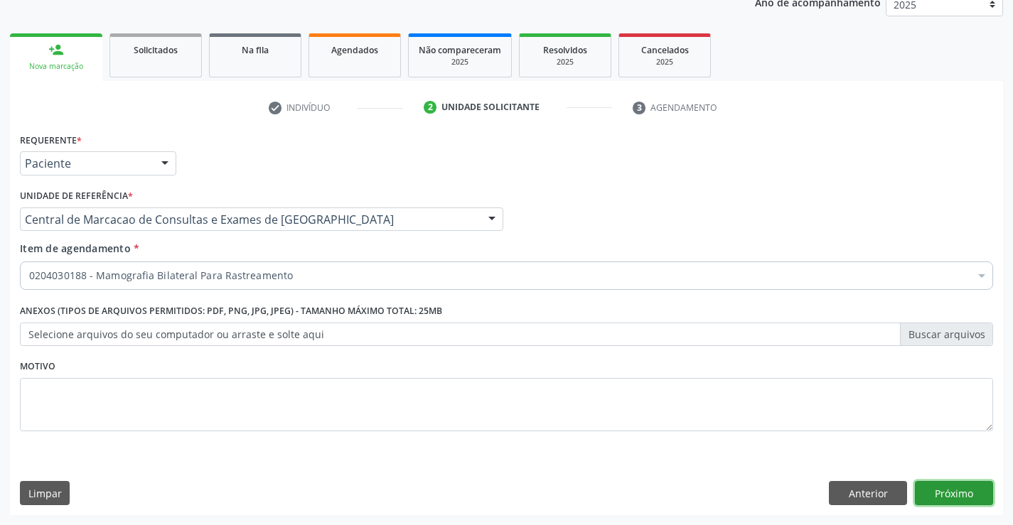
click at [938, 486] on button "Próximo" at bounding box center [954, 493] width 78 height 24
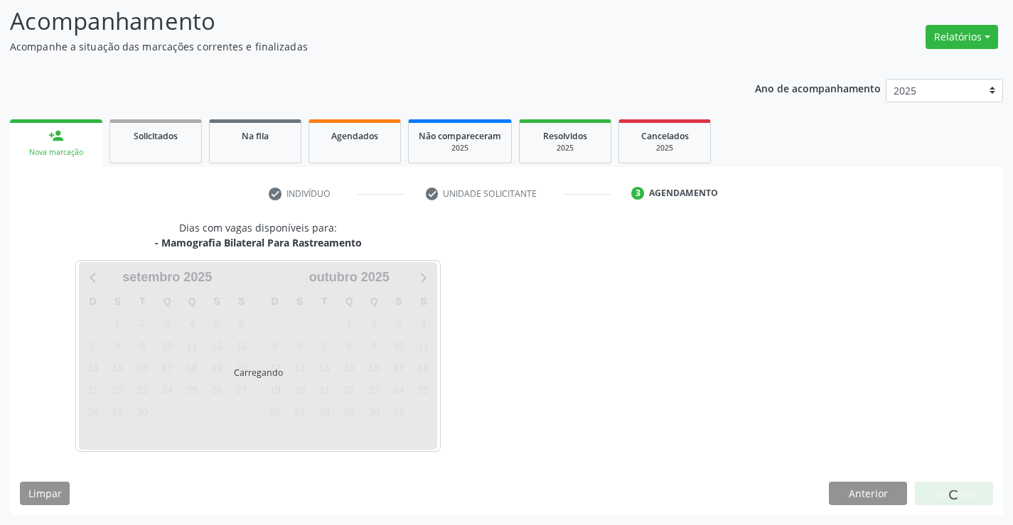
scroll to position [93, 0]
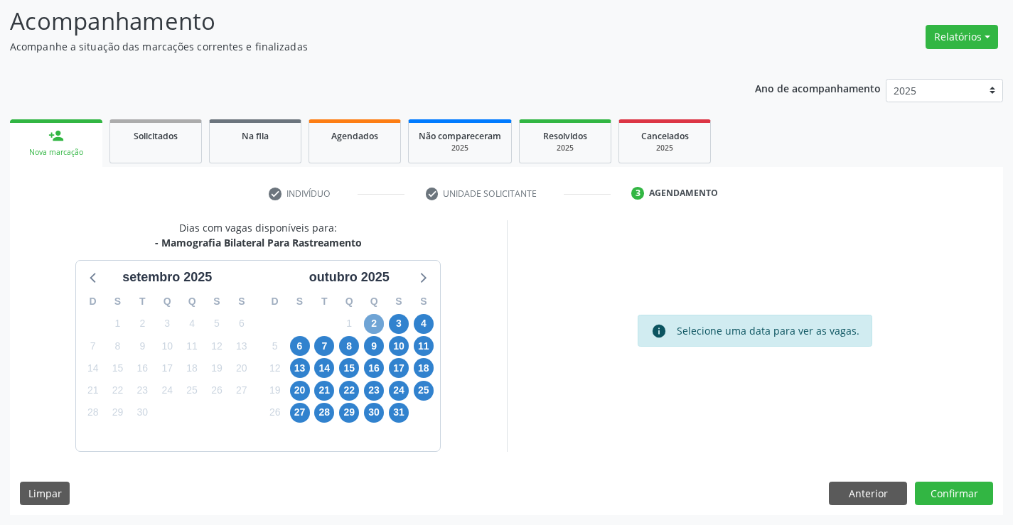
click at [365, 326] on span "2" at bounding box center [374, 324] width 20 height 20
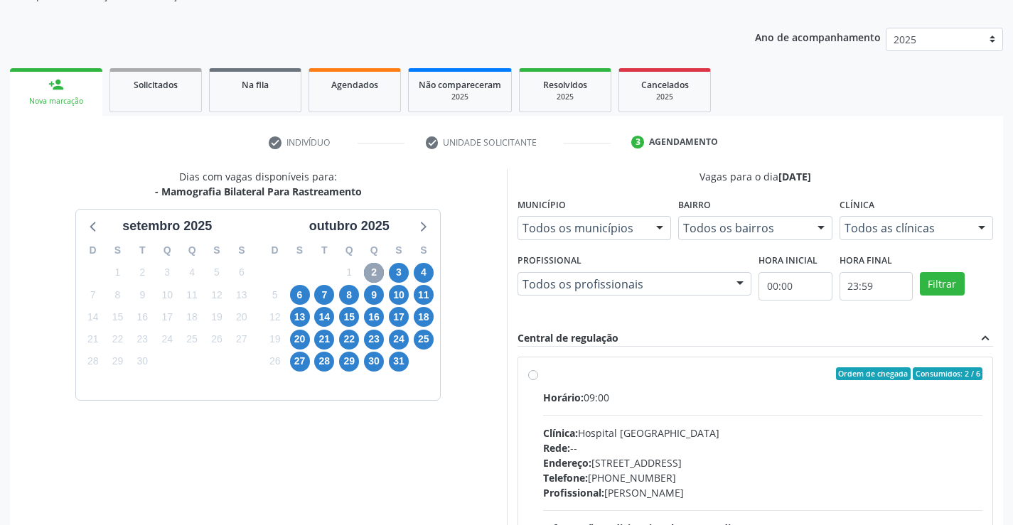
scroll to position [235, 0]
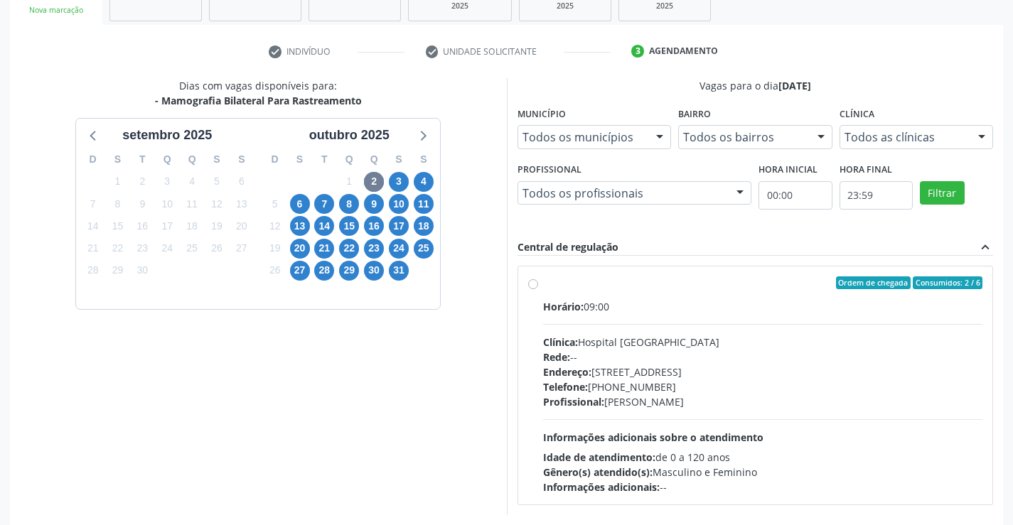
click at [604, 339] on div "Clínica: Hospital Sao Francisco" at bounding box center [763, 342] width 440 height 15
click at [538, 289] on input "Ordem de chegada Consumidos: 2 / 6 Horário: 09:00 Clínica: Hospital Sao Francis…" at bounding box center [533, 283] width 10 height 13
radio input "true"
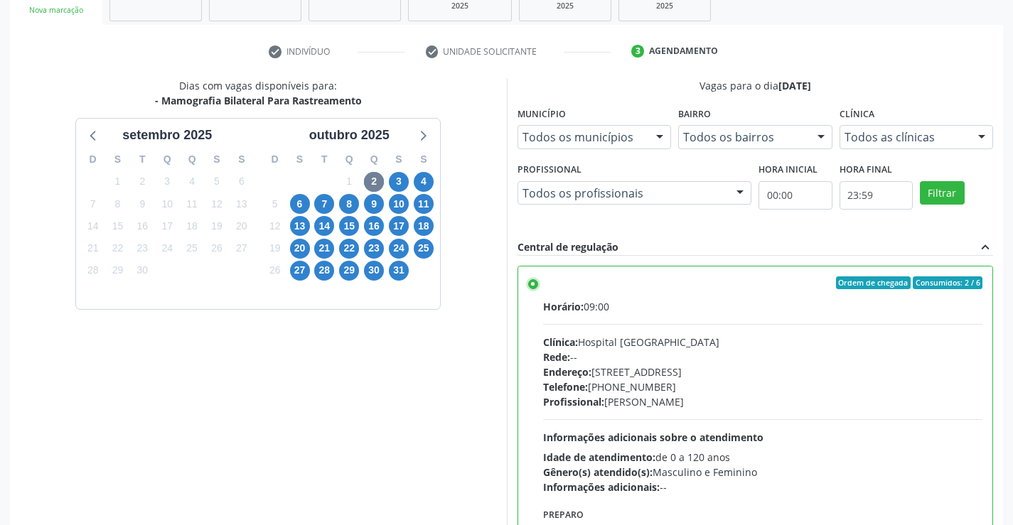
scroll to position [324, 0]
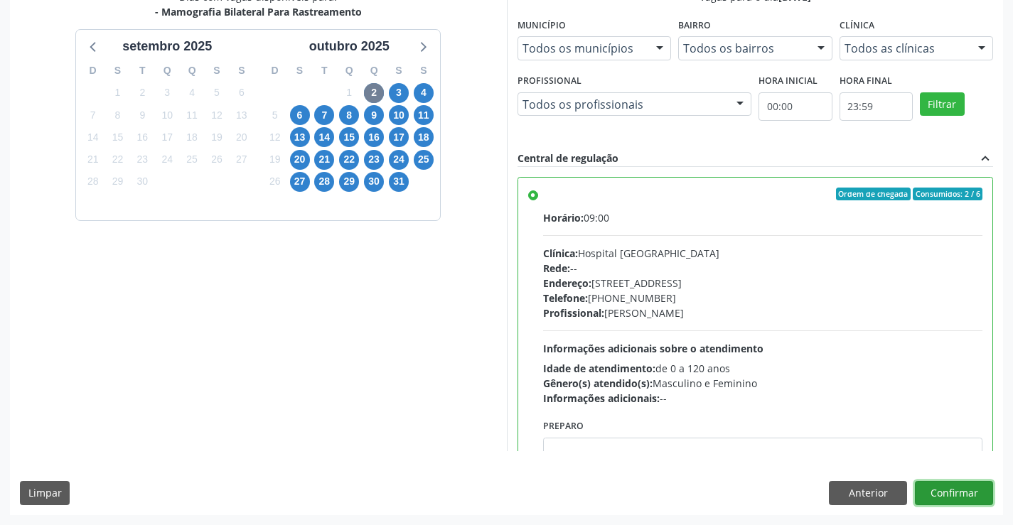
click at [941, 498] on button "Confirmar" at bounding box center [954, 493] width 78 height 24
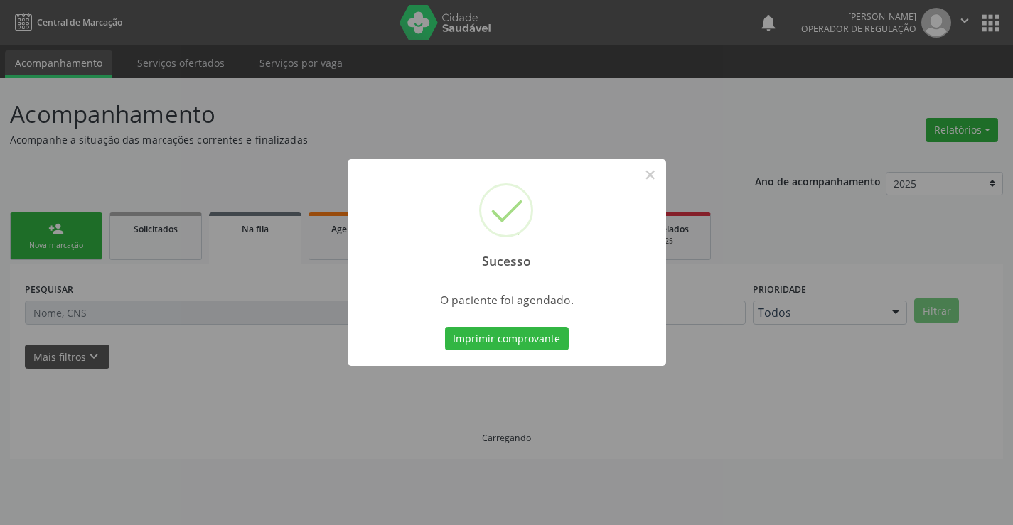
scroll to position [0, 0]
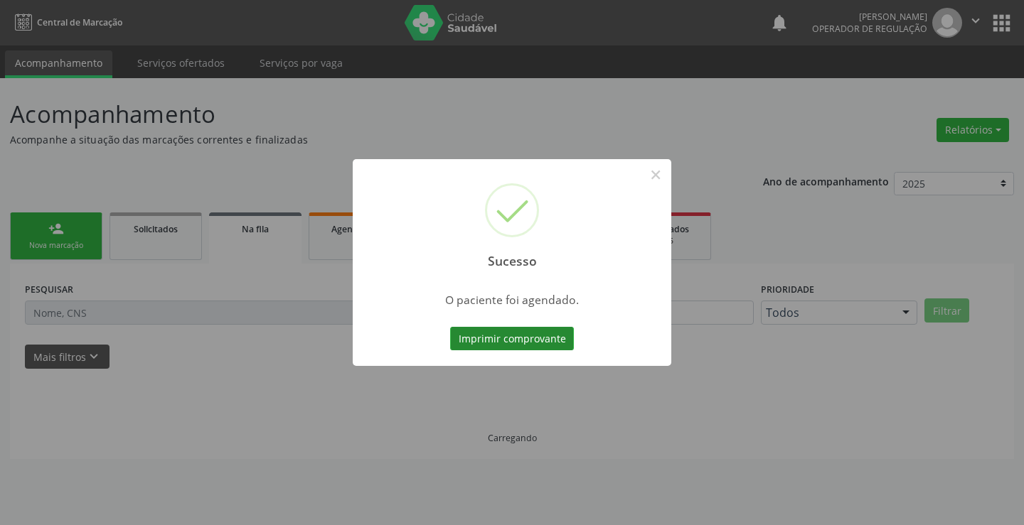
click at [524, 338] on button "Imprimir comprovante" at bounding box center [512, 339] width 124 height 24
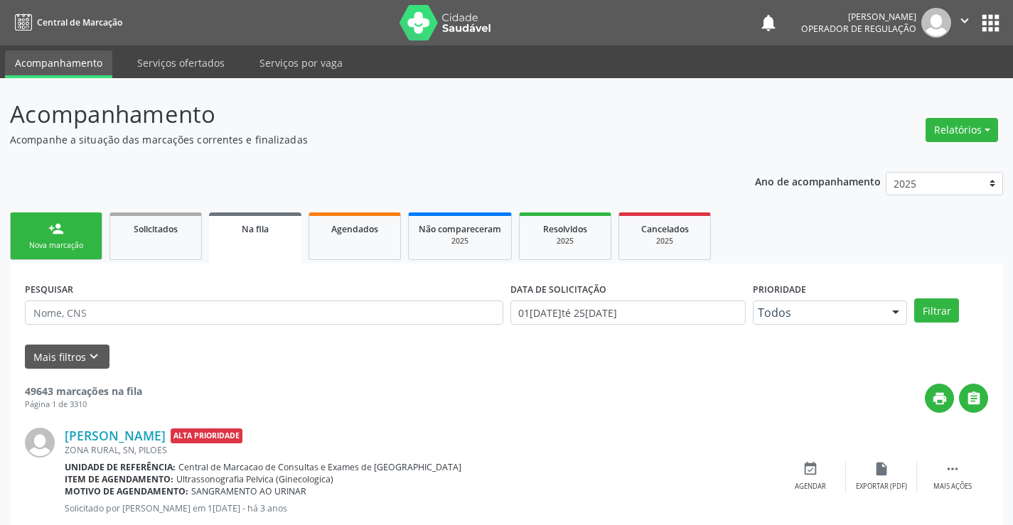
click at [65, 243] on div "Nova marcação" at bounding box center [56, 245] width 71 height 11
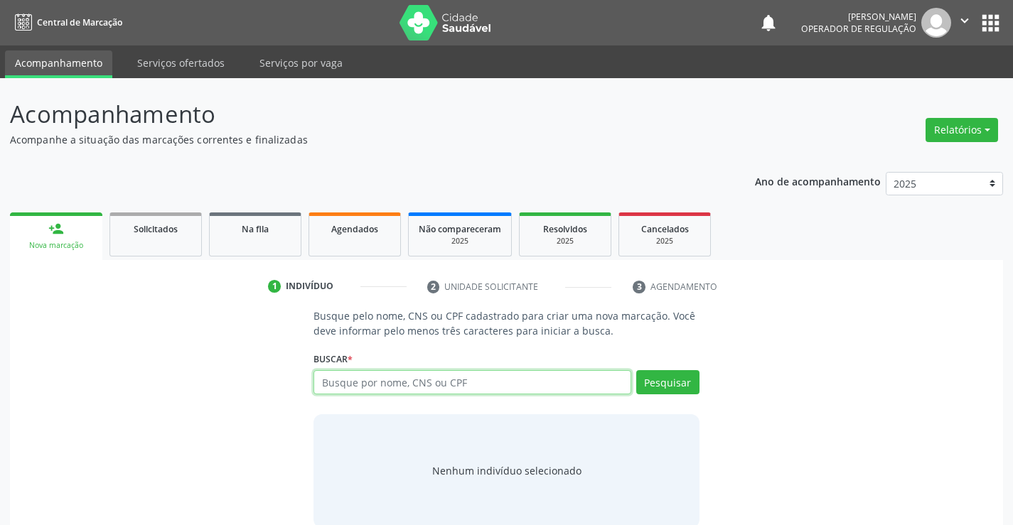
click at [362, 375] on input "text" at bounding box center [472, 382] width 317 height 24
type input "enzo maia batista"
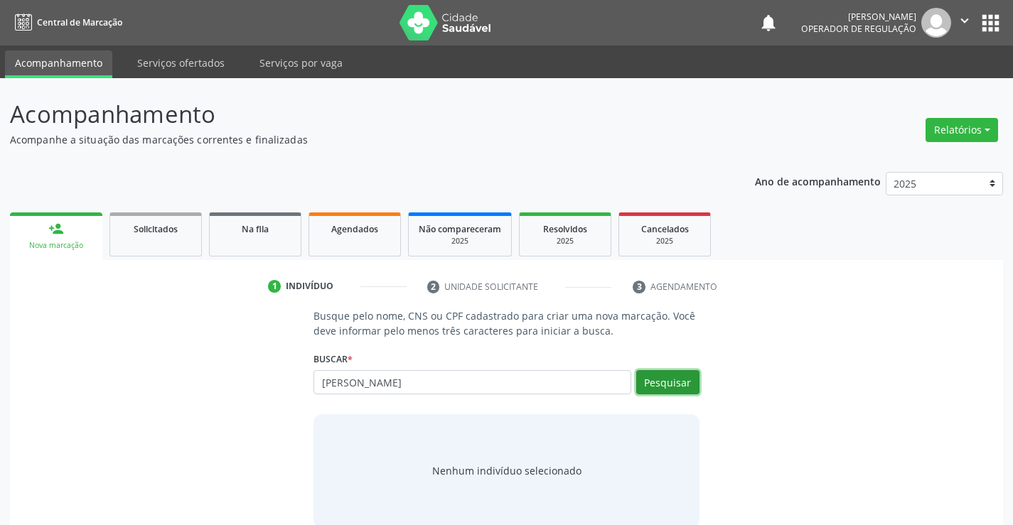
click at [682, 392] on button "Pesquisar" at bounding box center [667, 382] width 63 height 24
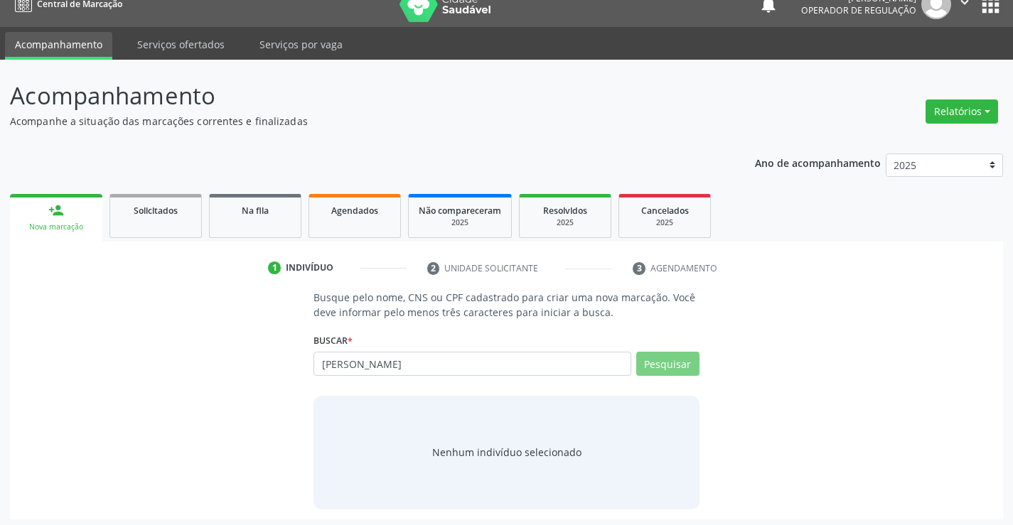
scroll to position [23, 0]
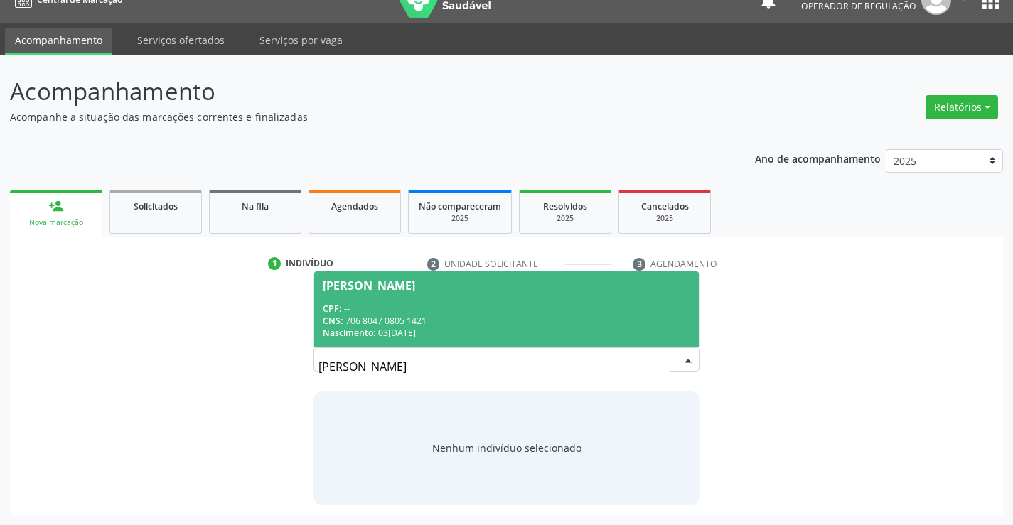
click at [454, 300] on span "Enzo Maia Batista Rodrigues CPF: -- CNS: 706 8047 0805 1421 Nascimento: 03/10/2…" at bounding box center [506, 310] width 384 height 76
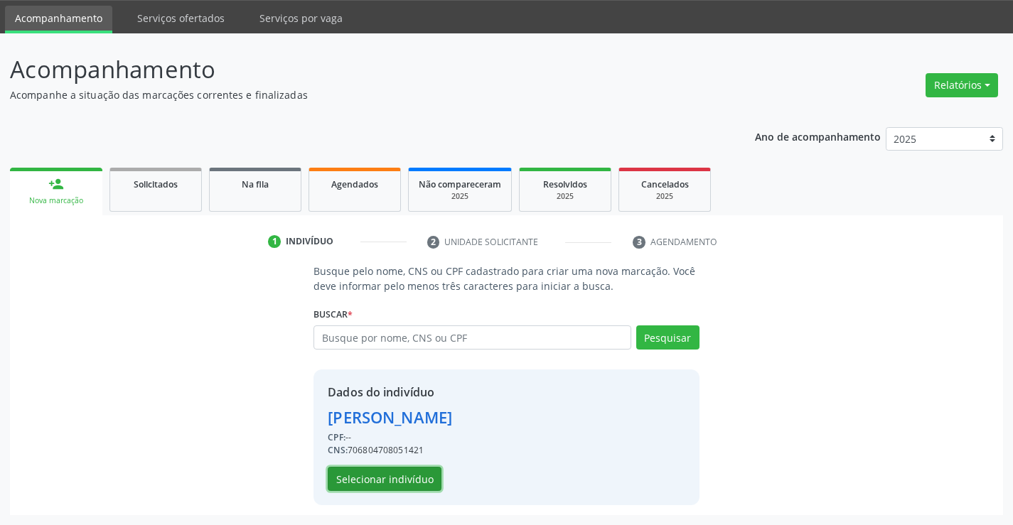
click at [399, 482] on button "Selecionar indivíduo" at bounding box center [385, 479] width 114 height 24
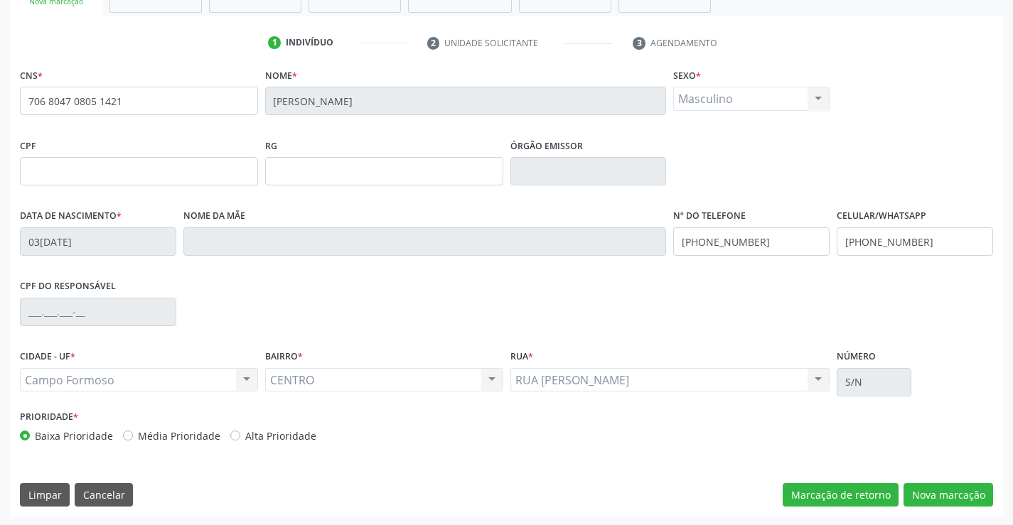
scroll to position [245, 0]
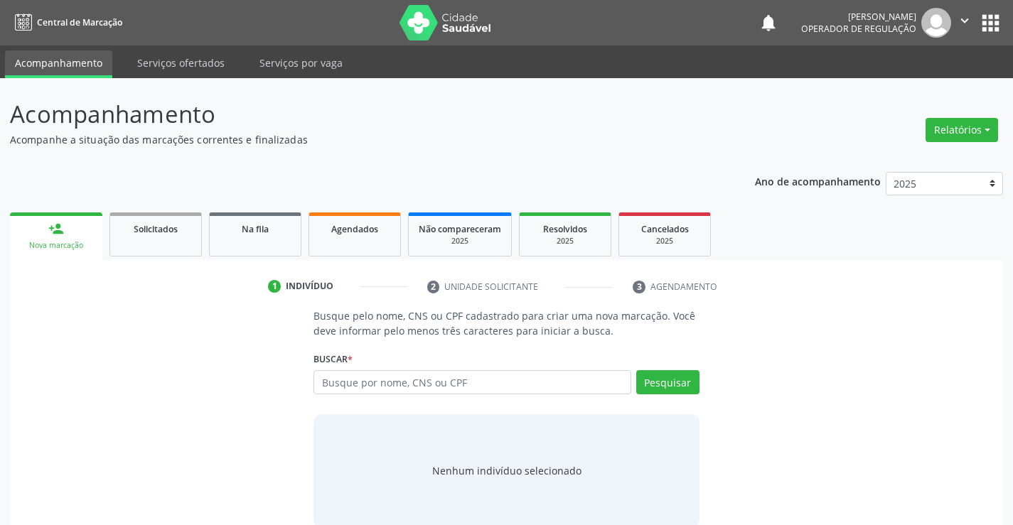
click at [488, 373] on input "text" at bounding box center [472, 382] width 317 height 24
click at [368, 382] on input "aurora" at bounding box center [472, 382] width 317 height 24
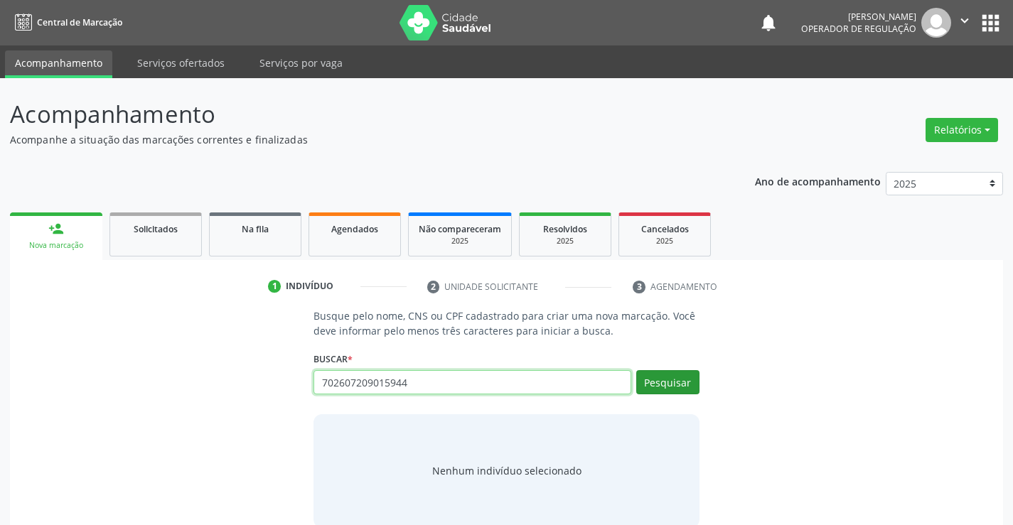
type input "702607209015944"
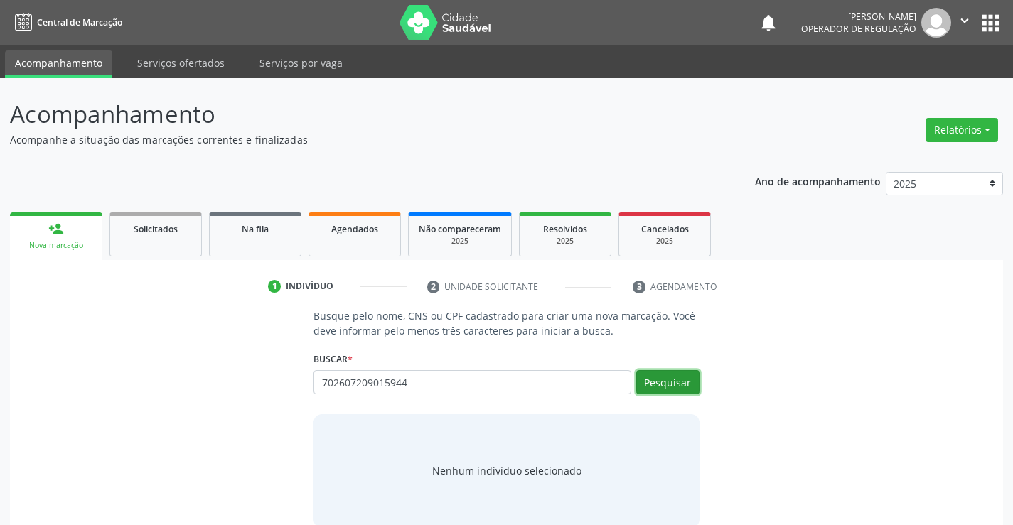
click at [650, 384] on button "Pesquisar" at bounding box center [667, 382] width 63 height 24
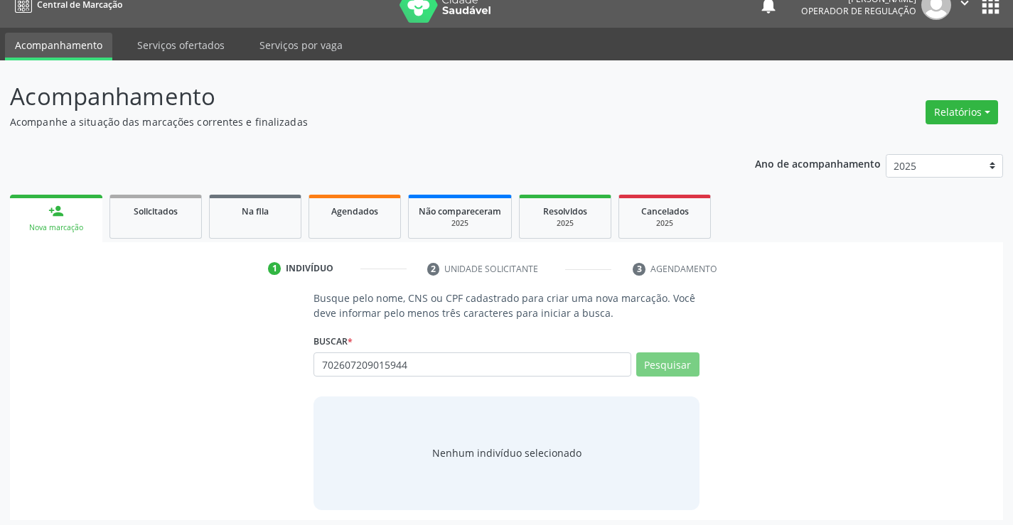
scroll to position [23, 0]
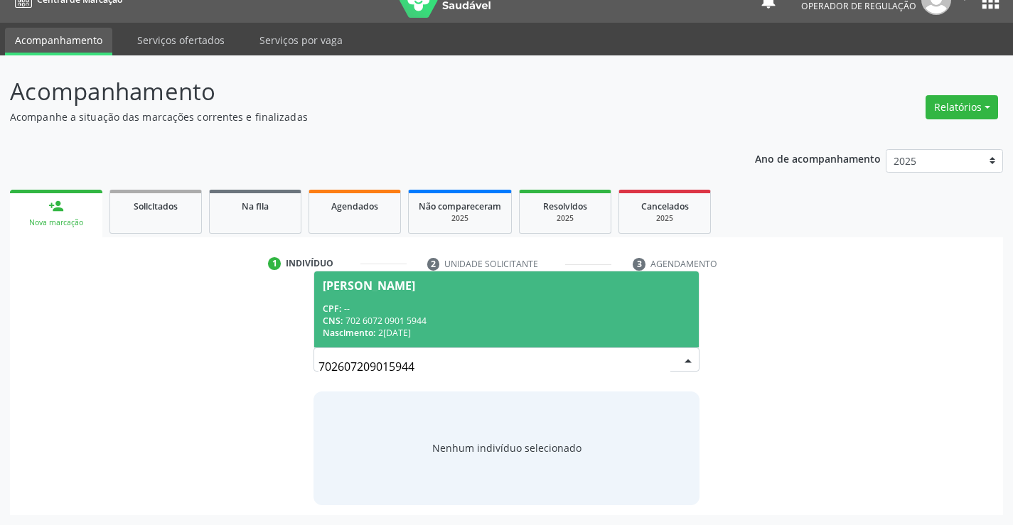
click at [485, 323] on div "CNS: 702 6072 0901 5944" at bounding box center [506, 321] width 367 height 12
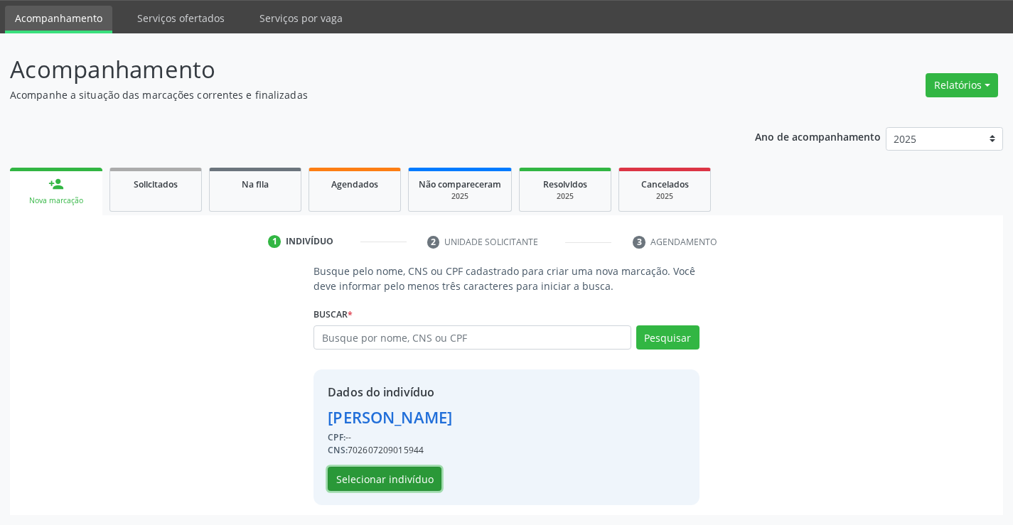
click at [396, 478] on button "Selecionar indivíduo" at bounding box center [385, 479] width 114 height 24
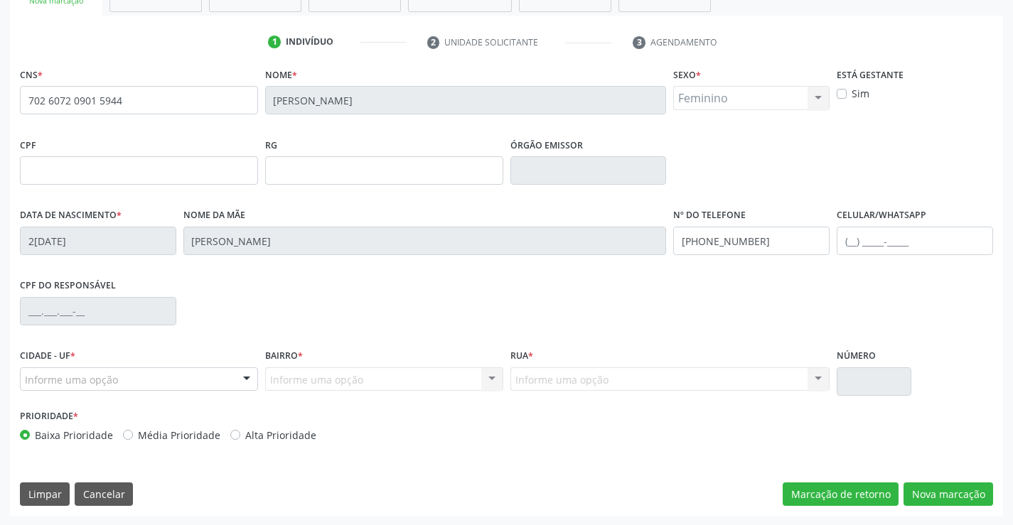
scroll to position [245, 0]
click at [931, 489] on button "Nova marcação" at bounding box center [949, 494] width 90 height 24
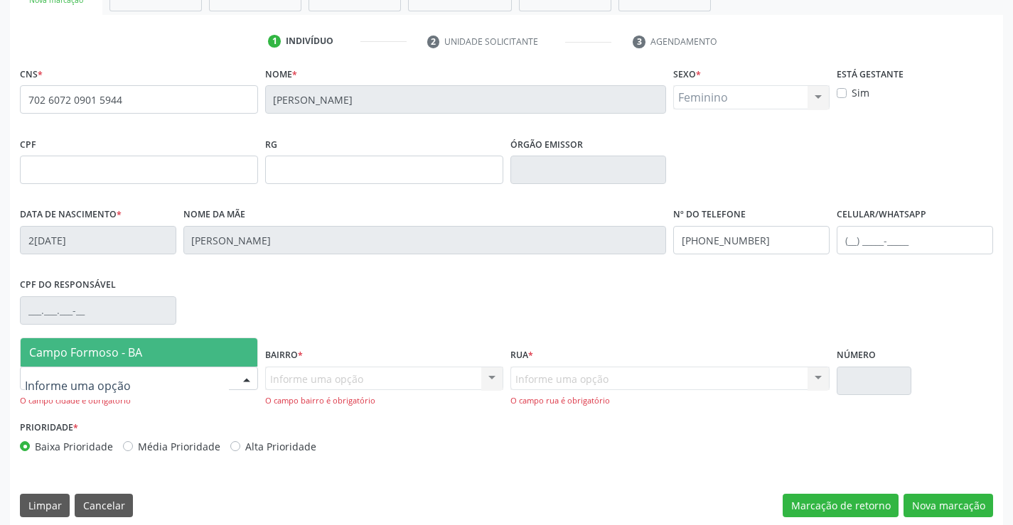
click at [217, 389] on div at bounding box center [139, 379] width 238 height 24
click at [219, 354] on span "Campo Formoso - BA" at bounding box center [139, 352] width 237 height 28
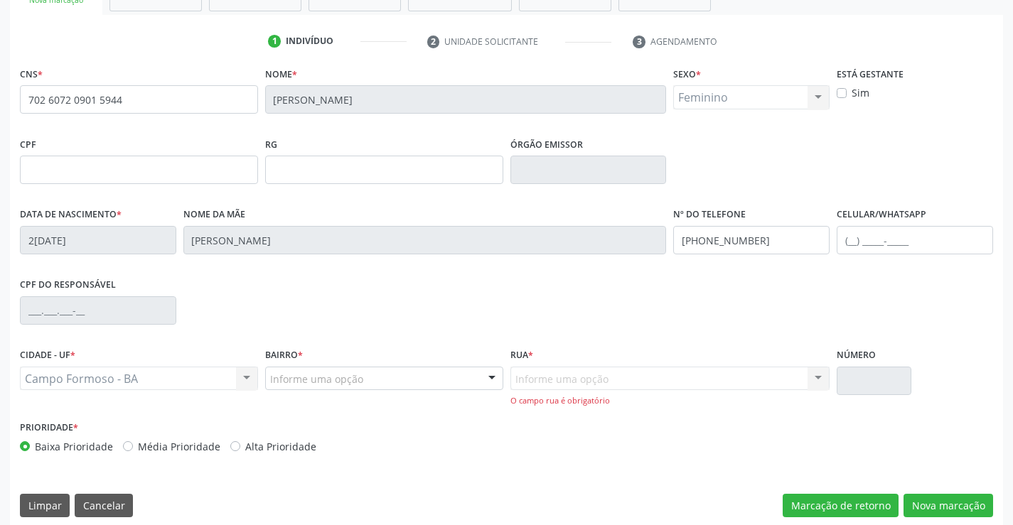
click at [478, 379] on div "Informe uma opção CENTRO BAIRRO SÃO FRANCISCO zona rural TRES BARRAS Vila Perna…" at bounding box center [384, 379] width 238 height 24
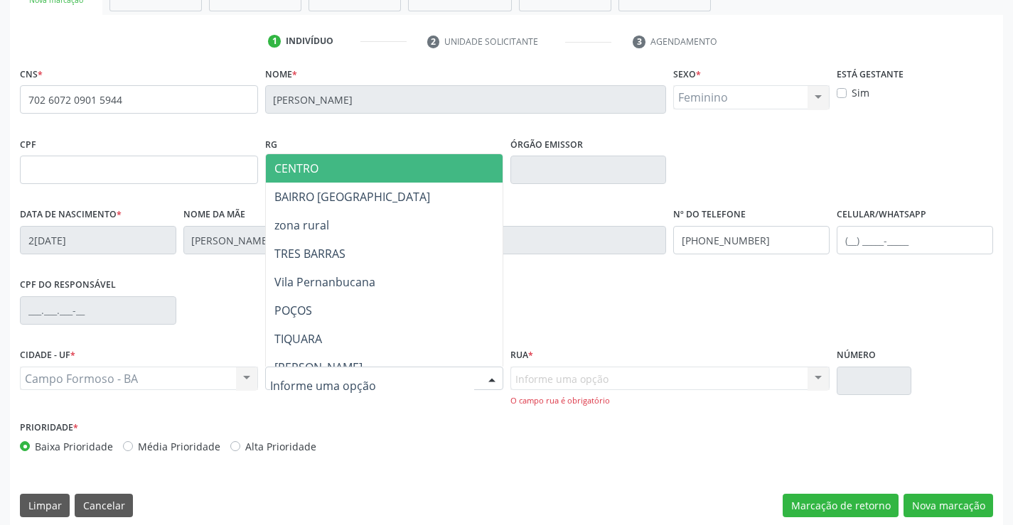
click at [366, 174] on span "CENTRO" at bounding box center [419, 168] width 307 height 28
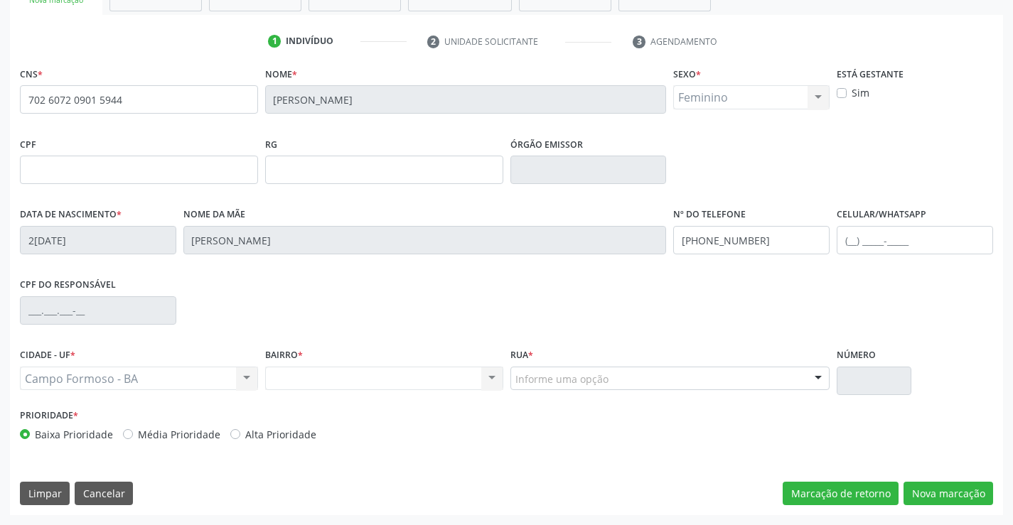
click at [825, 377] on div at bounding box center [818, 380] width 21 height 24
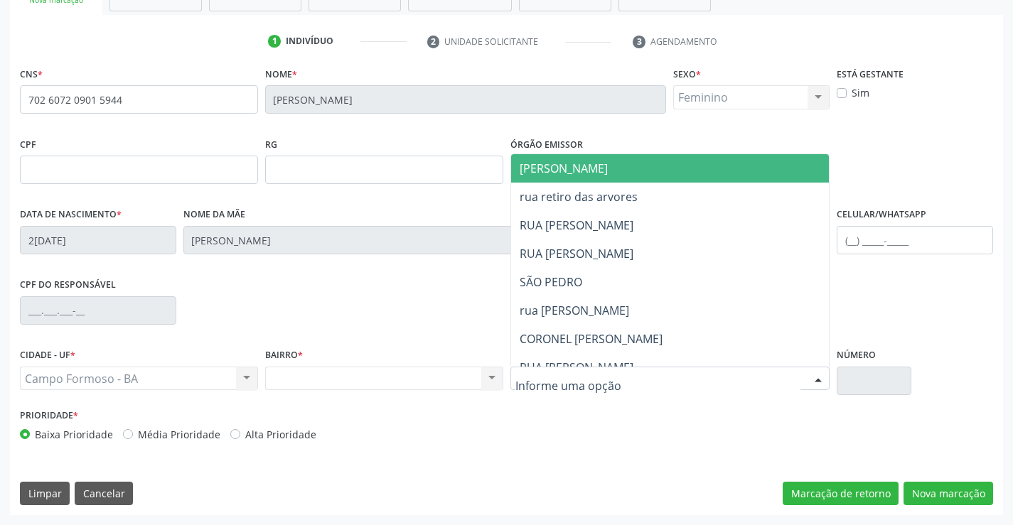
click at [622, 171] on span "JUCA MARQUES" at bounding box center [682, 168] width 343 height 28
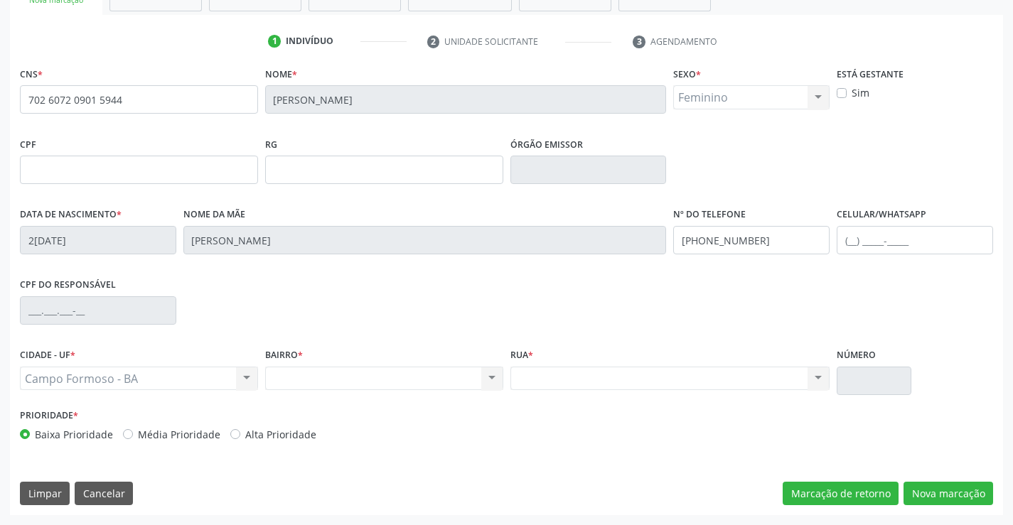
click at [461, 383] on div "Nenhum resultado encontrado para: " " Não há nenhuma opção para ser exibida." at bounding box center [384, 379] width 238 height 24
click at [481, 378] on div "Nenhum resultado encontrado para: " " Não há nenhuma opção para ser exibida." at bounding box center [384, 379] width 238 height 24
click at [495, 375] on div "Nenhum resultado encontrado para: " " Não há nenhuma opção para ser exibida." at bounding box center [384, 379] width 238 height 24
click at [488, 380] on div "Nenhum resultado encontrado para: " " Não há nenhuma opção para ser exibida." at bounding box center [384, 379] width 238 height 24
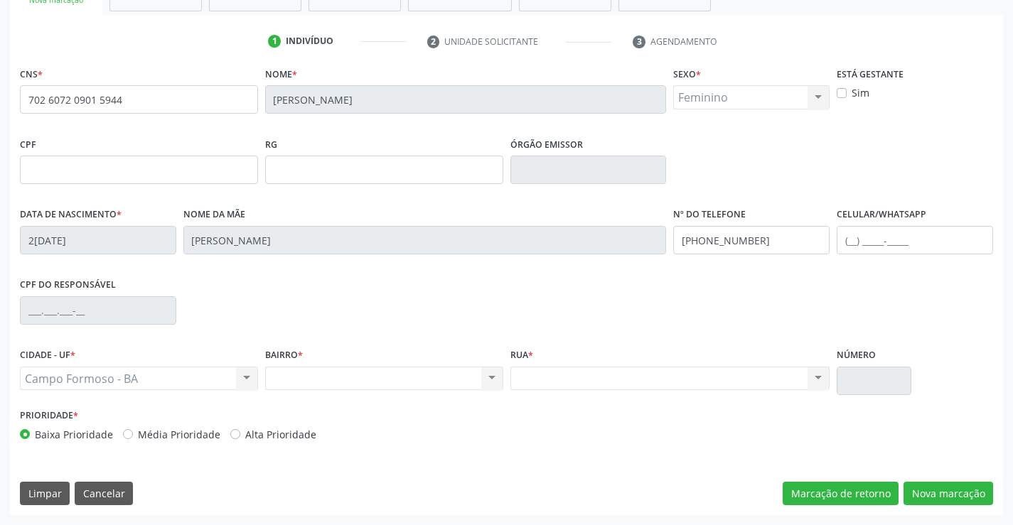
click at [488, 380] on div "Nenhum resultado encontrado para: " " Não há nenhuma opção para ser exibida." at bounding box center [384, 379] width 238 height 24
click at [953, 493] on button "Nova marcação" at bounding box center [949, 494] width 90 height 24
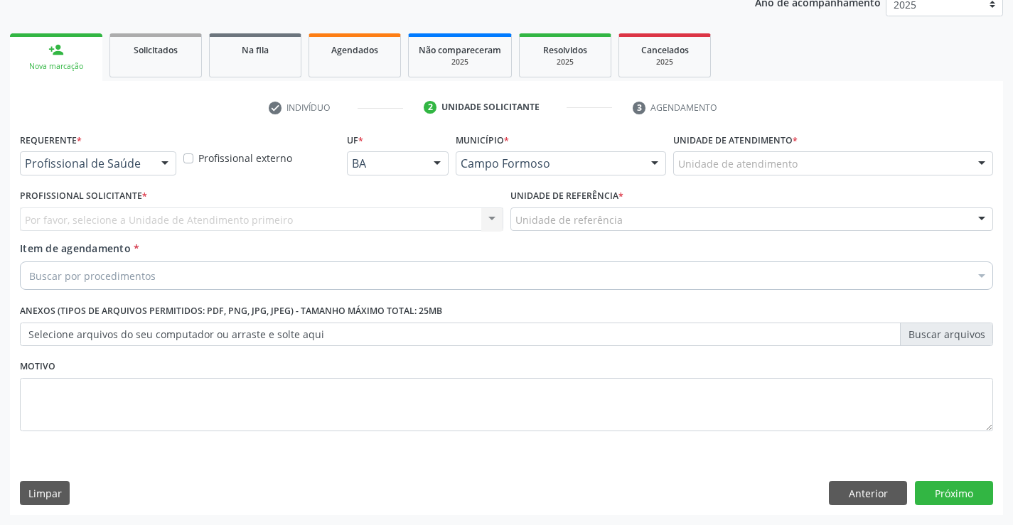
scroll to position [179, 0]
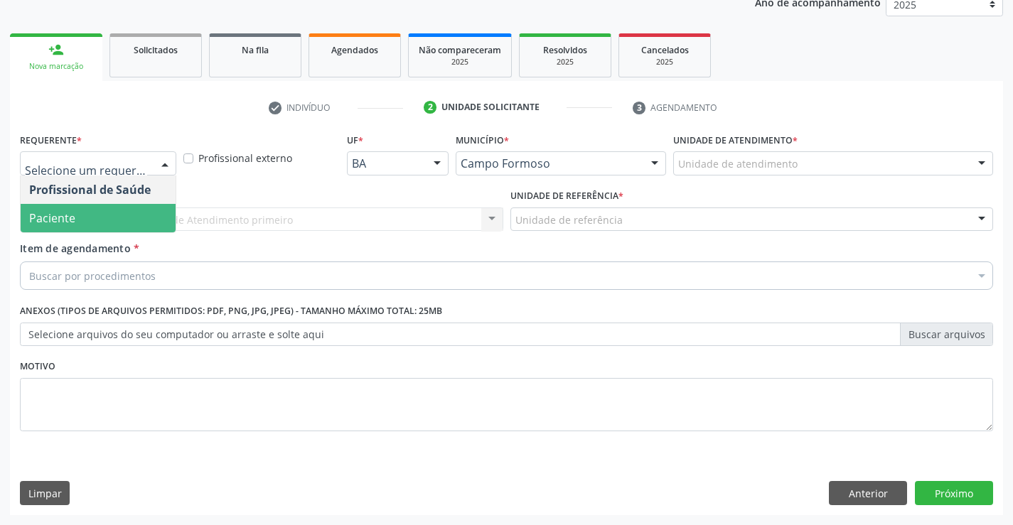
drag, startPoint x: 99, startPoint y: 214, endPoint x: 173, endPoint y: 211, distance: 74.0
click at [99, 215] on span "Paciente" at bounding box center [98, 218] width 155 height 28
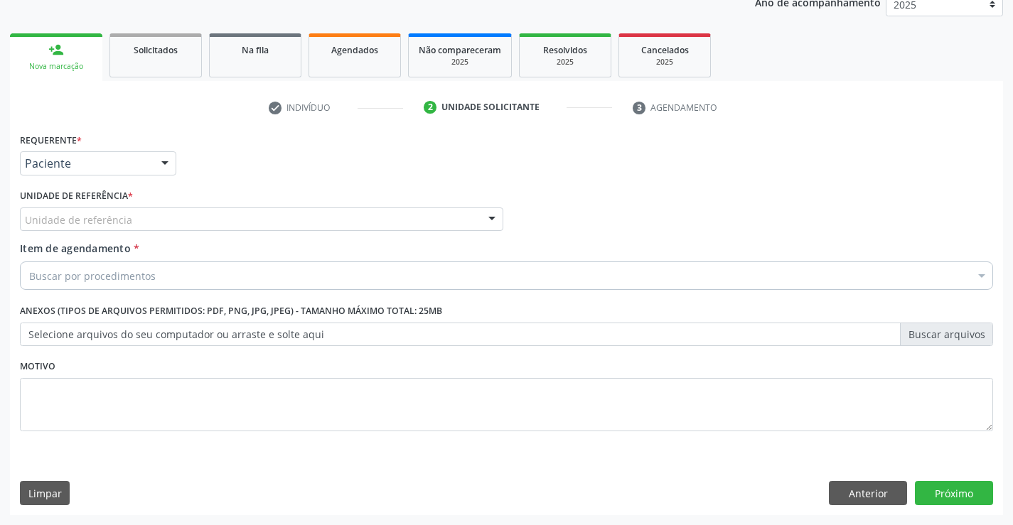
click at [196, 208] on div "Unidade de referência" at bounding box center [261, 220] width 483 height 24
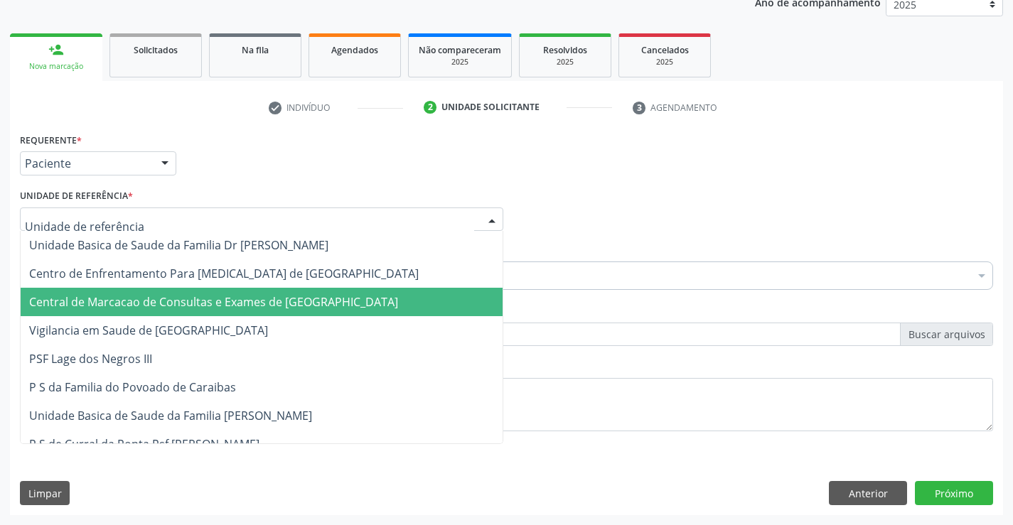
click at [233, 310] on span "Central de Marcacao de Consultas e Exames de [GEOGRAPHIC_DATA]" at bounding box center [213, 302] width 369 height 16
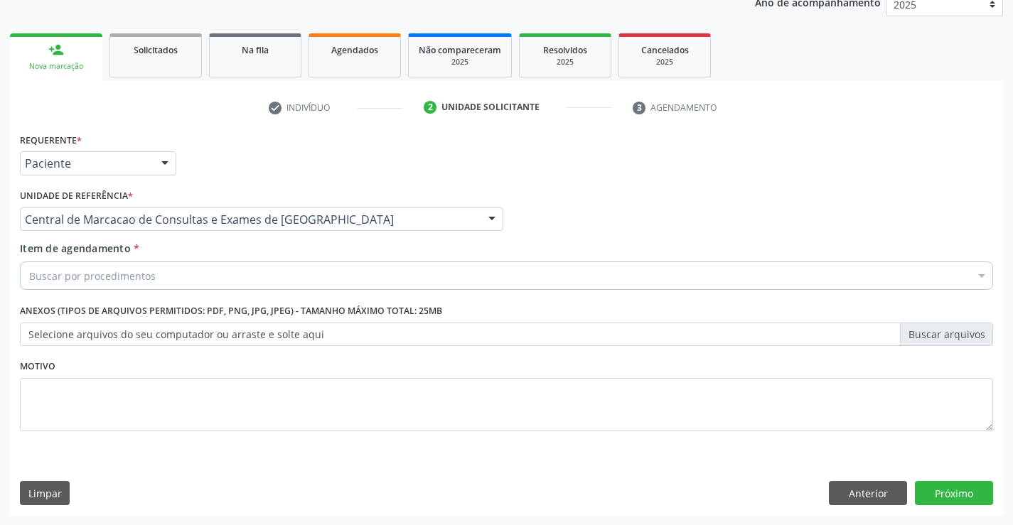
click at [264, 282] on div "Buscar por procedimentos" at bounding box center [506, 276] width 973 height 28
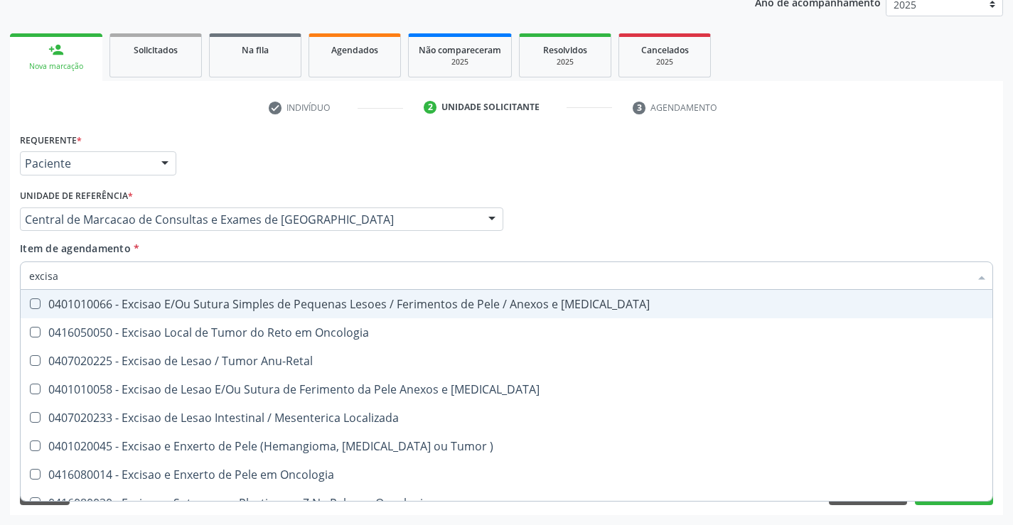
type input "excisao"
click at [193, 307] on div "0401010066 - Excisao E/Ou Sutura Simples de Pequenas Lesoes / Ferimentos de Pel…" at bounding box center [506, 304] width 955 height 11
checkbox Mucosa "true"
click at [581, 209] on div "Profissional Solicitante Por favor, selecione a Unidade de Atendimento primeiro…" at bounding box center [506, 213] width 980 height 55
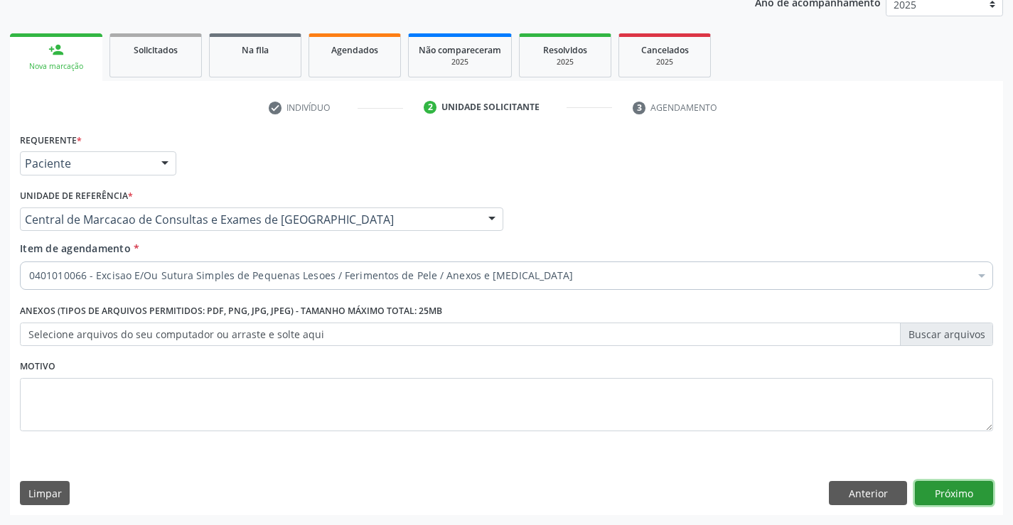
click at [958, 493] on button "Próximo" at bounding box center [954, 493] width 78 height 24
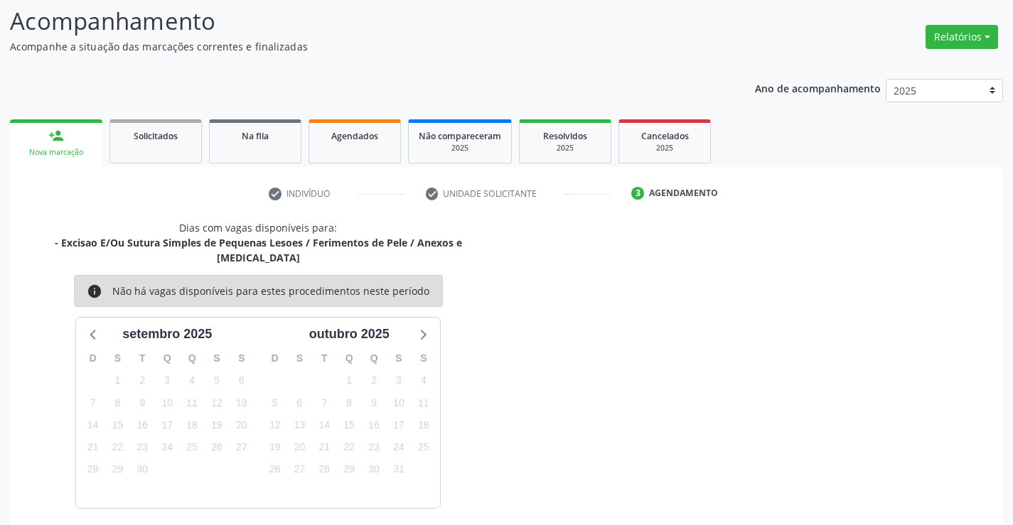
scroll to position [135, 0]
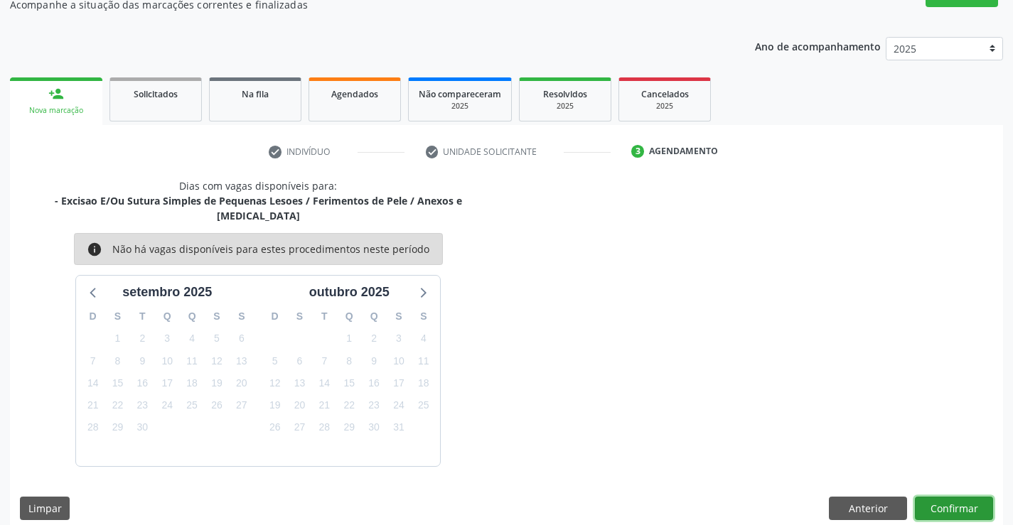
click at [956, 497] on button "Confirmar" at bounding box center [954, 509] width 78 height 24
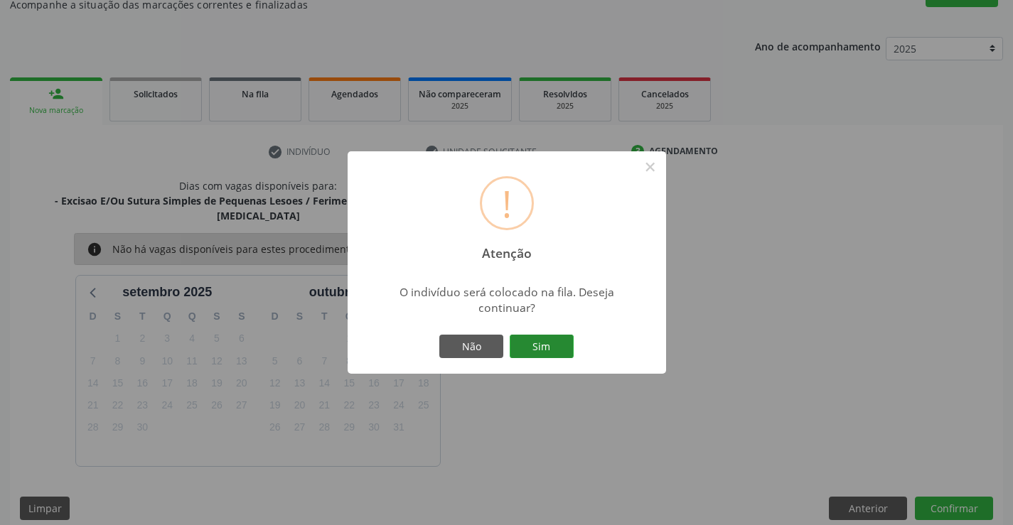
click at [537, 354] on button "Sim" at bounding box center [542, 347] width 64 height 24
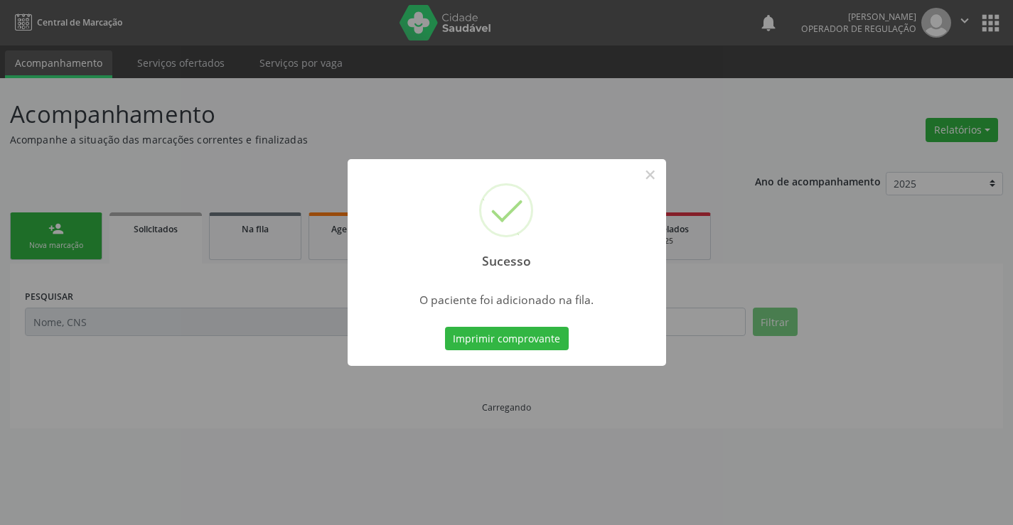
scroll to position [0, 0]
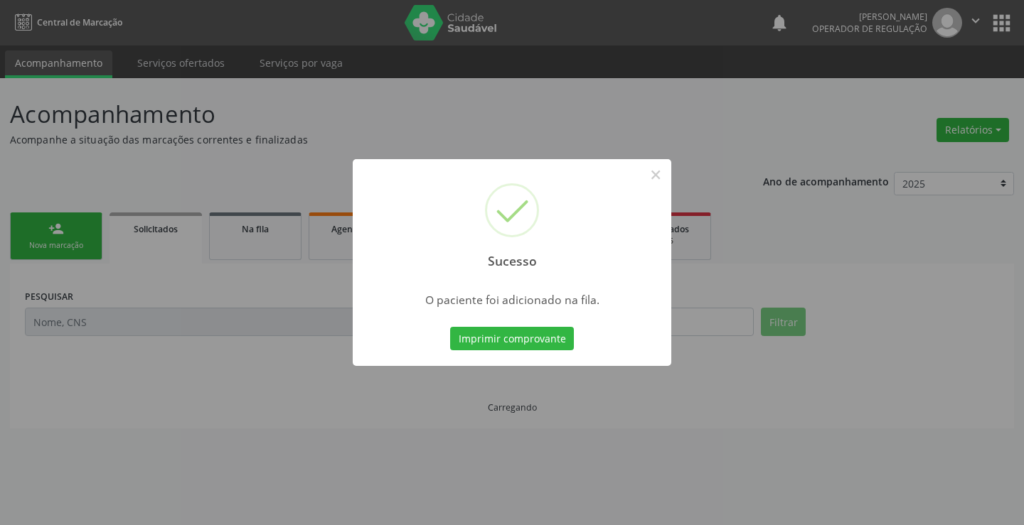
click at [501, 340] on button "Imprimir comprovante" at bounding box center [512, 339] width 124 height 24
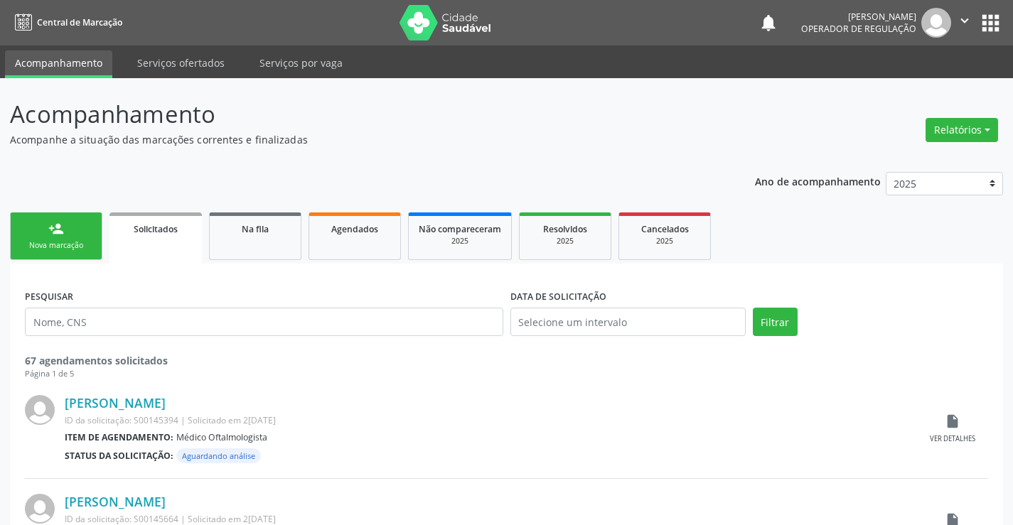
click at [64, 229] on link "person_add Nova marcação" at bounding box center [56, 237] width 92 height 48
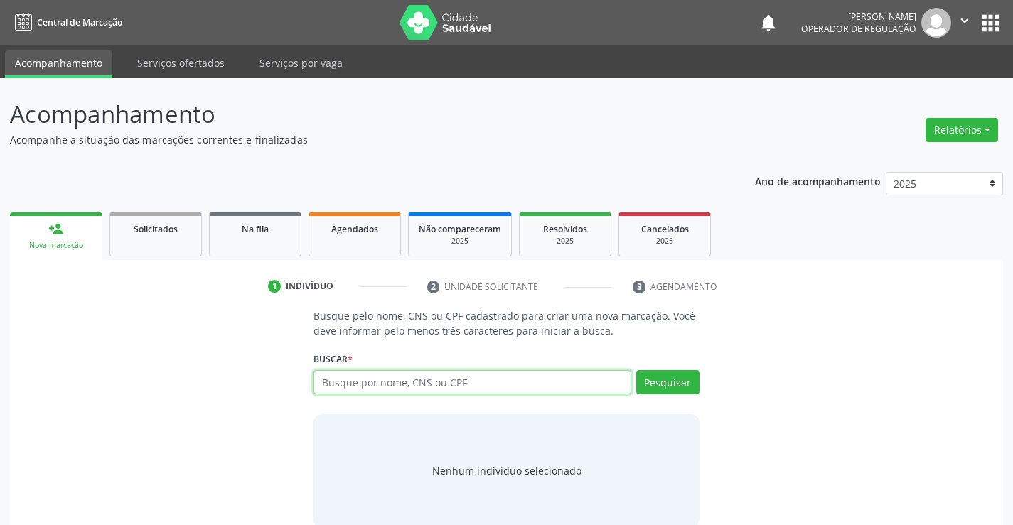
click at [404, 391] on input "text" at bounding box center [472, 382] width 317 height 24
type input "aurora silva bonfim"
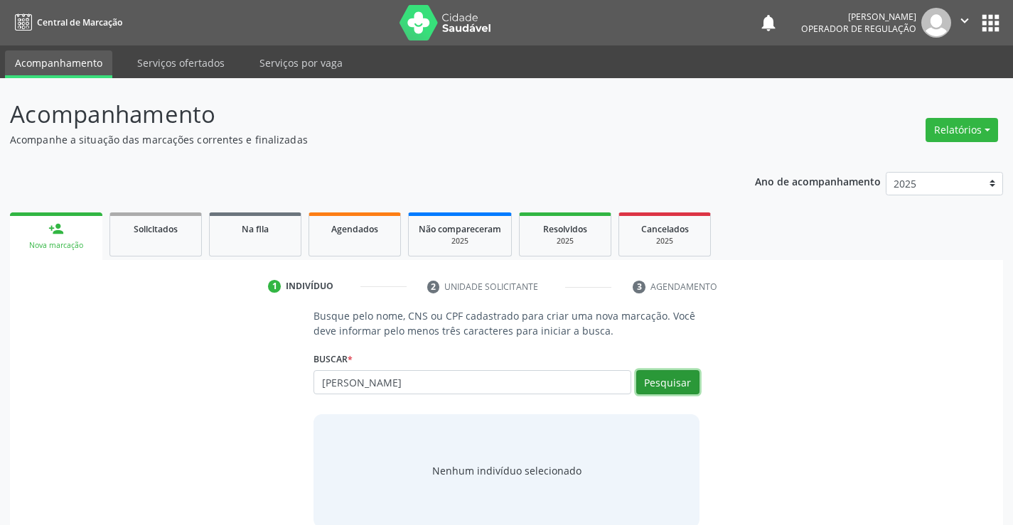
click at [651, 385] on button "Pesquisar" at bounding box center [667, 382] width 63 height 24
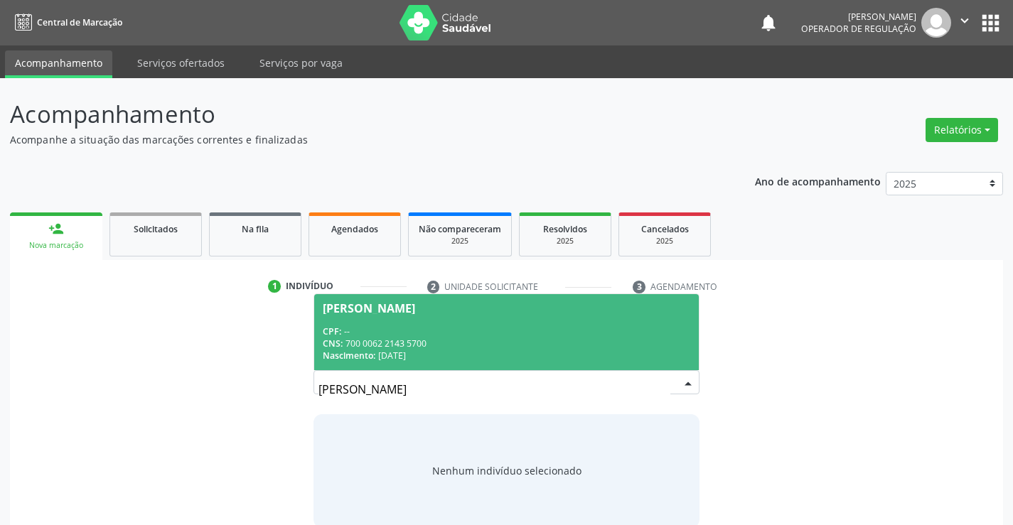
click at [555, 346] on div "CNS: 700 0062 2143 5700" at bounding box center [506, 344] width 367 height 12
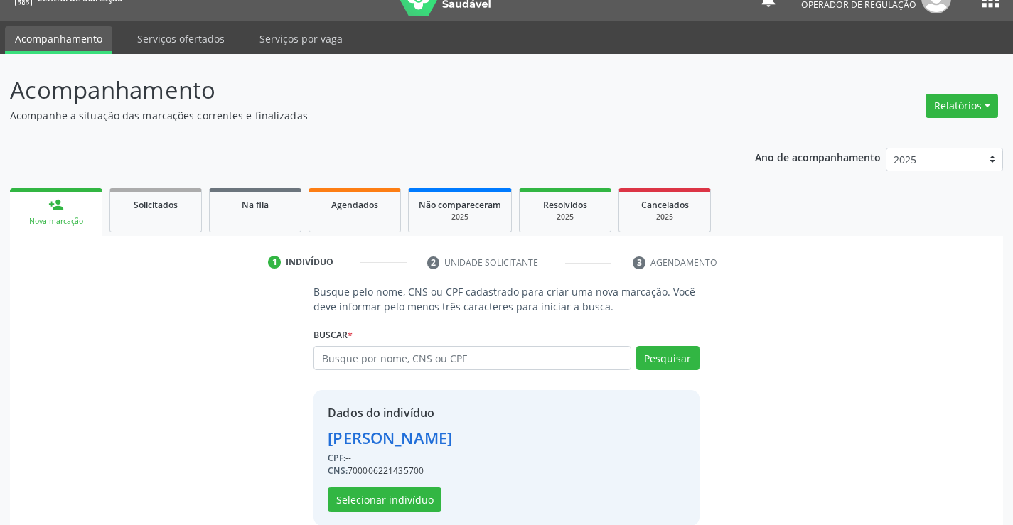
scroll to position [45, 0]
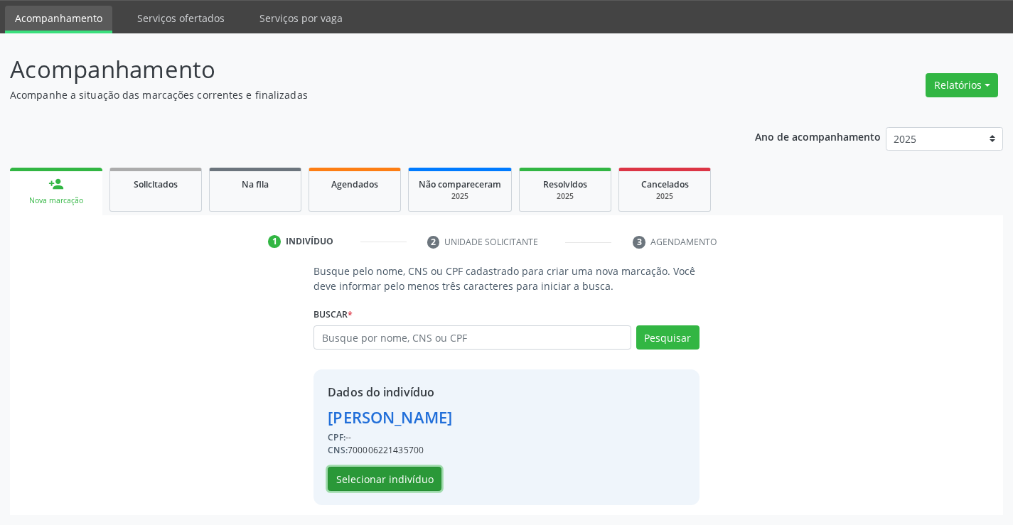
click at [391, 483] on button "Selecionar indivíduo" at bounding box center [385, 479] width 114 height 24
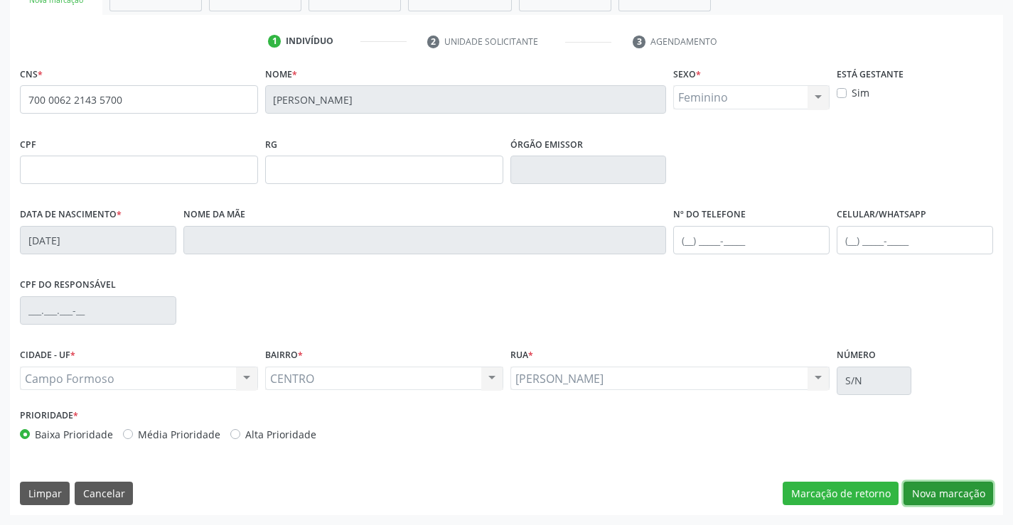
click at [962, 503] on button "Nova marcação" at bounding box center [949, 494] width 90 height 24
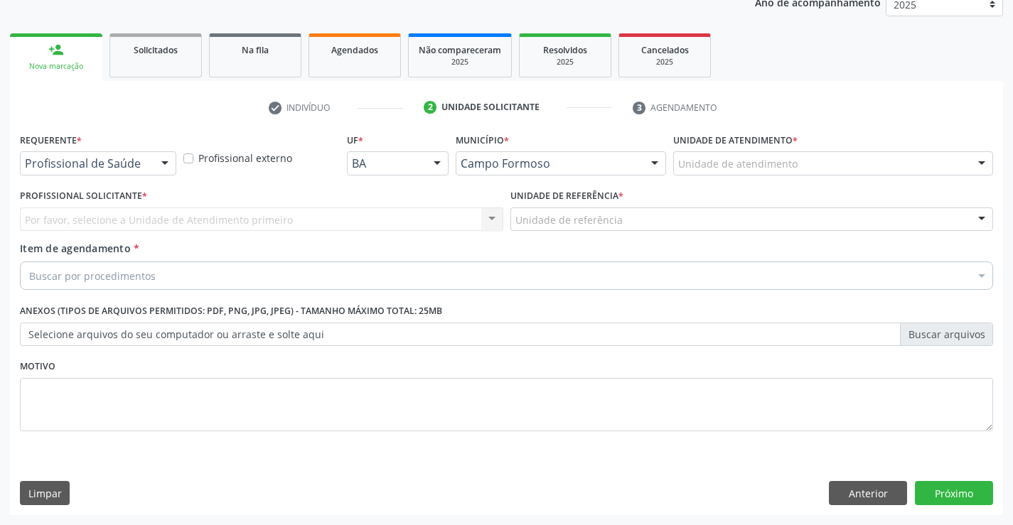
scroll to position [179, 0]
click at [159, 168] on div at bounding box center [164, 164] width 21 height 24
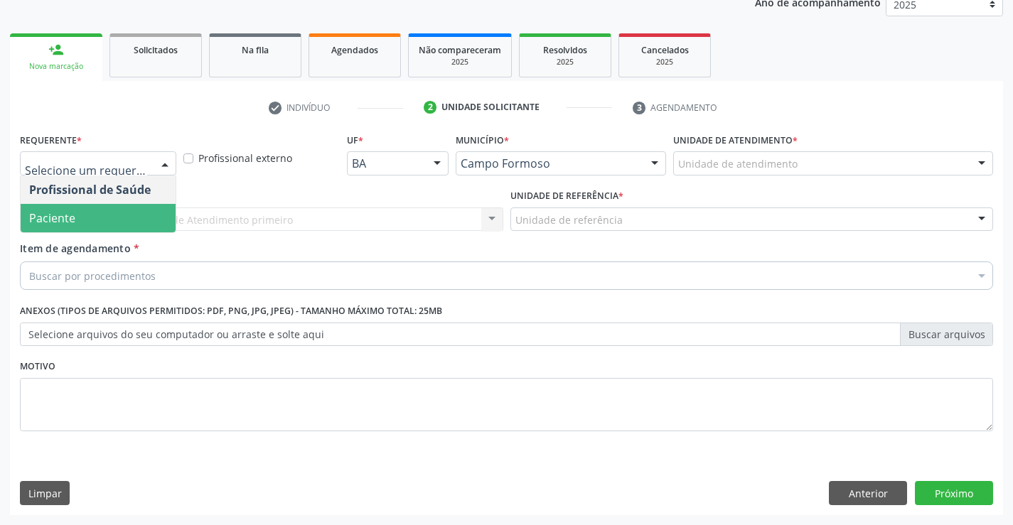
click at [112, 228] on span "Paciente" at bounding box center [98, 218] width 155 height 28
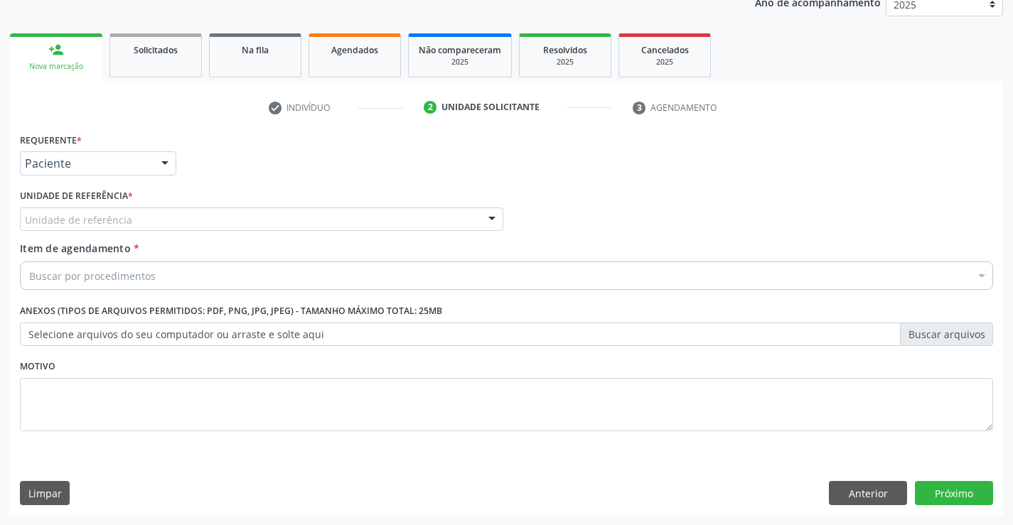
click at [196, 218] on div "Unidade de referência" at bounding box center [261, 220] width 483 height 24
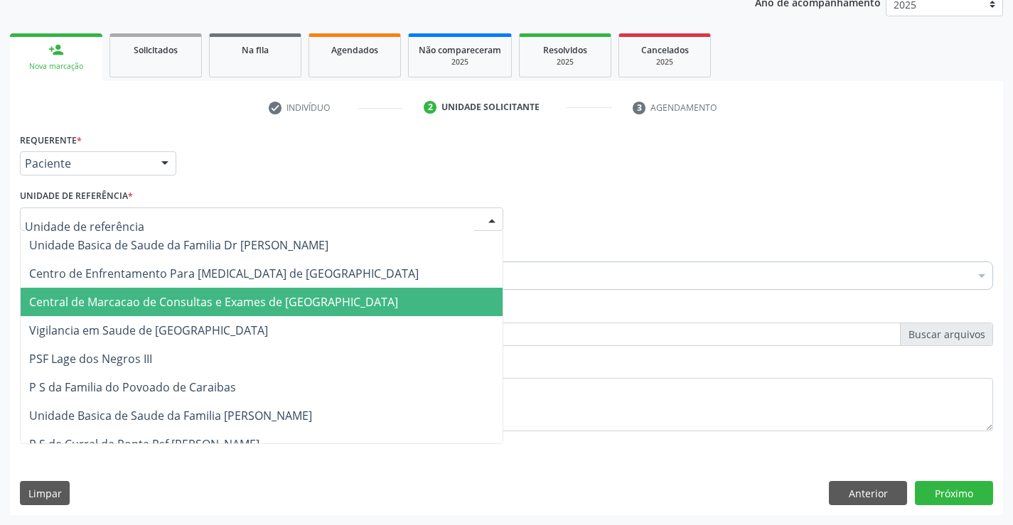
click at [213, 306] on span "Central de Marcacao de Consultas e Exames de [GEOGRAPHIC_DATA]" at bounding box center [213, 302] width 369 height 16
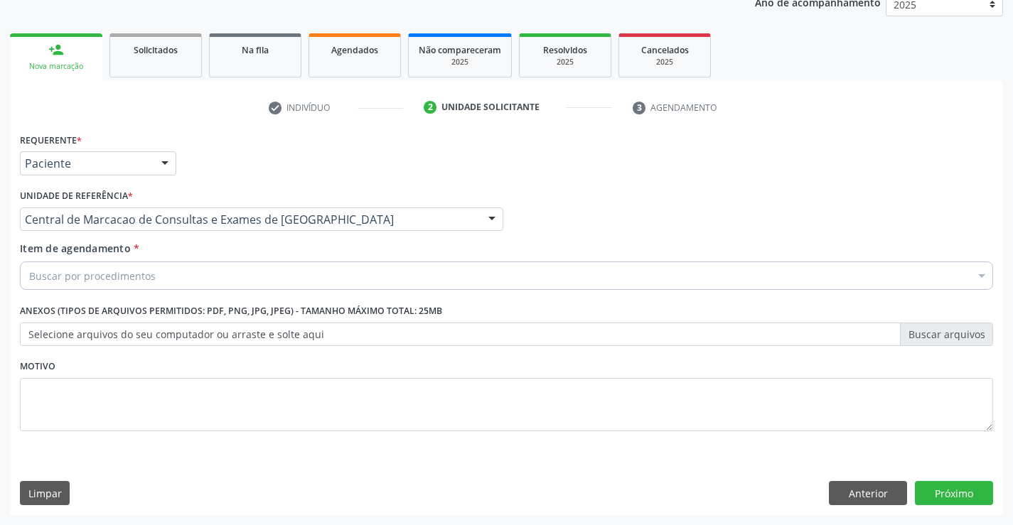
click at [238, 286] on div "Buscar por procedimentos" at bounding box center [506, 276] width 973 height 28
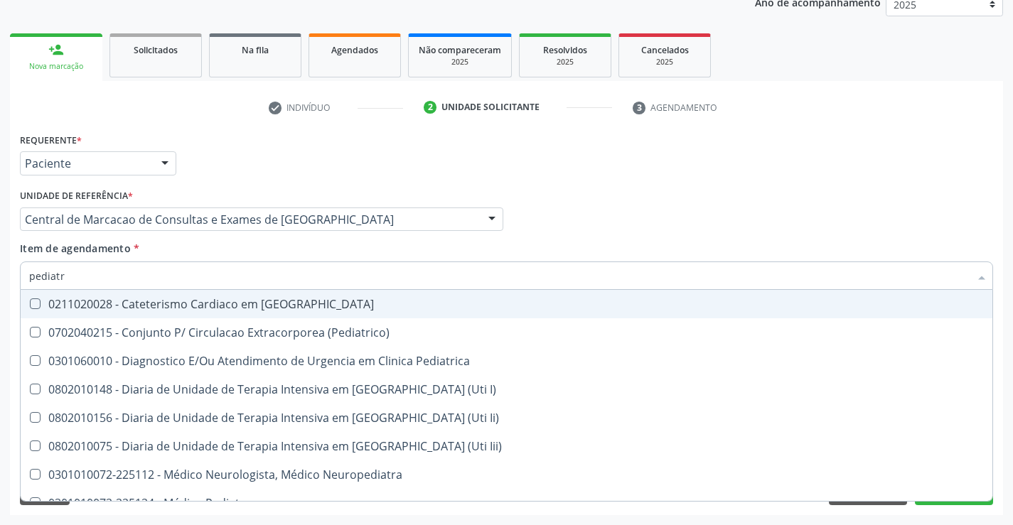
type input "pediatra"
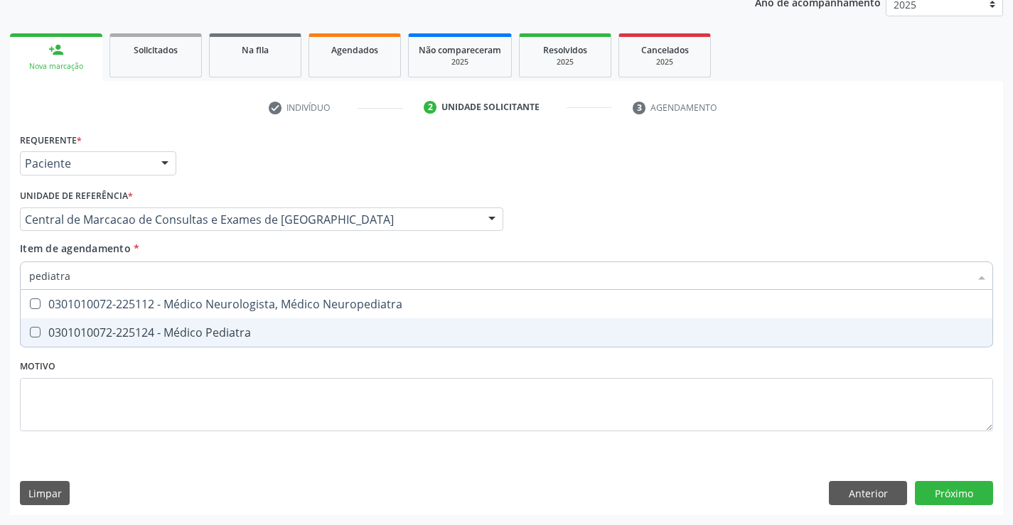
click at [227, 348] on div "Selecionar todos 0301010072-225112 - Médico Neurologista, Médico Neuropediatra …" at bounding box center [506, 319] width 973 height 58
click at [234, 336] on div "0301010072-225124 - Médico Pediatra" at bounding box center [506, 332] width 955 height 11
checkbox Pediatra "true"
click at [944, 494] on div "Requerente * Paciente Profissional de Saúde Paciente Nenhum resultado encontrad…" at bounding box center [506, 322] width 993 height 386
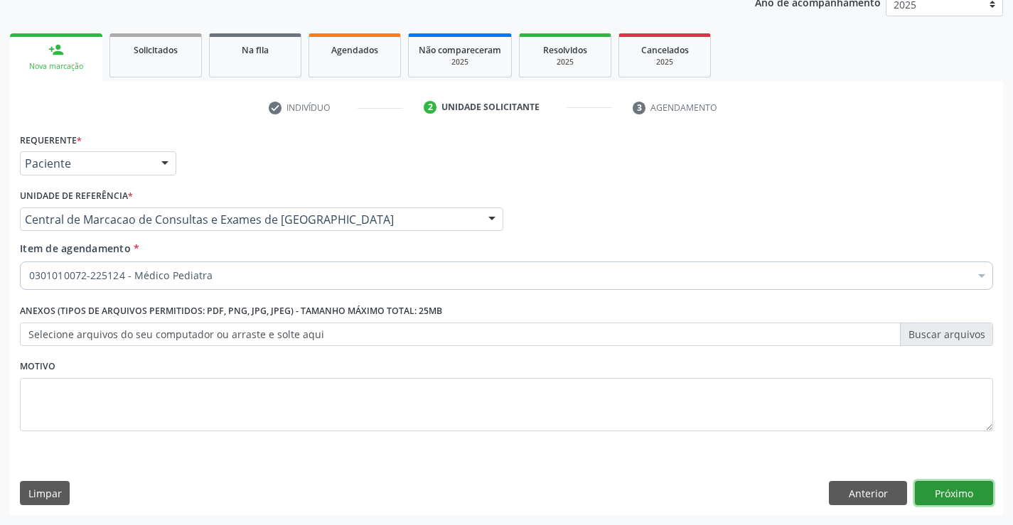
click at [960, 501] on button "Próximo" at bounding box center [954, 493] width 78 height 24
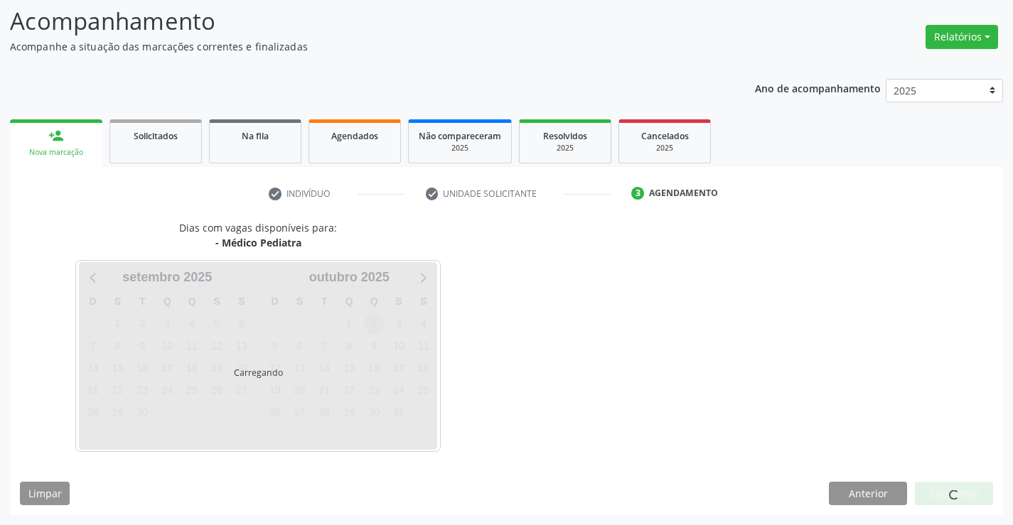
scroll to position [93, 0]
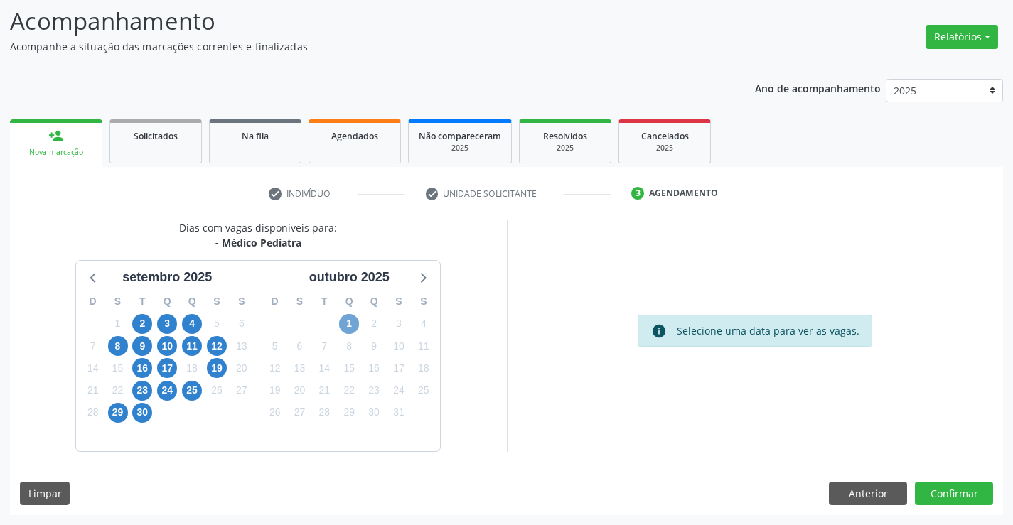
click at [351, 316] on span "1" at bounding box center [349, 324] width 20 height 20
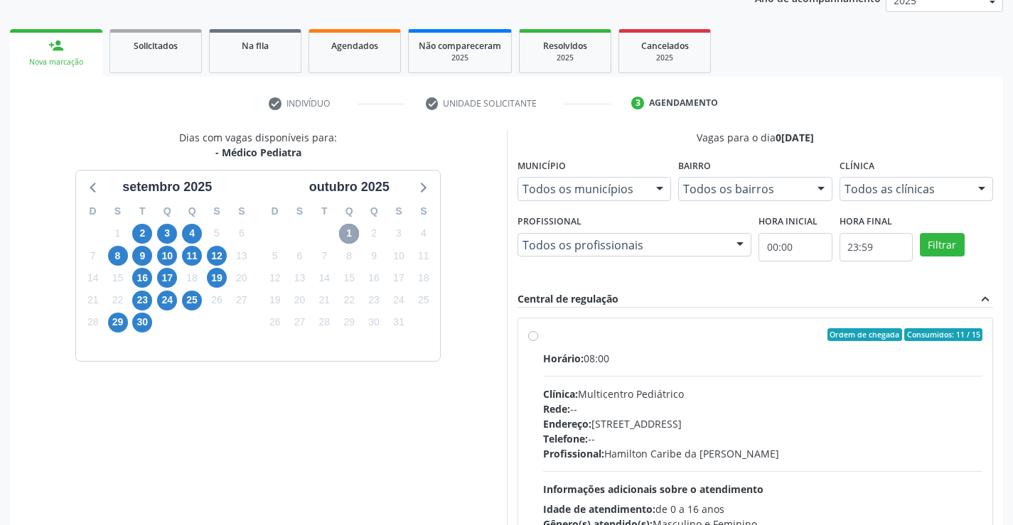
scroll to position [306, 0]
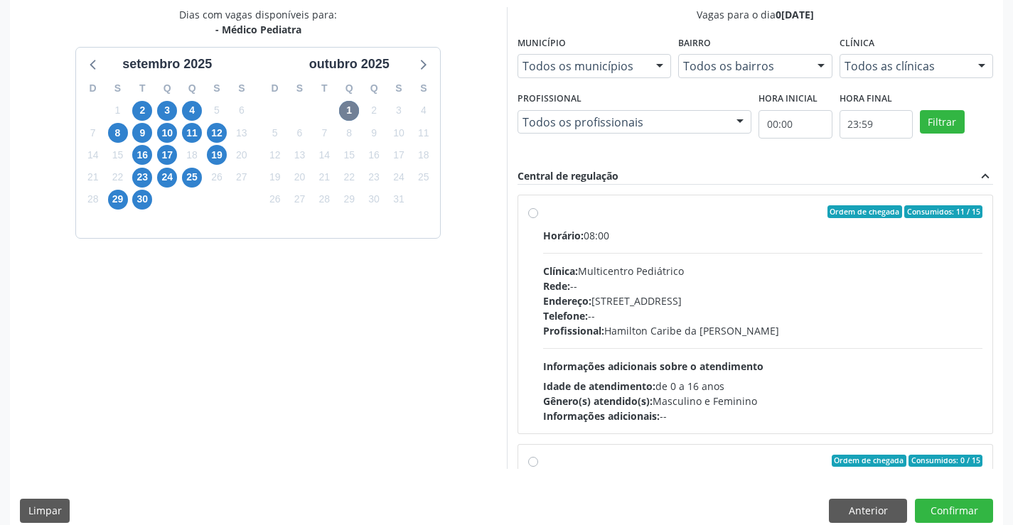
click at [604, 326] on span "Profissional:" at bounding box center [573, 331] width 61 height 14
click at [538, 218] on input "Ordem de chegada Consumidos: 11 / 15 Horário: 08:00 Clínica: Multicentro Pediát…" at bounding box center [533, 211] width 10 height 13
radio input "true"
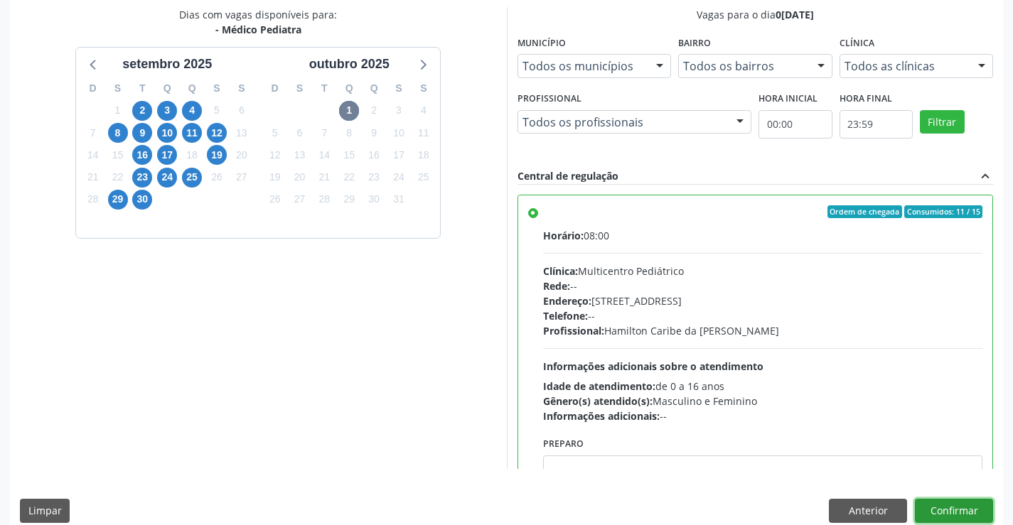
click at [938, 514] on button "Confirmar" at bounding box center [954, 511] width 78 height 24
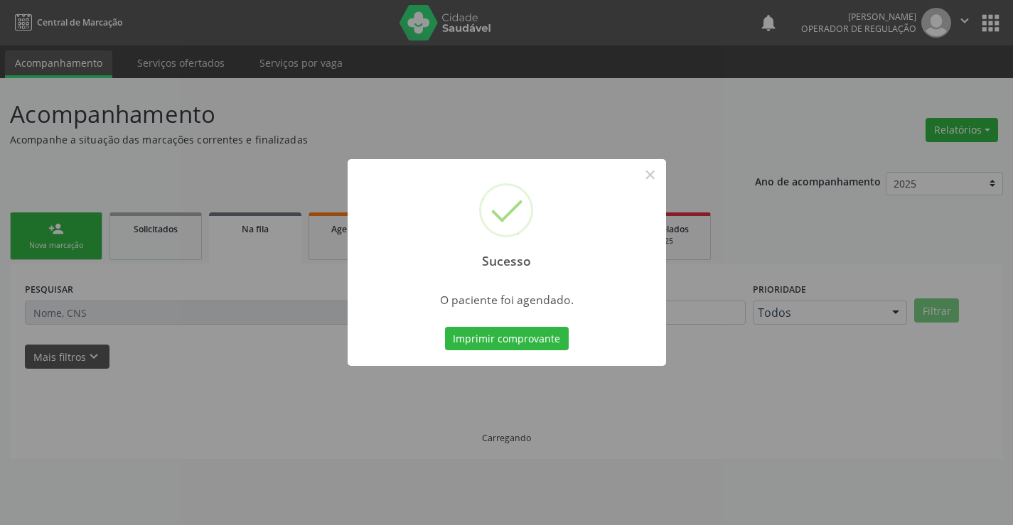
scroll to position [0, 0]
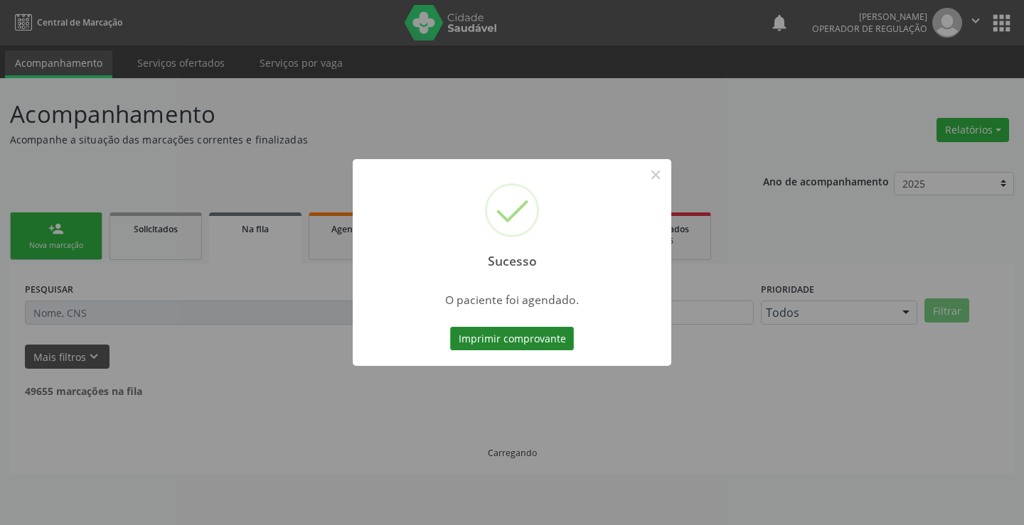
click at [525, 328] on button "Imprimir comprovante" at bounding box center [512, 339] width 124 height 24
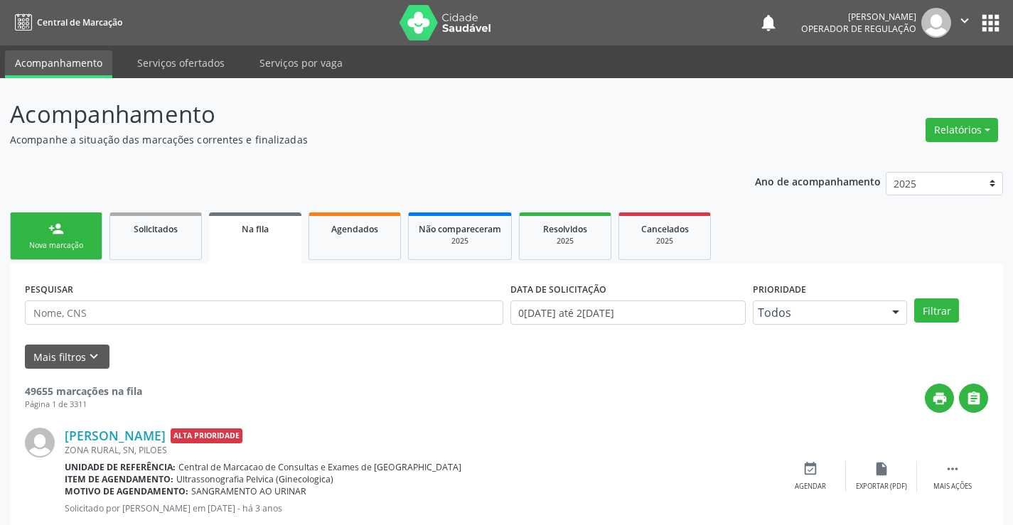
click at [963, 24] on icon "" at bounding box center [965, 21] width 16 height 16
click at [910, 85] on link "Sair" at bounding box center [928, 87] width 98 height 20
